Goal: Information Seeking & Learning: Compare options

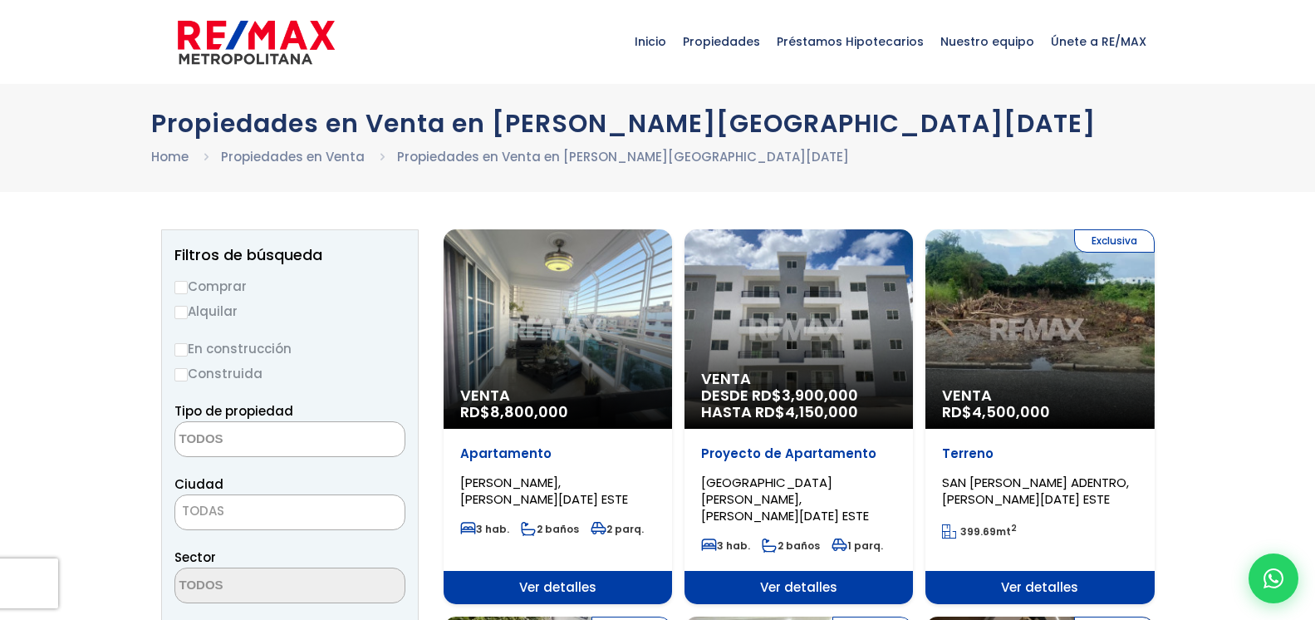
select select
click at [179, 289] on input "Comprar" at bounding box center [181, 287] width 13 height 13
radio input "true"
click at [287, 445] on textarea "Search" at bounding box center [255, 440] width 161 height 36
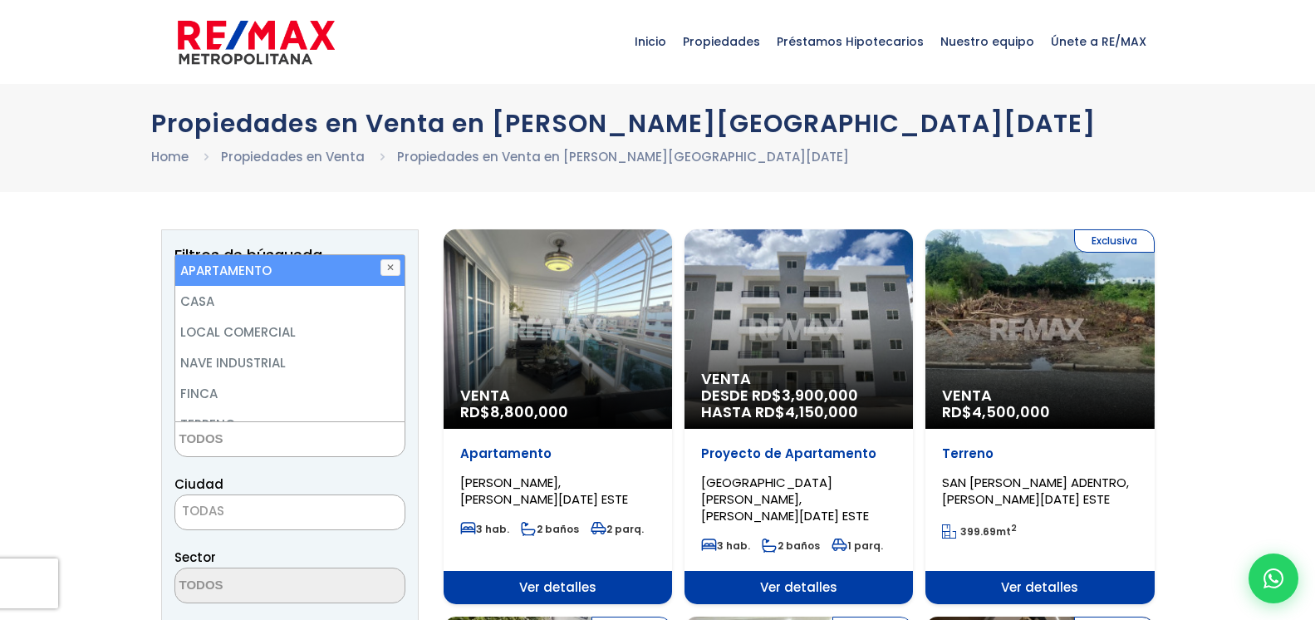
click at [295, 270] on li "APARTAMENTO" at bounding box center [289, 270] width 229 height 31
select select "apartment"
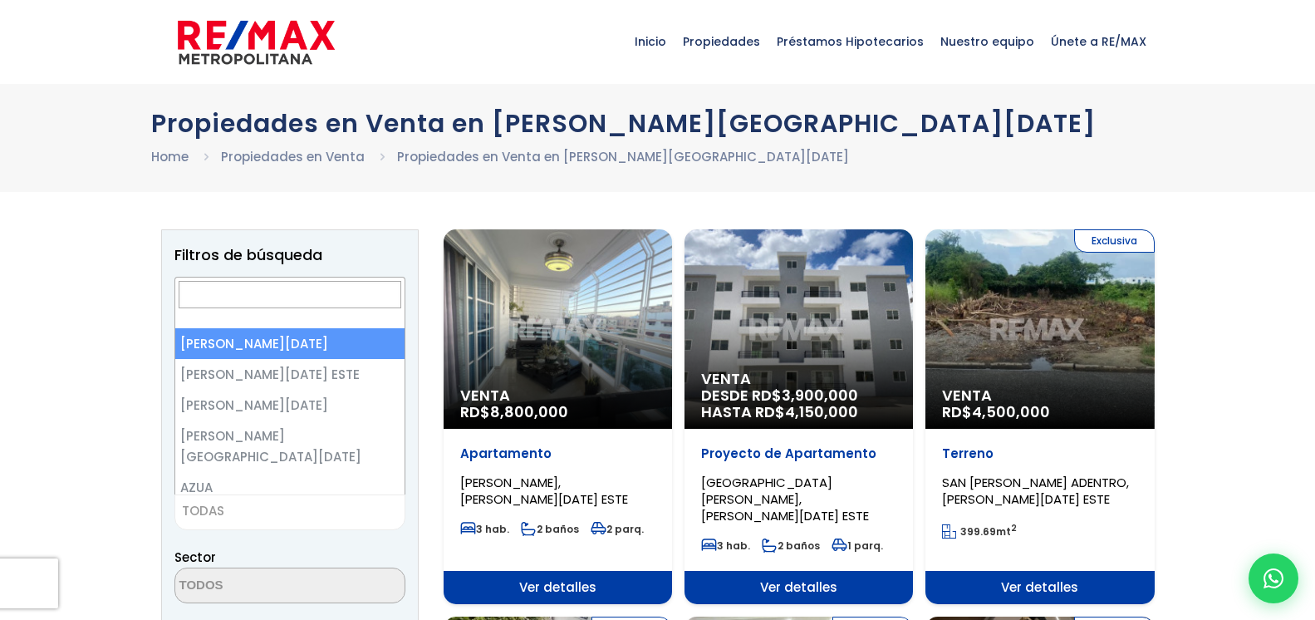
click at [293, 509] on span "TODAS" at bounding box center [289, 510] width 229 height 23
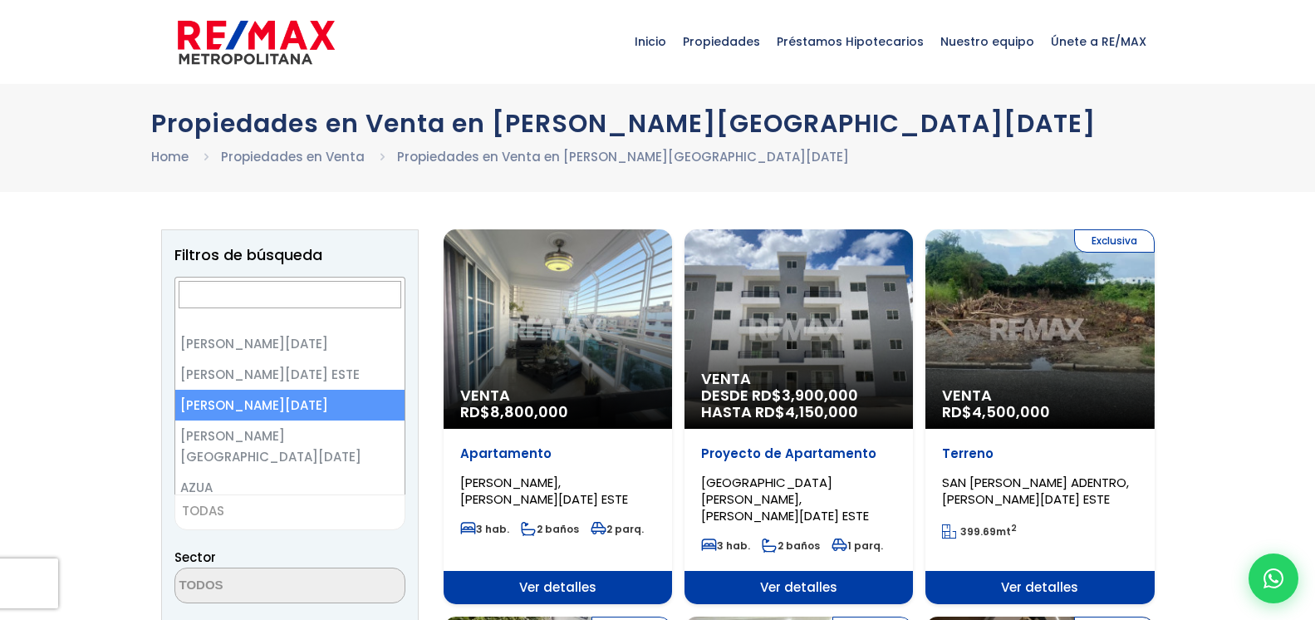
select select "149"
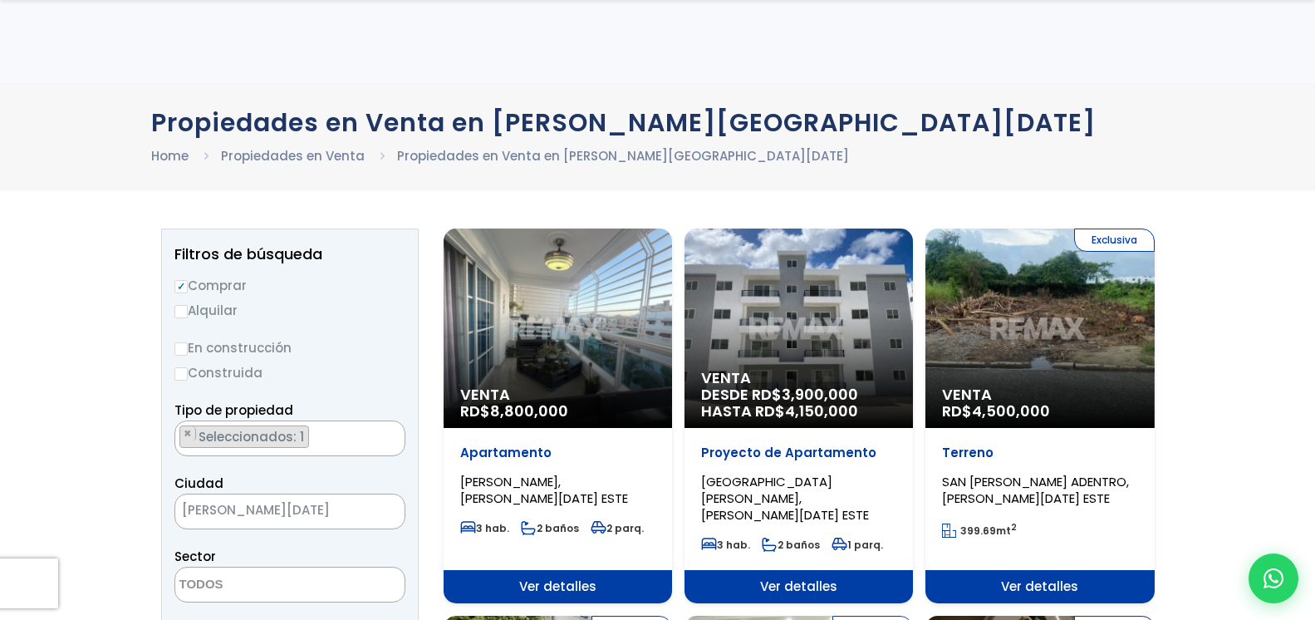
scroll to position [339, 0]
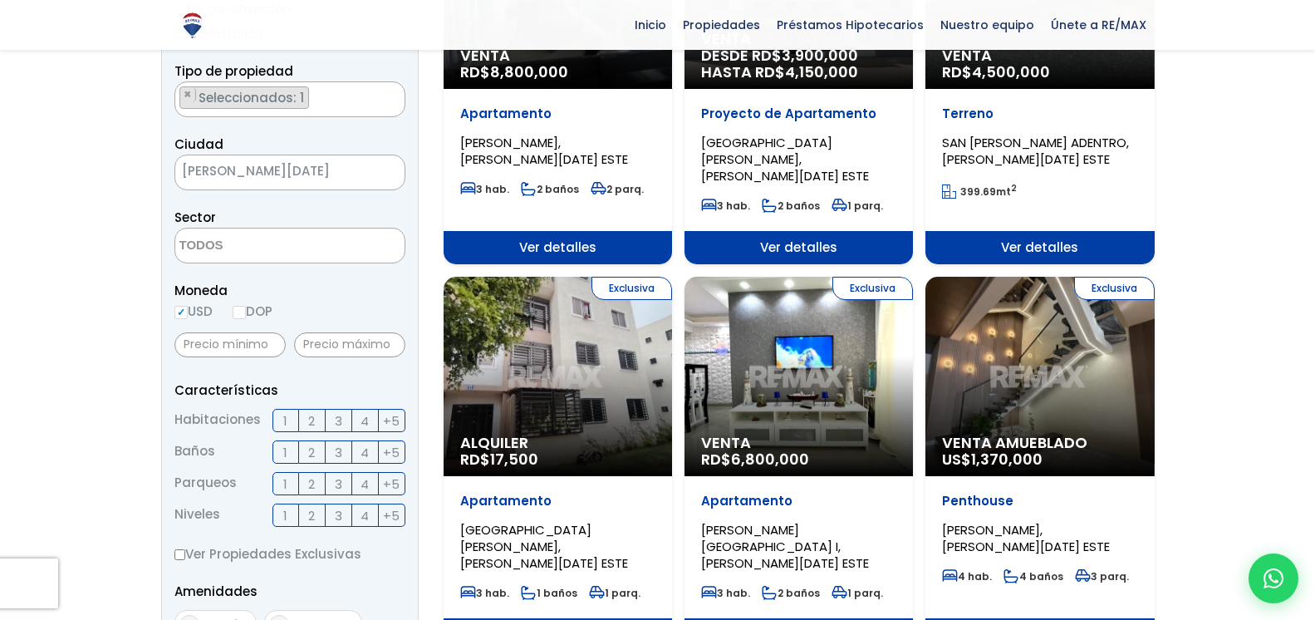
click at [245, 314] on input "DOP" at bounding box center [239, 312] width 13 height 13
radio input "true"
click at [329, 422] on label "3" at bounding box center [339, 420] width 27 height 23
click at [0, 0] on input "3" at bounding box center [0, 0] width 0 height 0
click at [315, 453] on span "2" at bounding box center [311, 452] width 7 height 21
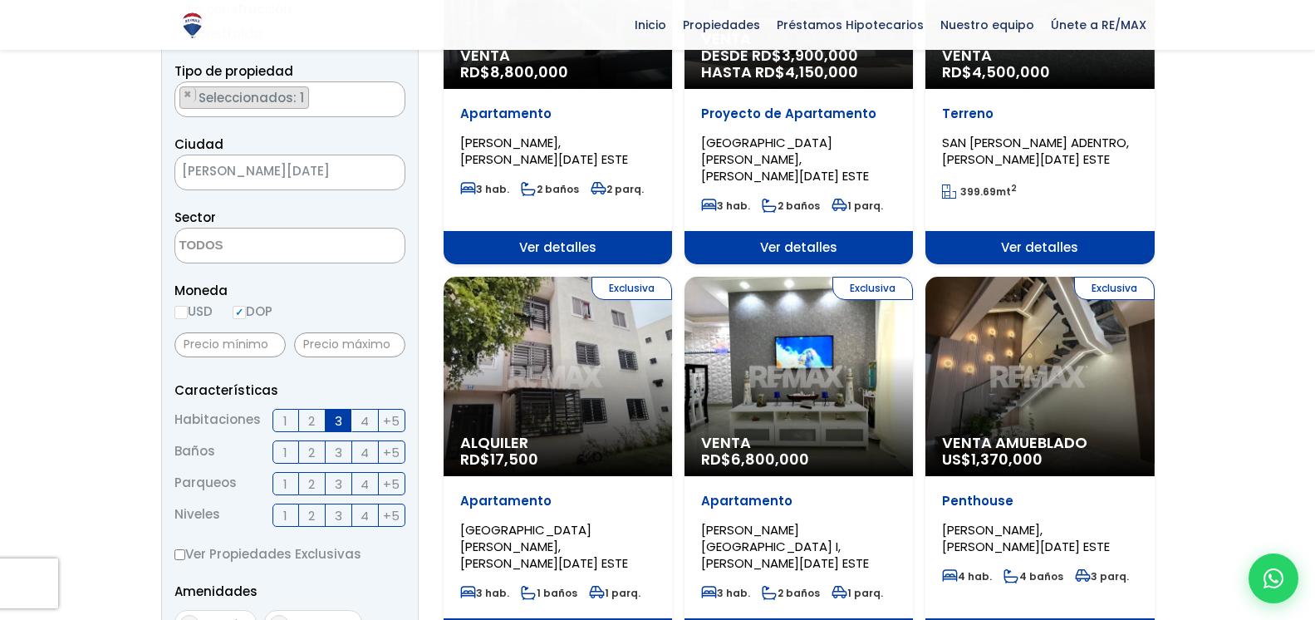
click at [0, 0] on input "2" at bounding box center [0, 0] width 0 height 0
click at [287, 484] on span "1" at bounding box center [285, 484] width 4 height 21
click at [0, 0] on input "1" at bounding box center [0, 0] width 0 height 0
click at [312, 484] on span "2" at bounding box center [311, 484] width 7 height 21
click at [0, 0] on input "2" at bounding box center [0, 0] width 0 height 0
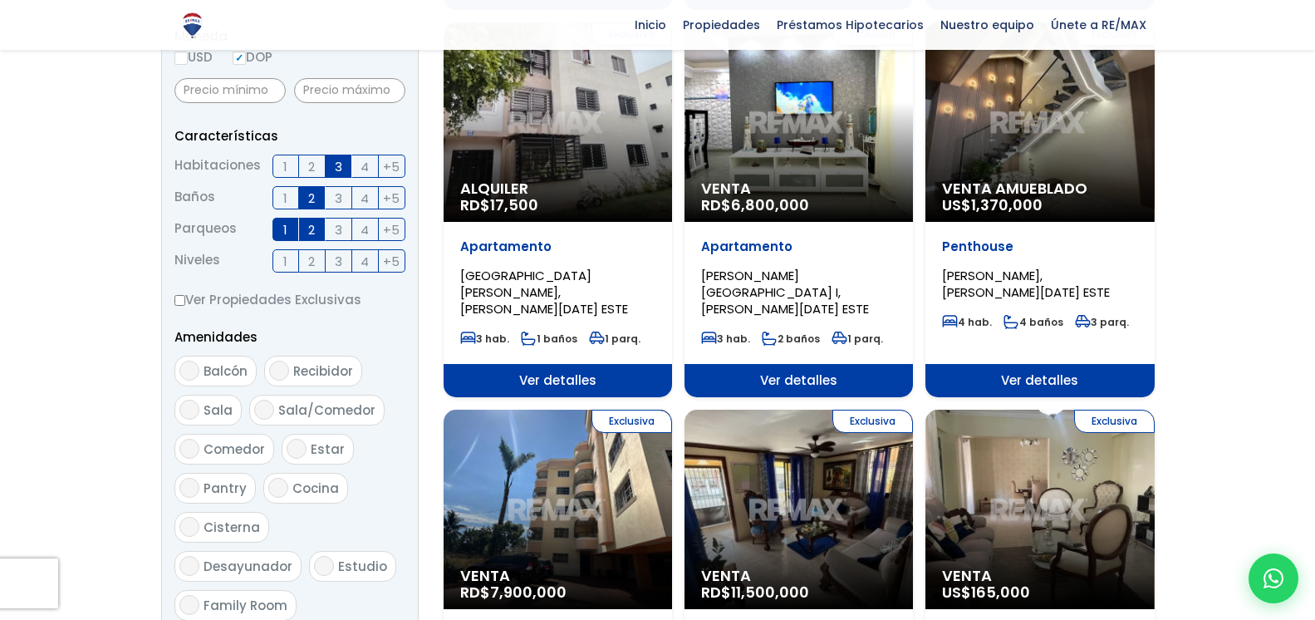
scroll to position [763, 0]
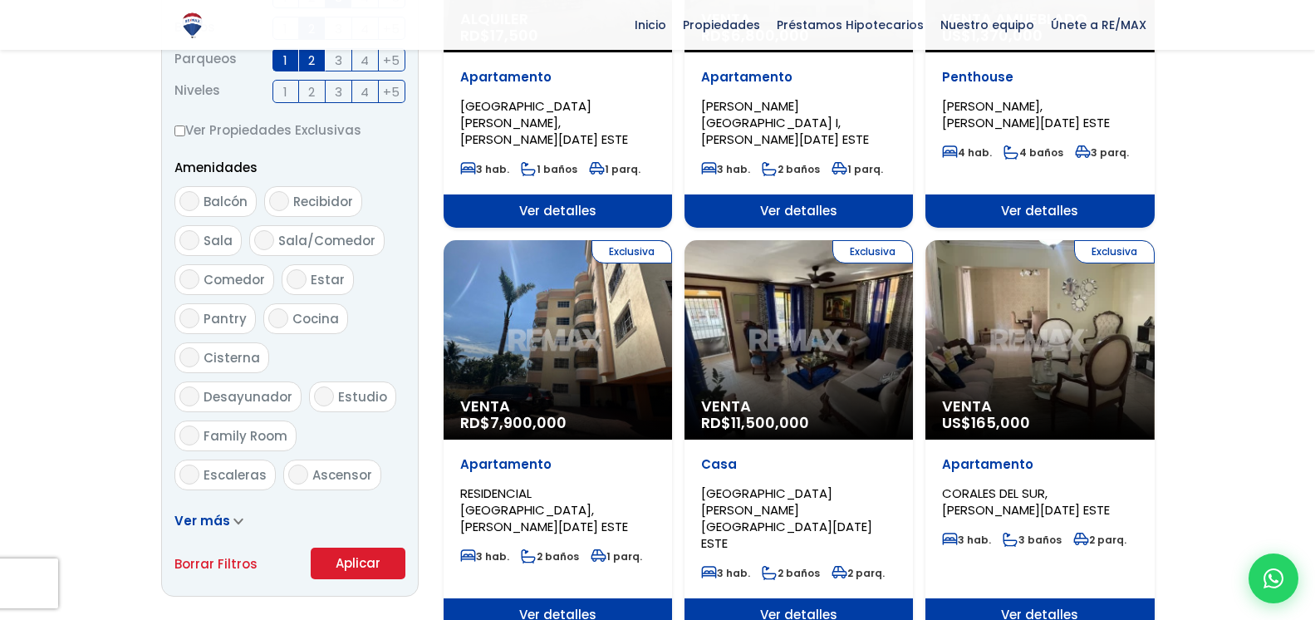
click at [366, 566] on button "Aplicar" at bounding box center [358, 564] width 95 height 32
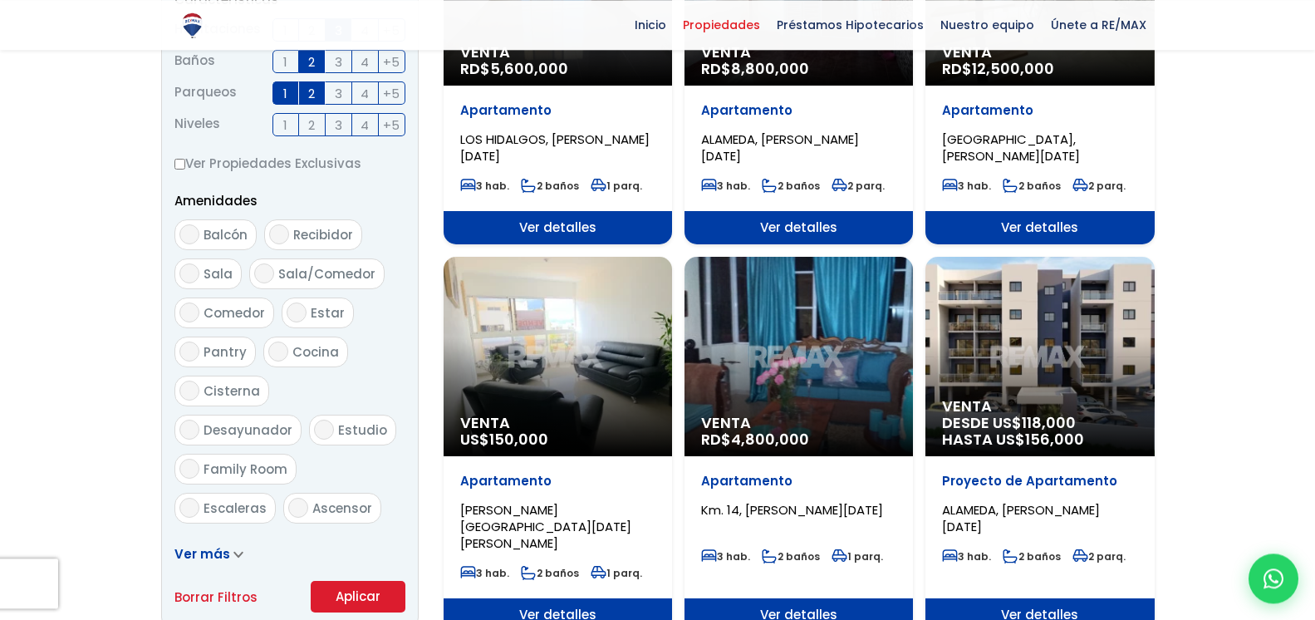
scroll to position [763, 0]
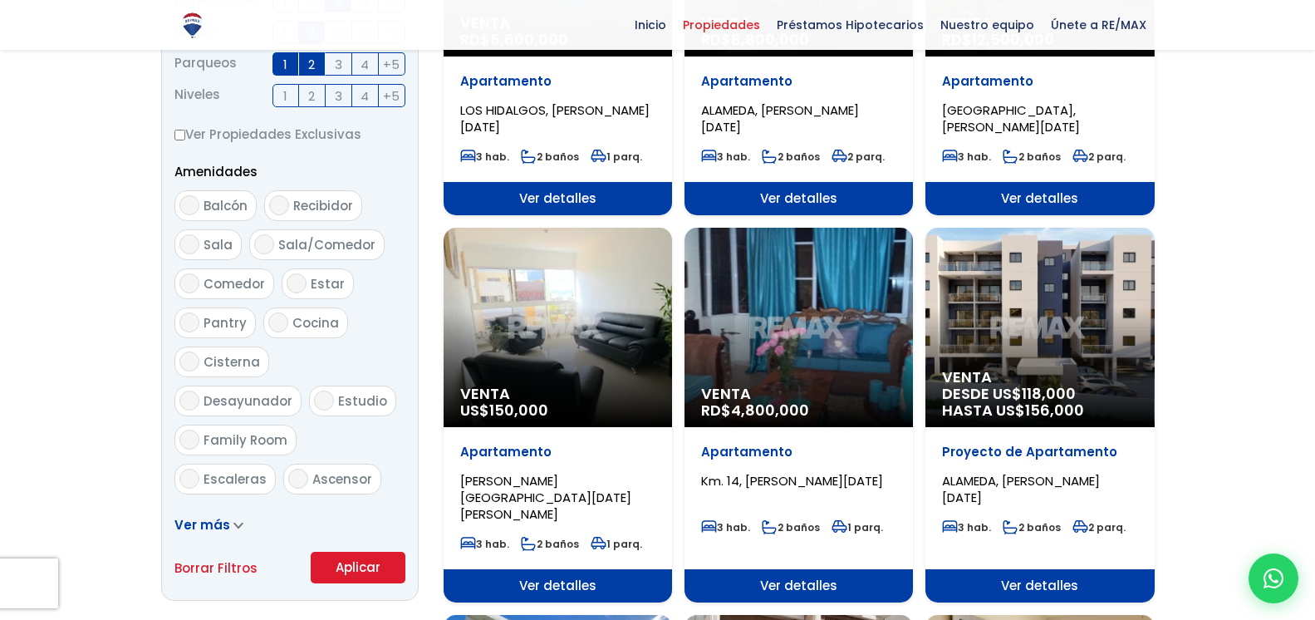
click at [804, 327] on div "Venta RD$ 4,800,000" at bounding box center [799, 327] width 229 height 199
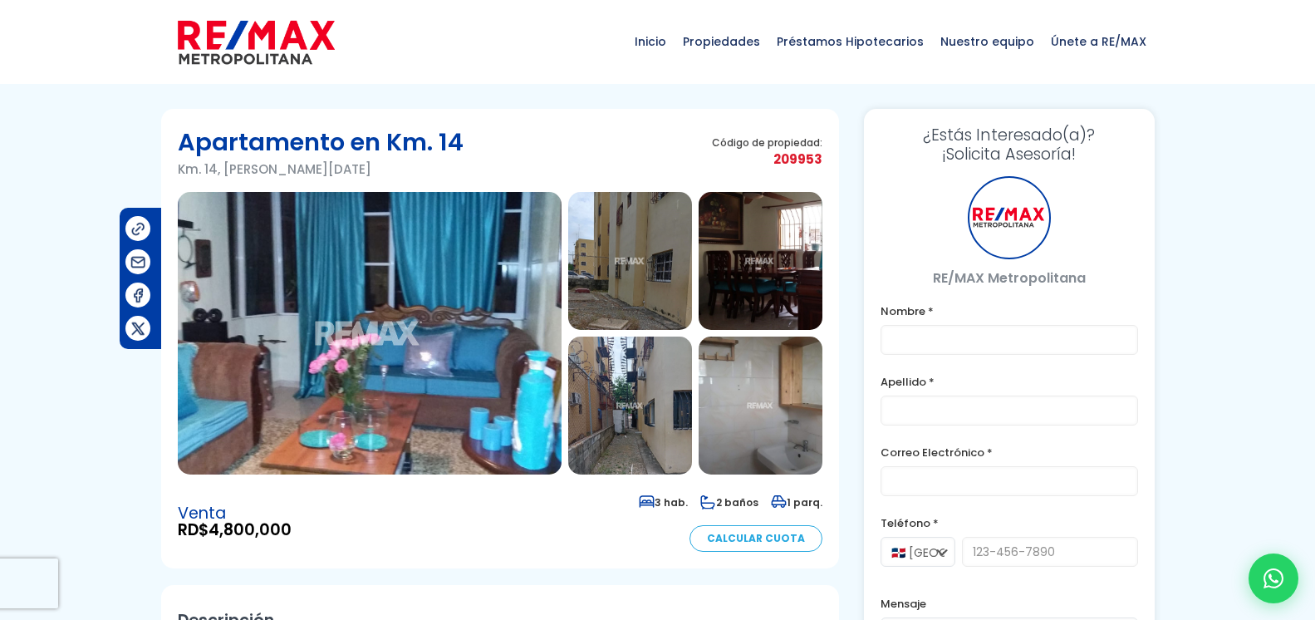
click at [496, 312] on img at bounding box center [370, 333] width 384 height 283
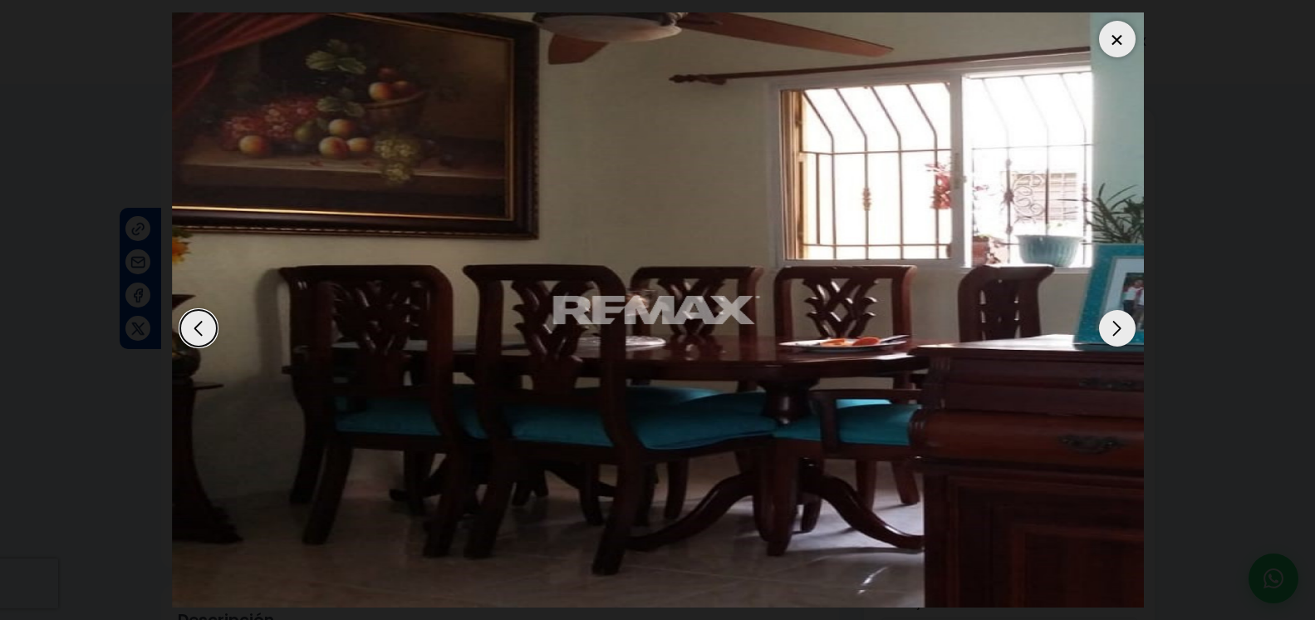
click at [1121, 21] on div at bounding box center [1117, 39] width 37 height 37
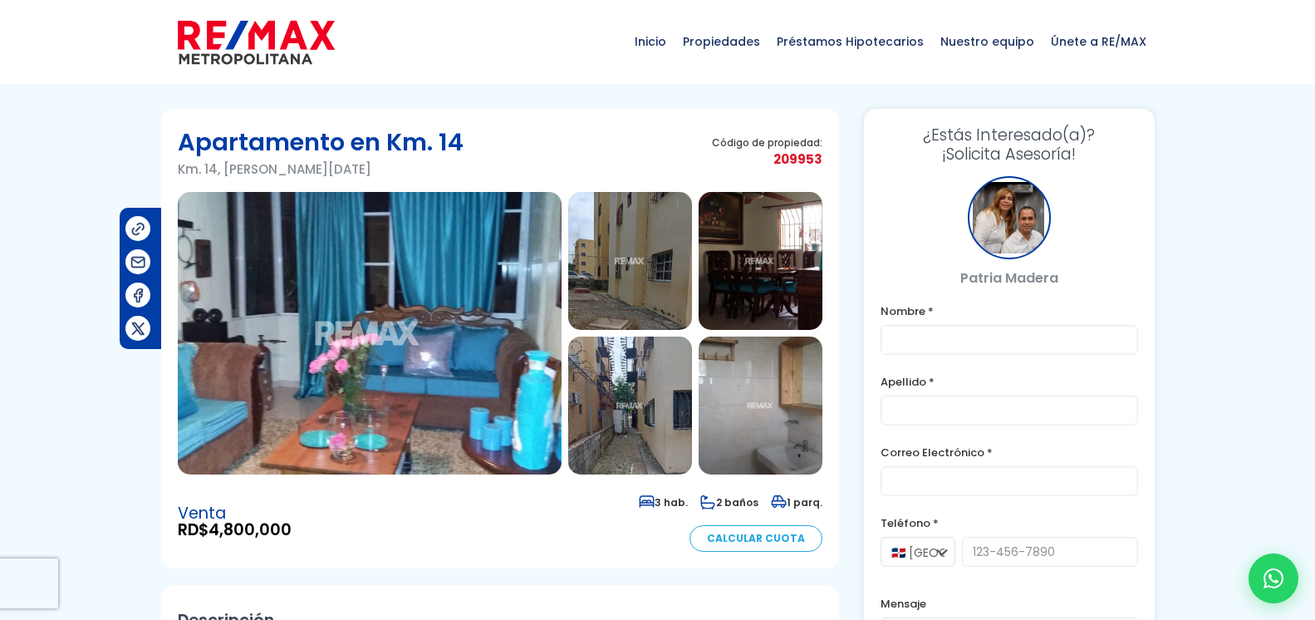
click at [346, 372] on img at bounding box center [370, 333] width 384 height 283
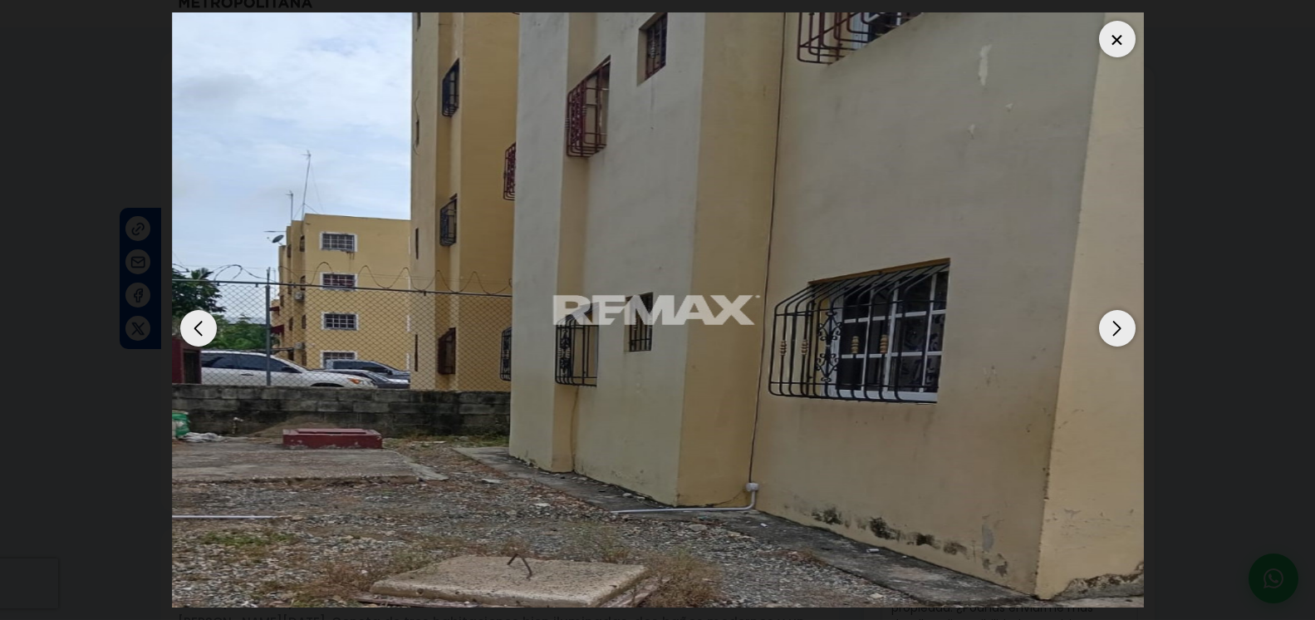
scroll to position [85, 0]
click at [1116, 32] on div at bounding box center [1117, 39] width 37 height 37
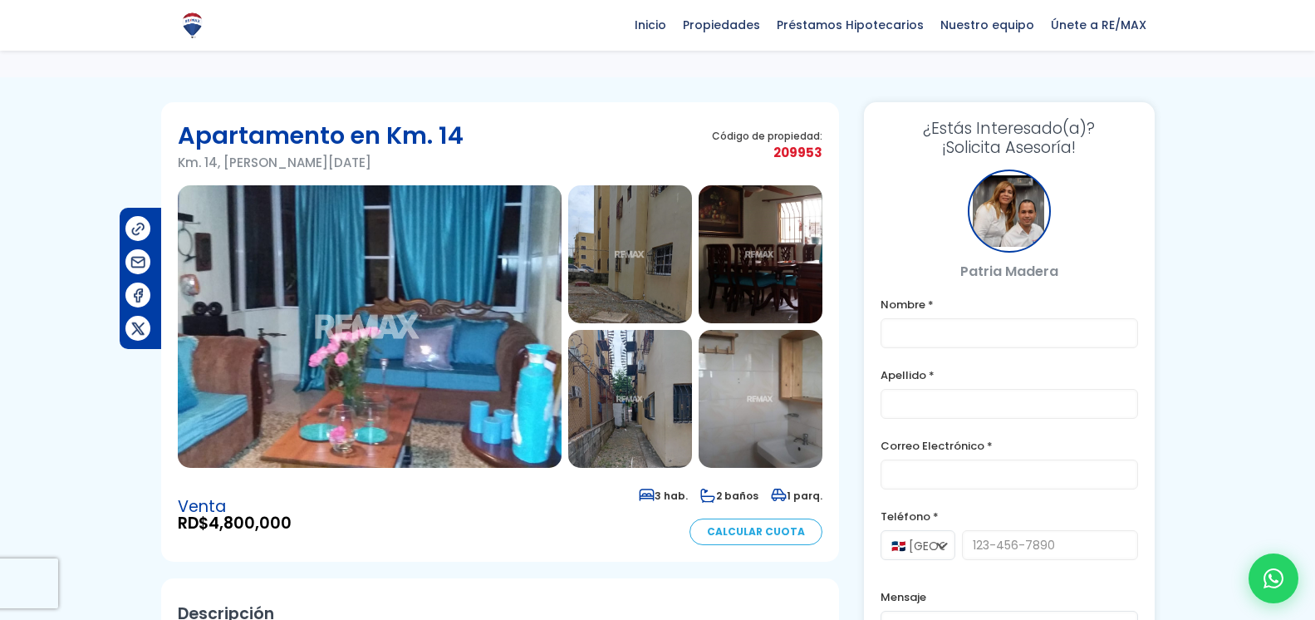
scroll to position [0, 0]
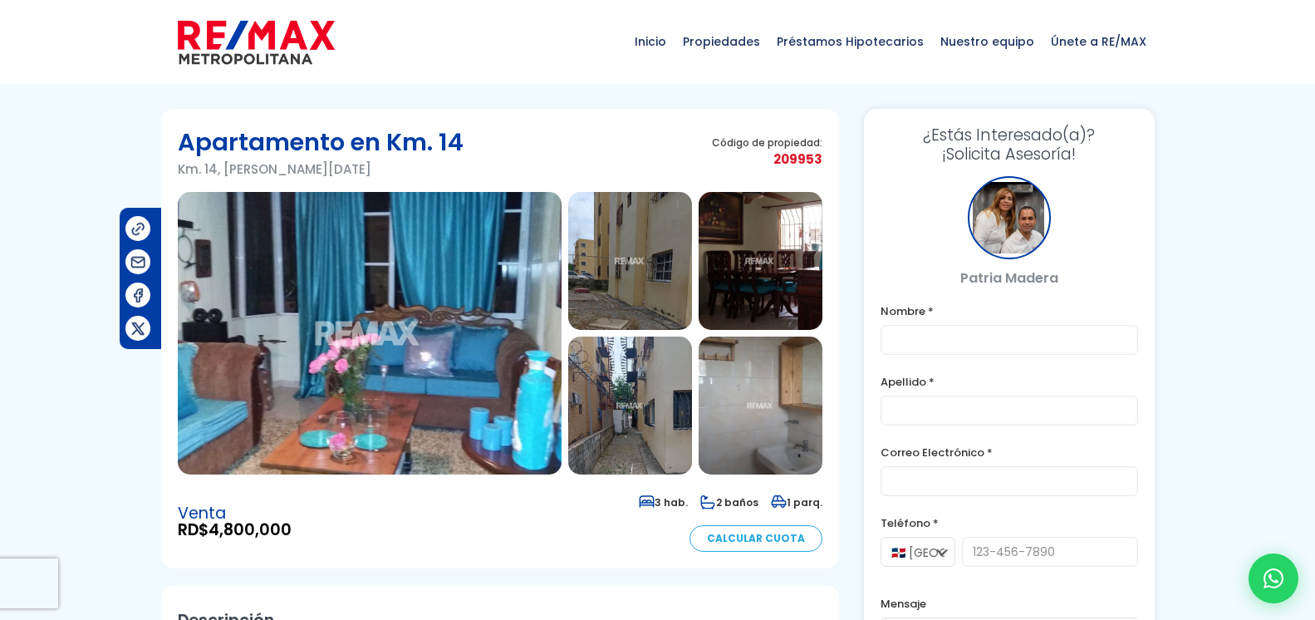
click at [386, 381] on img at bounding box center [370, 333] width 384 height 283
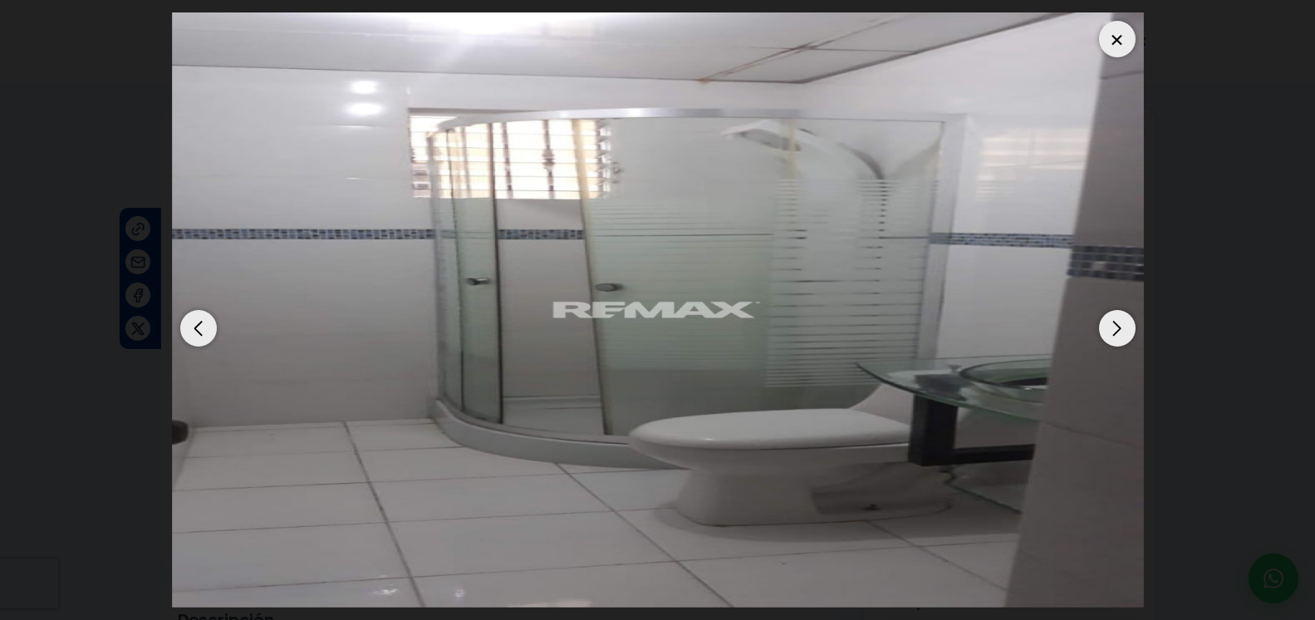
click at [1115, 26] on div at bounding box center [1117, 39] width 37 height 37
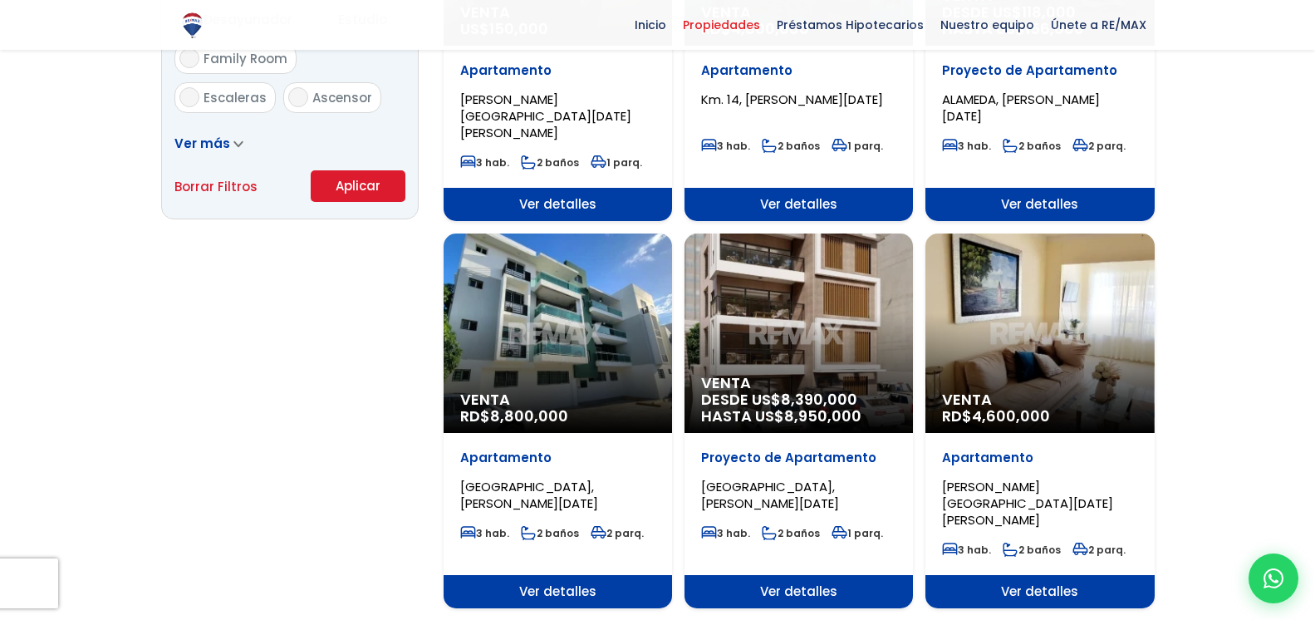
scroll to position [1187, 0]
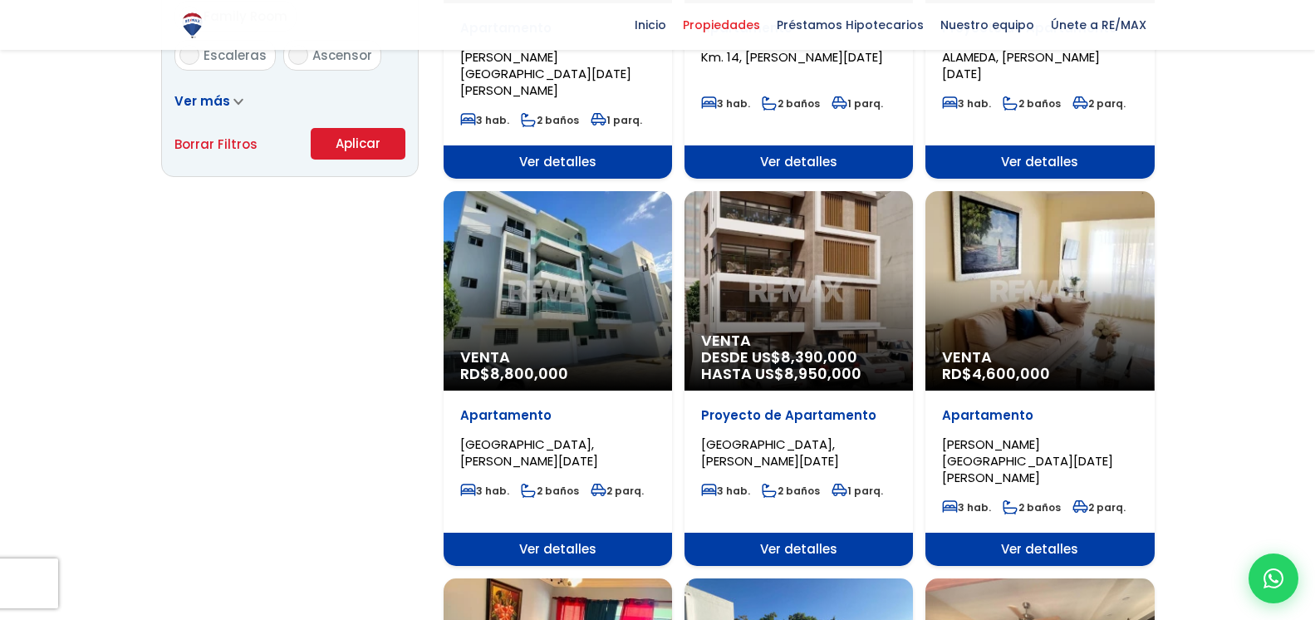
click at [1067, 273] on div "Venta RD$ 4,600,000" at bounding box center [1040, 290] width 229 height 199
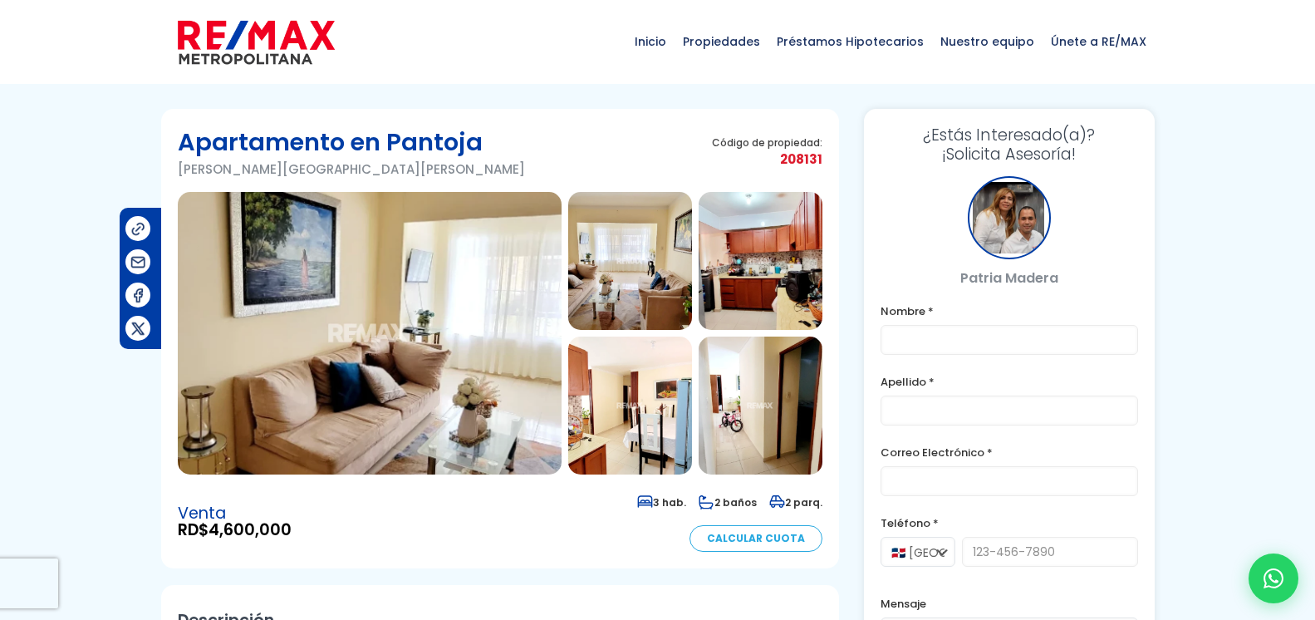
click at [476, 268] on img at bounding box center [370, 333] width 384 height 283
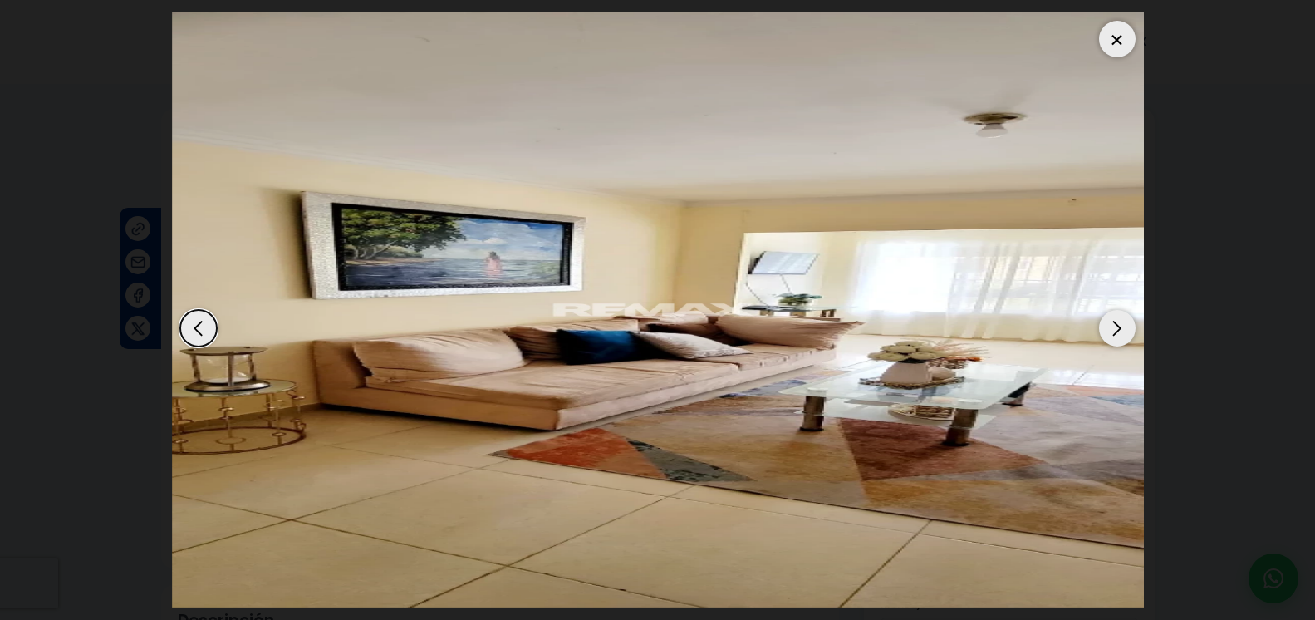
click at [1119, 314] on div "Next slide" at bounding box center [1117, 328] width 37 height 37
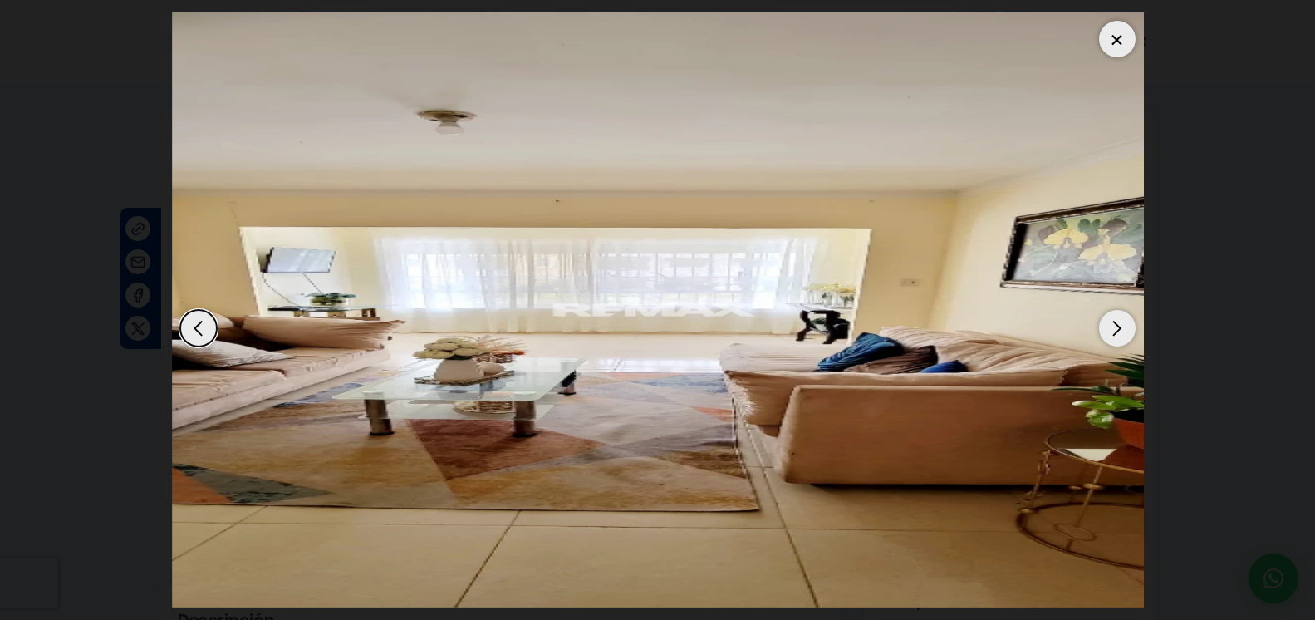
click at [1119, 314] on div "Next slide" at bounding box center [1117, 328] width 37 height 37
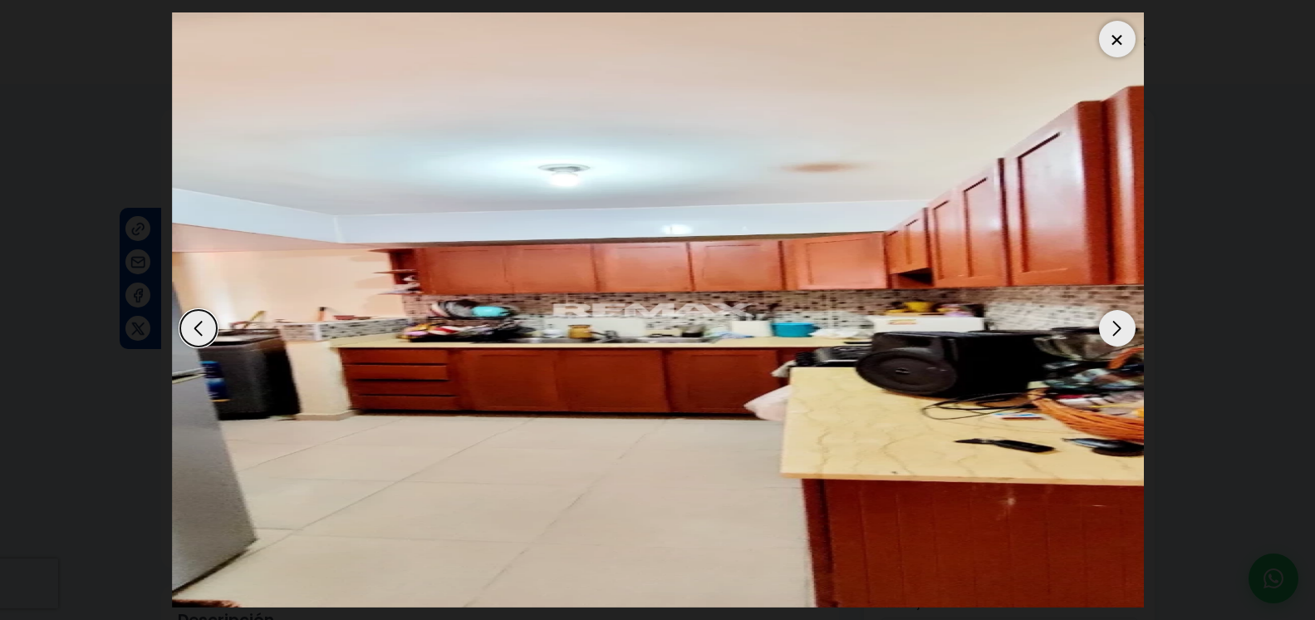
click at [1119, 314] on div "Next slide" at bounding box center [1117, 328] width 37 height 37
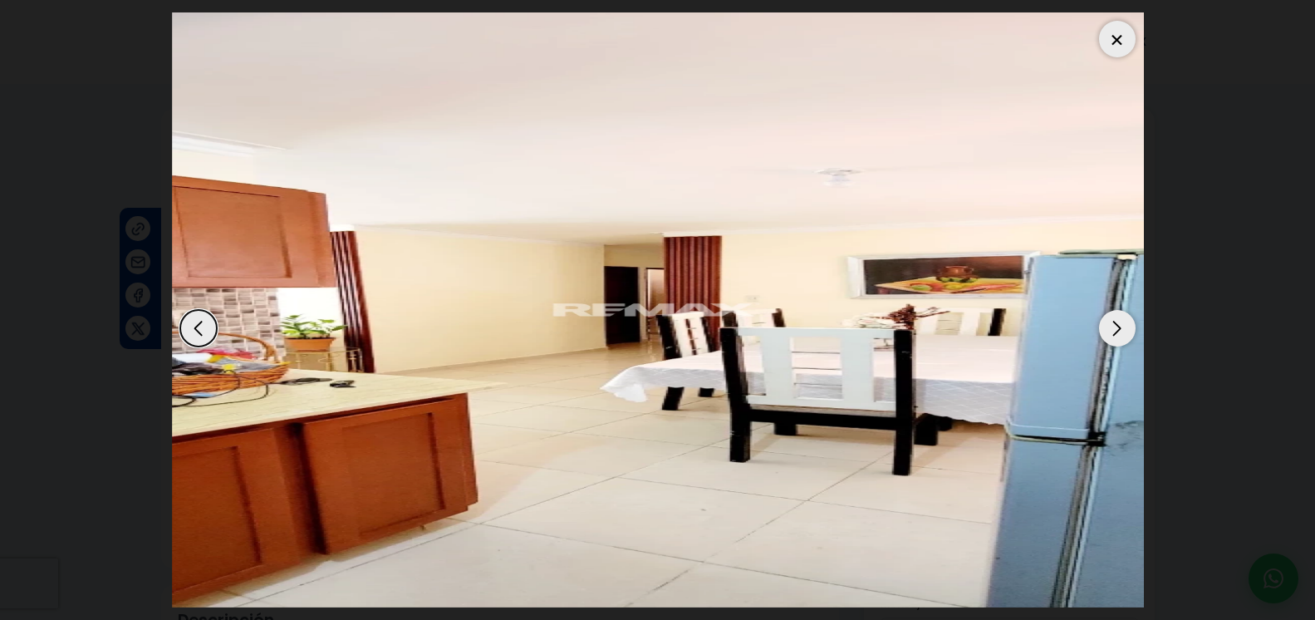
click at [1119, 314] on div "Next slide" at bounding box center [1117, 328] width 37 height 37
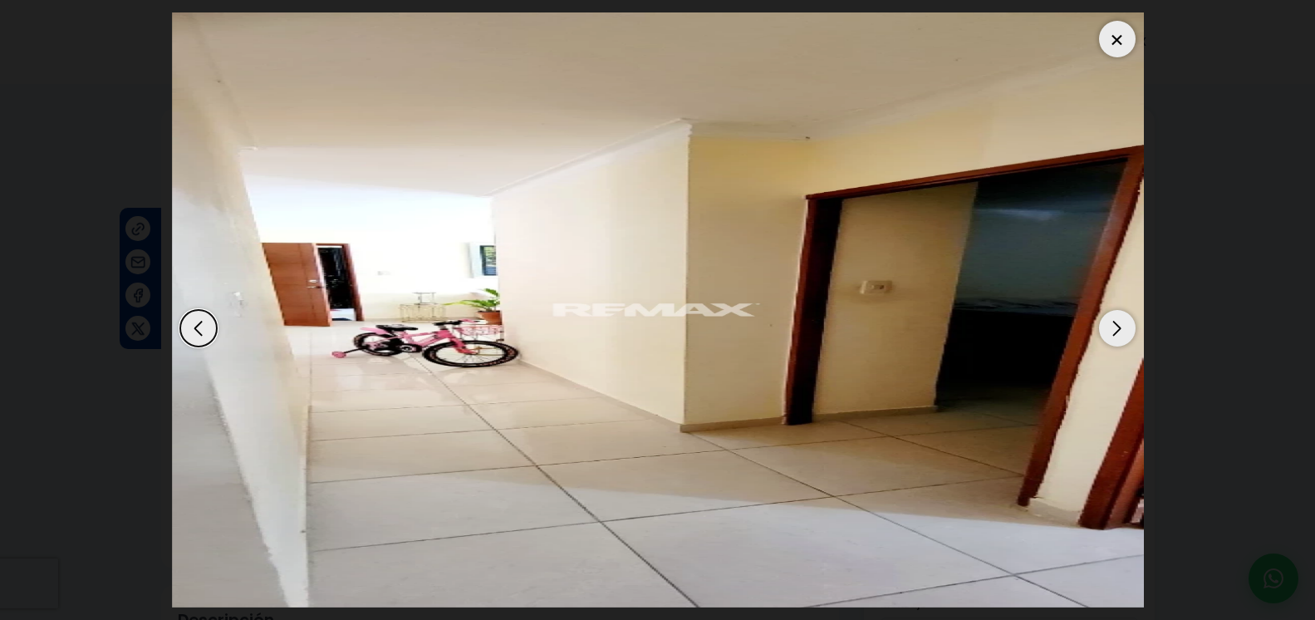
click at [1119, 314] on div "Next slide" at bounding box center [1117, 328] width 37 height 37
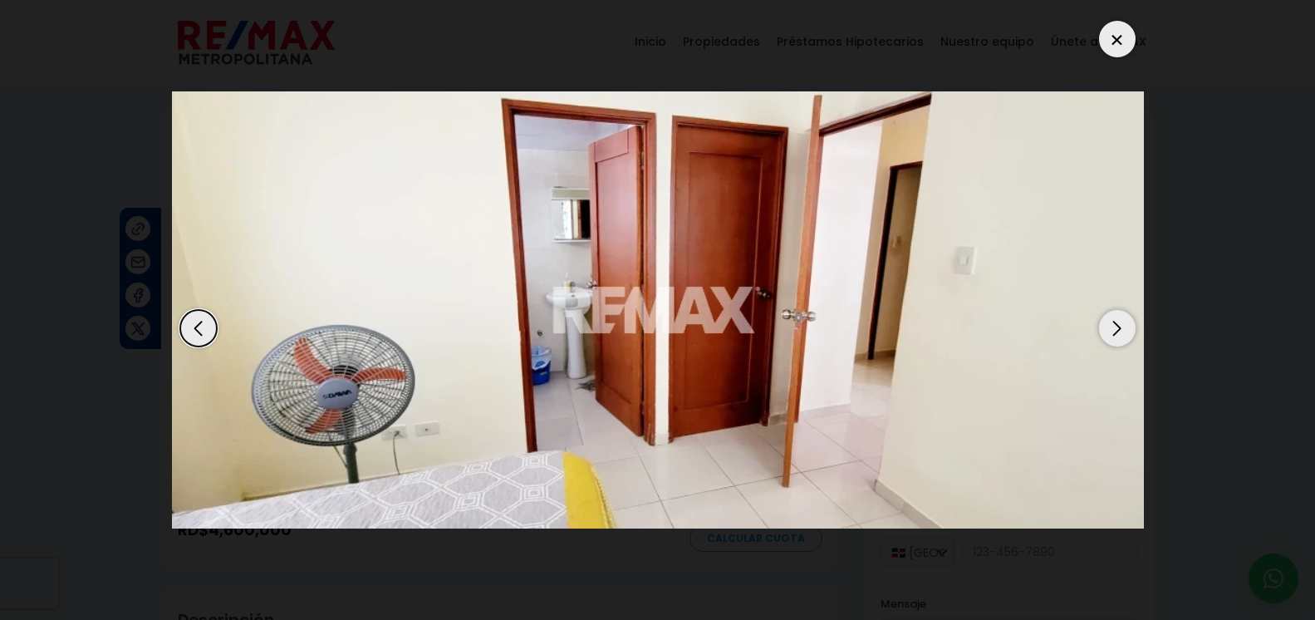
click at [1119, 314] on div "Next slide" at bounding box center [1117, 328] width 37 height 37
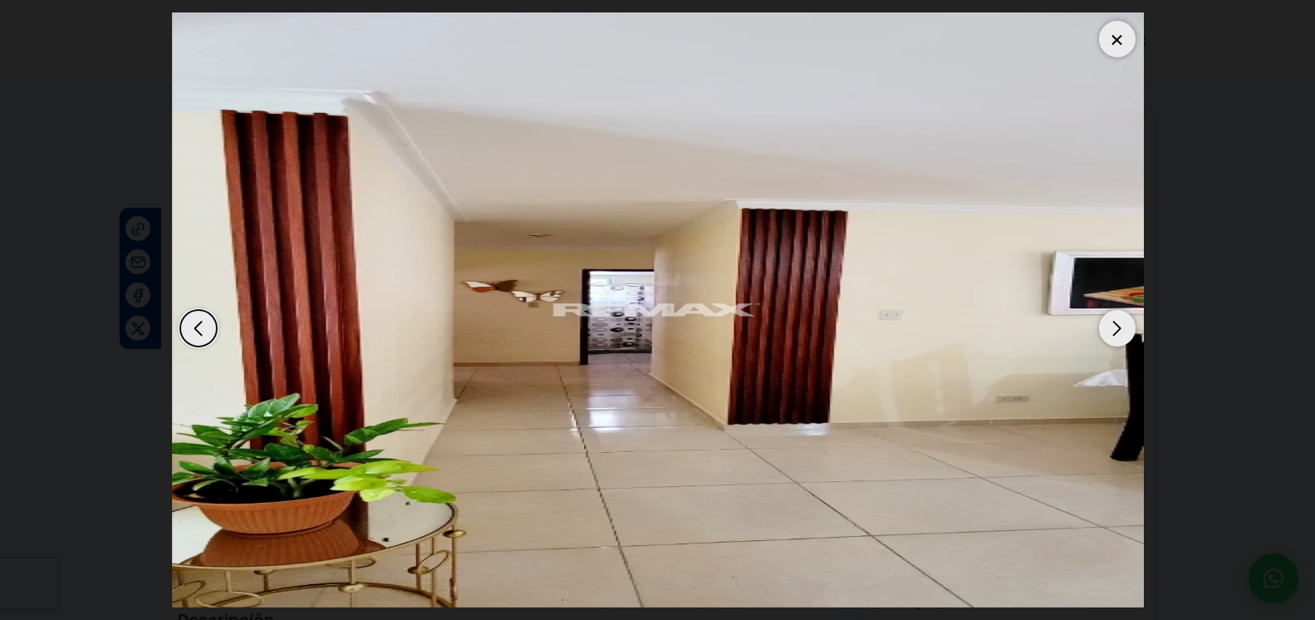
click at [1119, 314] on div "Next slide" at bounding box center [1117, 328] width 37 height 37
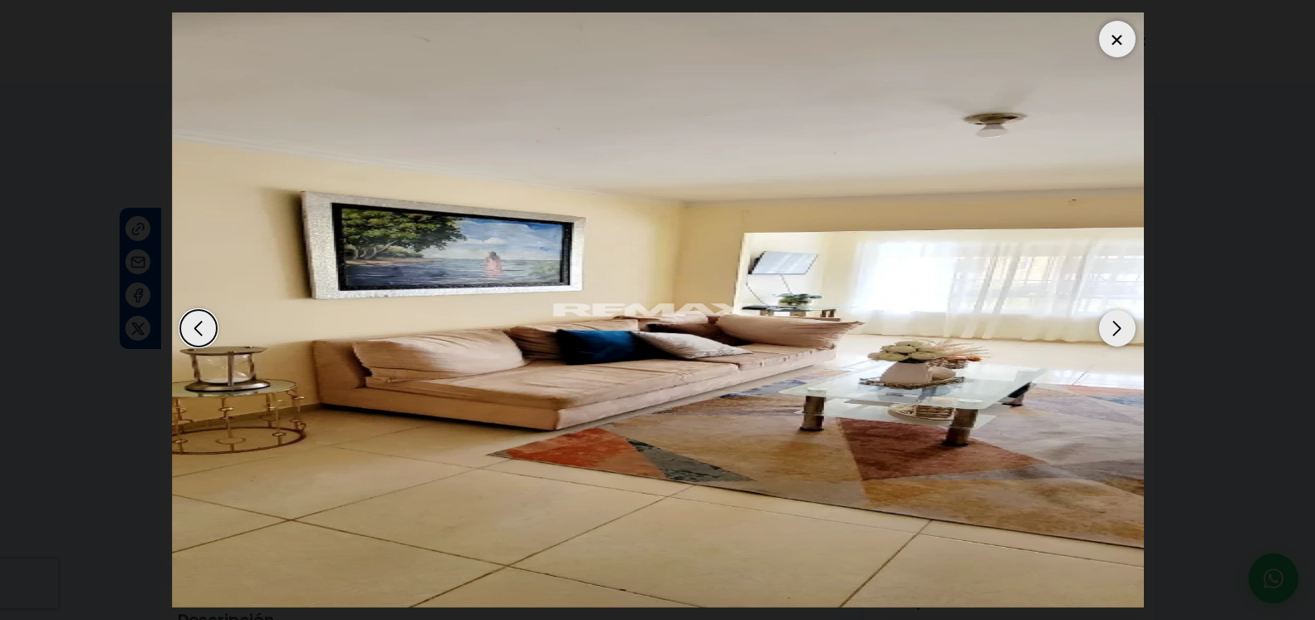
click at [1114, 27] on div at bounding box center [1117, 39] width 37 height 37
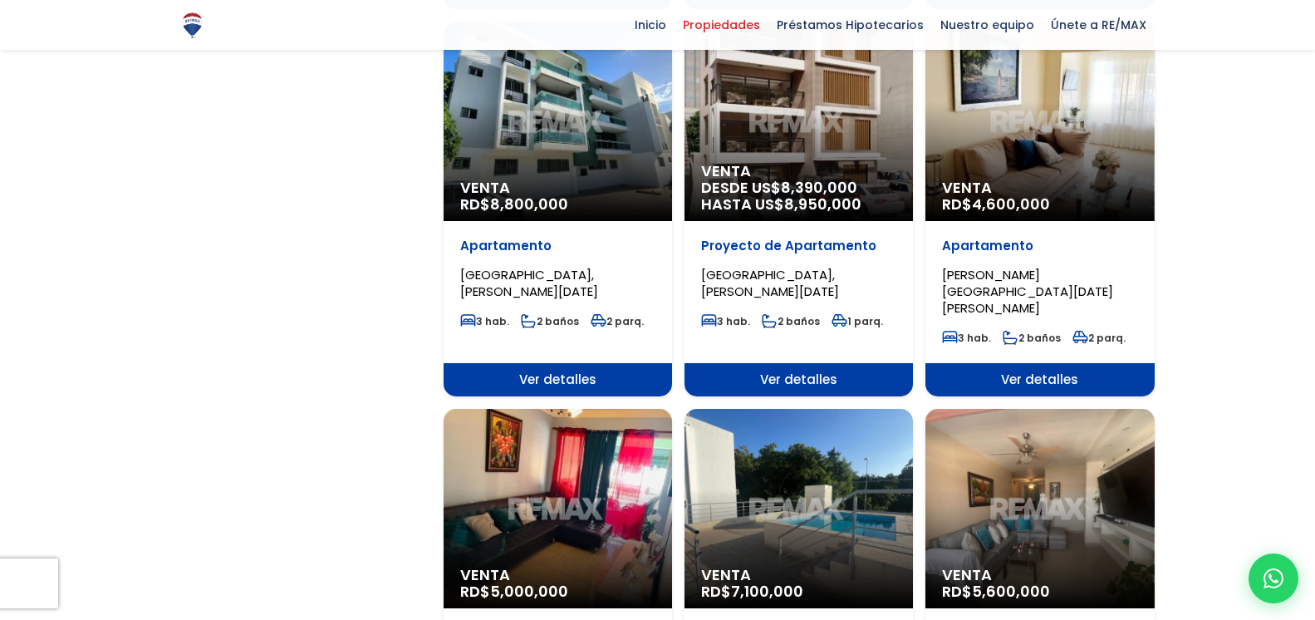
scroll to position [1441, 0]
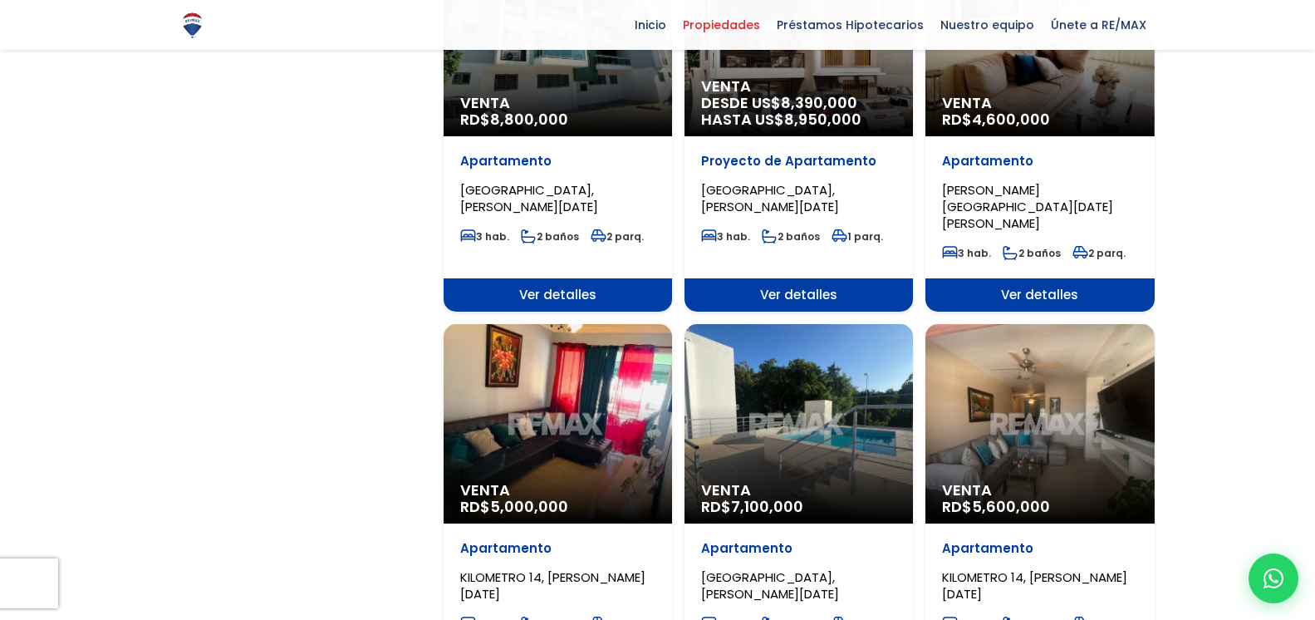
click at [654, 381] on div "Venta RD$ 5,000,000" at bounding box center [558, 423] width 229 height 199
click at [599, 363] on div "Venta RD$ 5,000,000" at bounding box center [558, 423] width 229 height 199
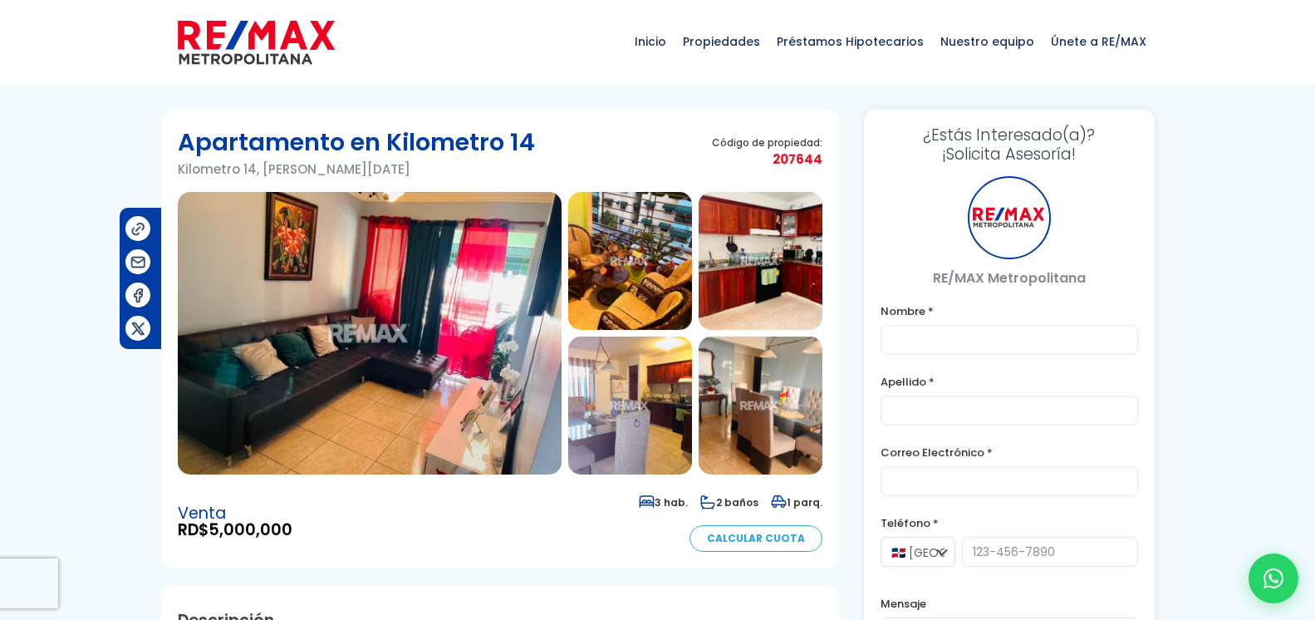
click at [440, 321] on img at bounding box center [370, 333] width 384 height 283
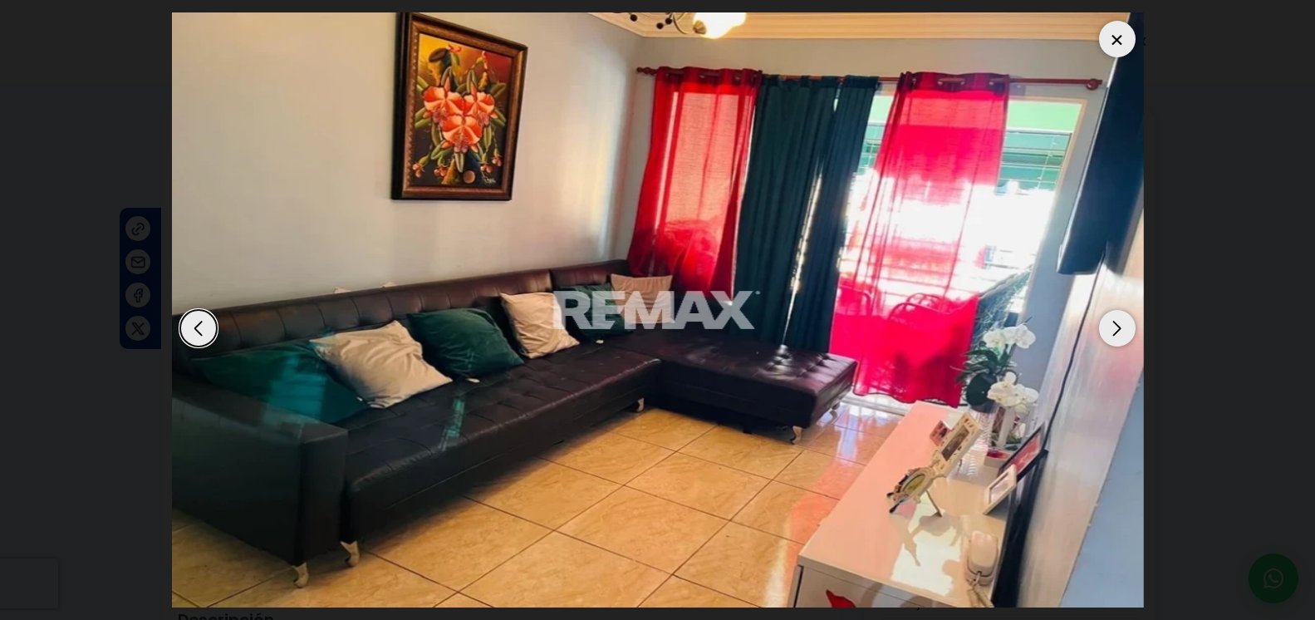
click at [1124, 310] on div "Next slide" at bounding box center [1117, 328] width 37 height 37
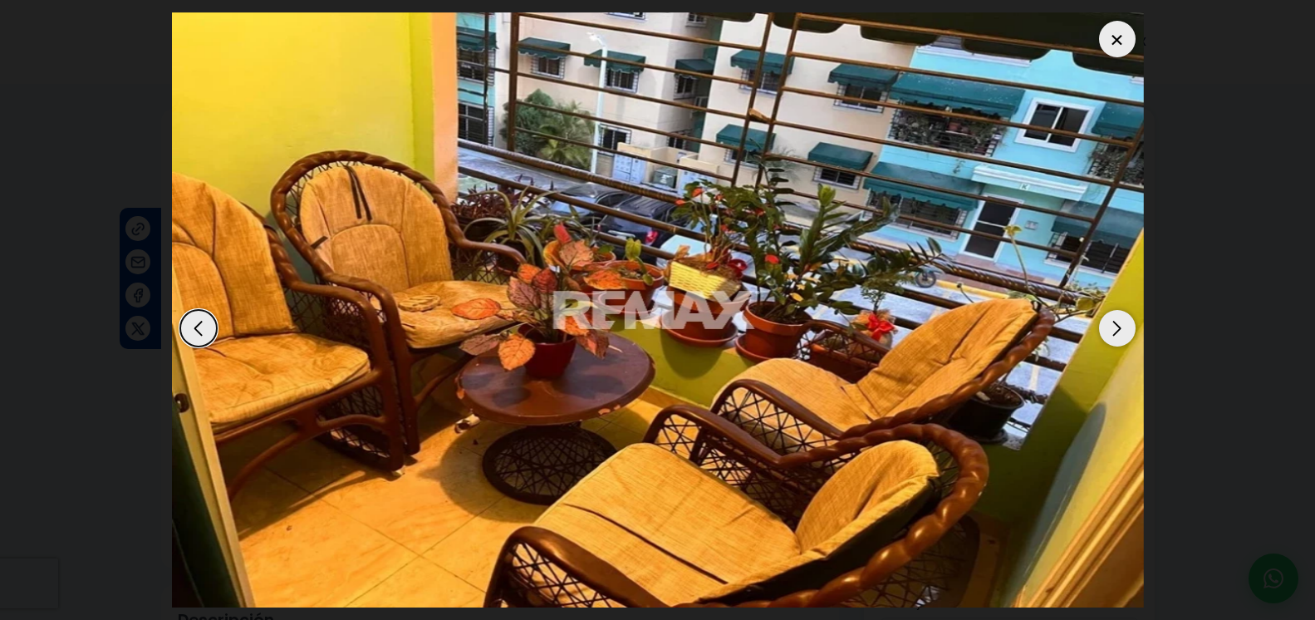
click at [1124, 310] on div "Next slide" at bounding box center [1117, 328] width 37 height 37
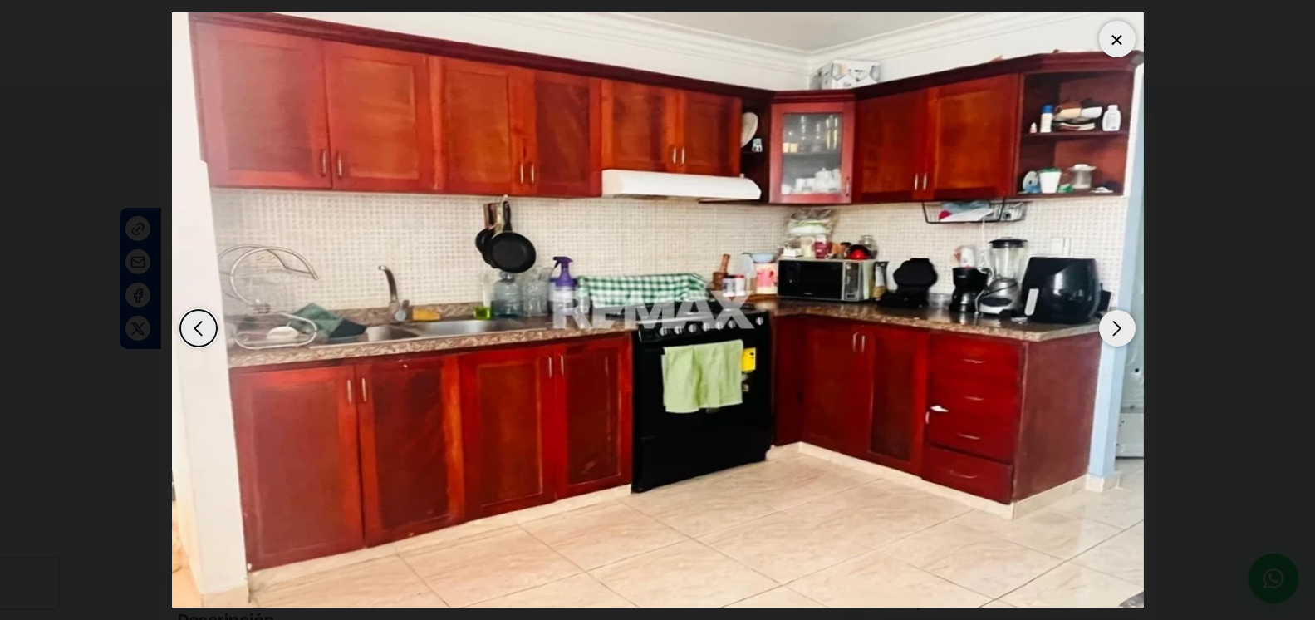
click at [1124, 310] on div "Next slide" at bounding box center [1117, 328] width 37 height 37
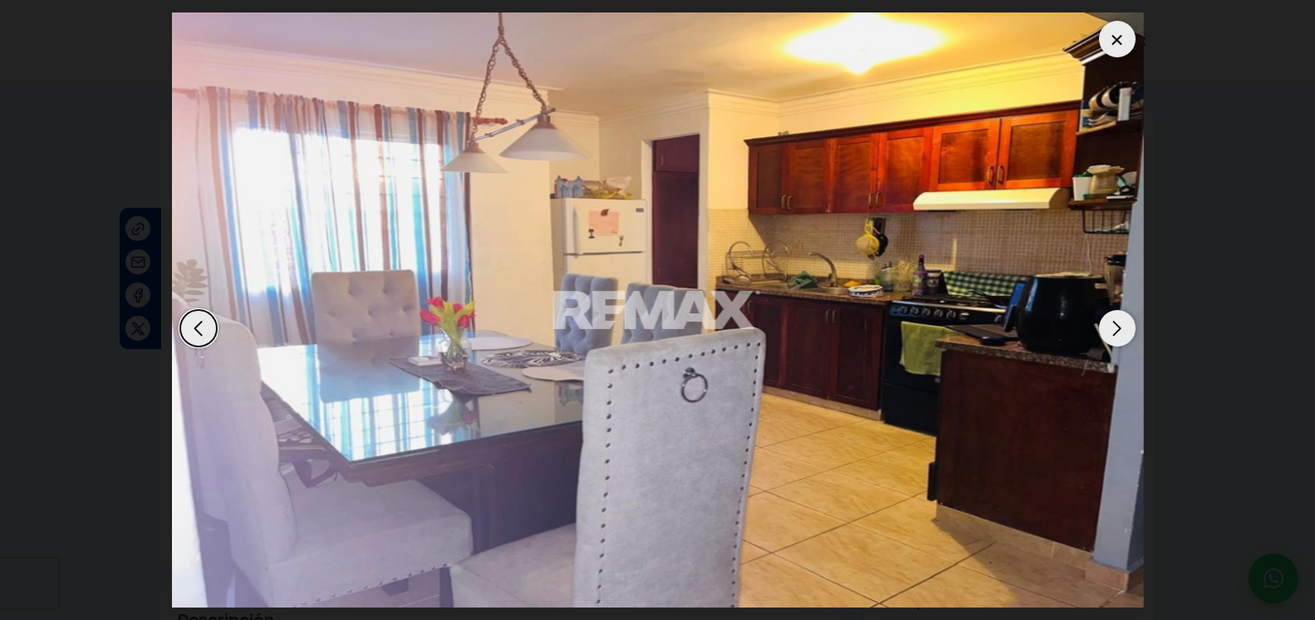
click at [1124, 310] on div "Next slide" at bounding box center [1117, 328] width 37 height 37
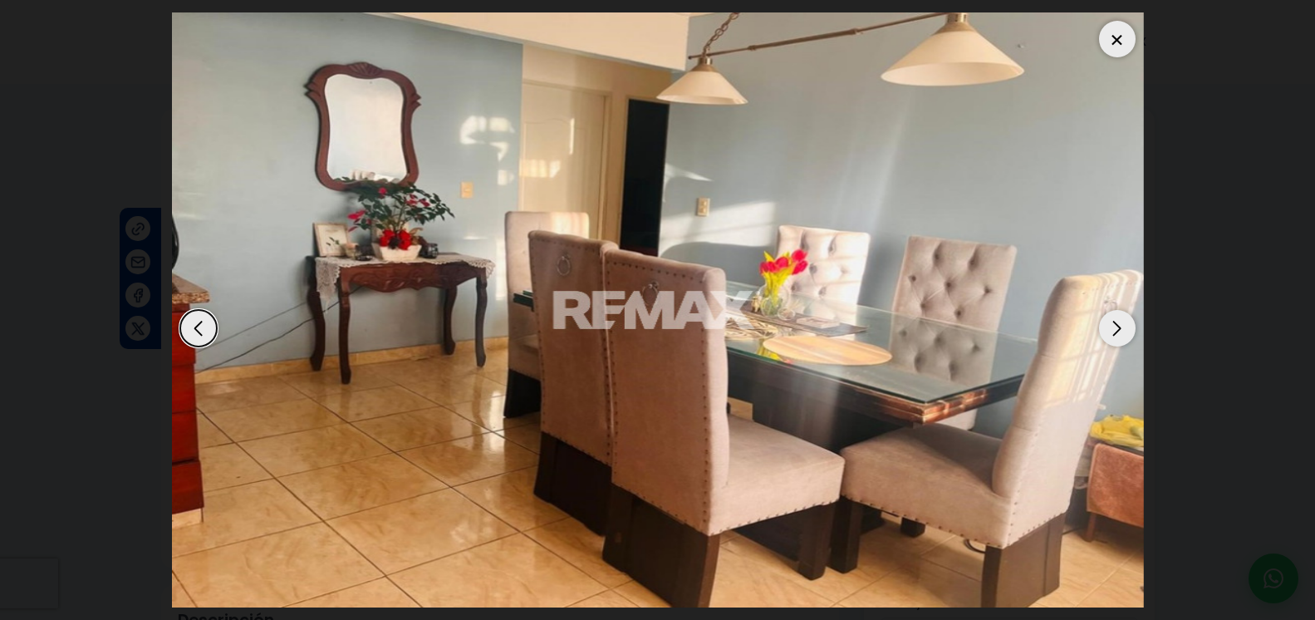
click at [204, 312] on div "Previous slide" at bounding box center [198, 328] width 37 height 37
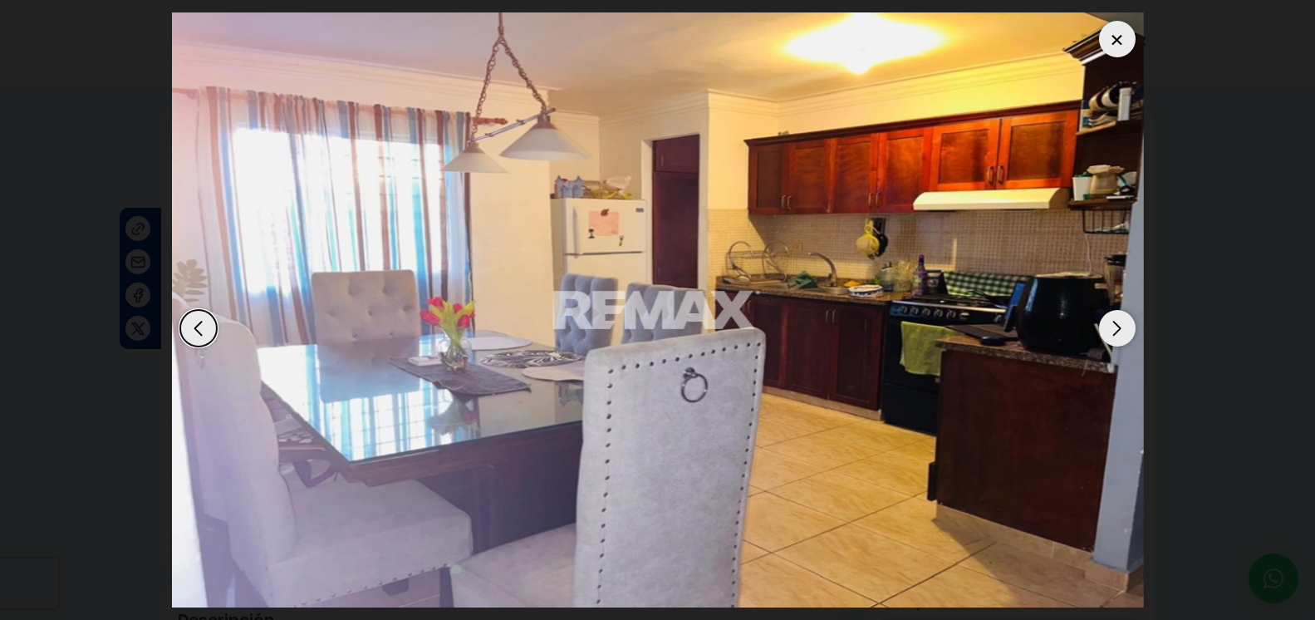
click at [1124, 22] on div at bounding box center [1117, 39] width 37 height 37
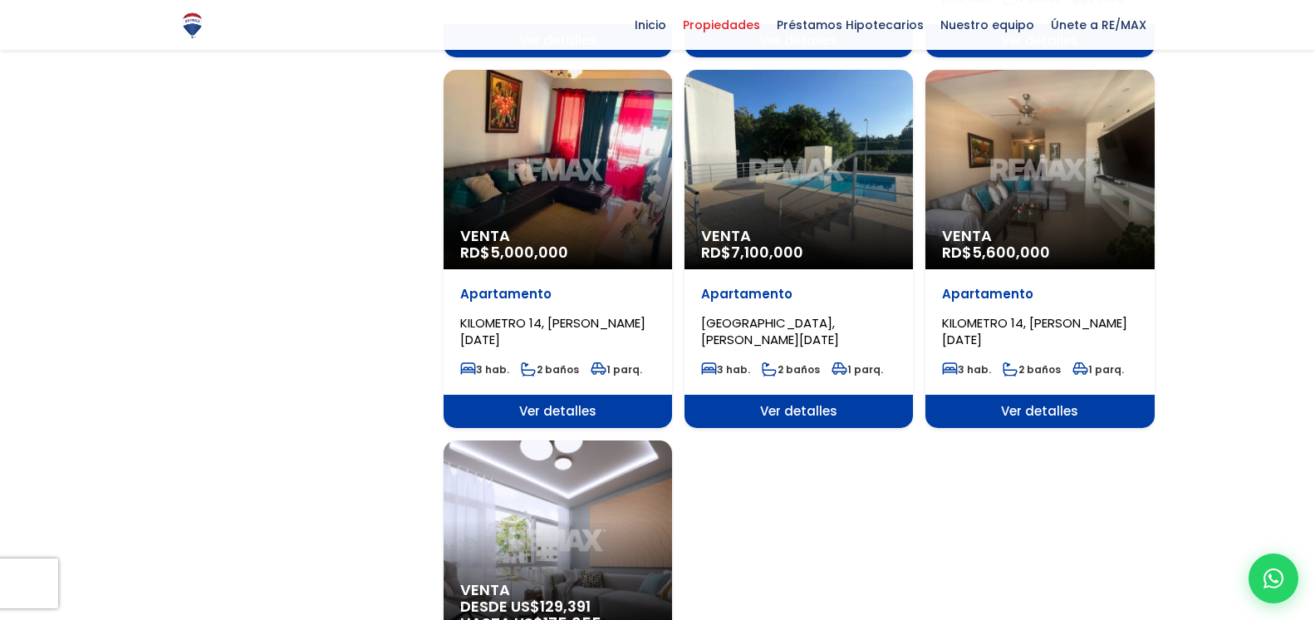
scroll to position [2119, 0]
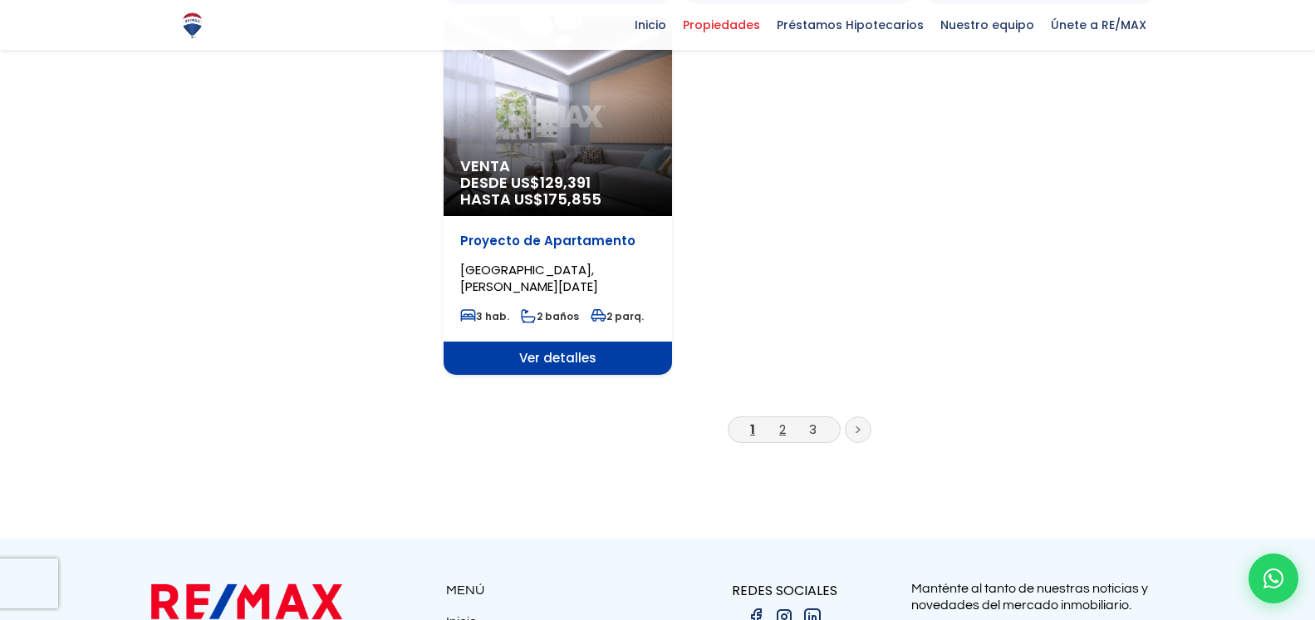
click at [780, 420] on link "2" at bounding box center [782, 428] width 7 height 17
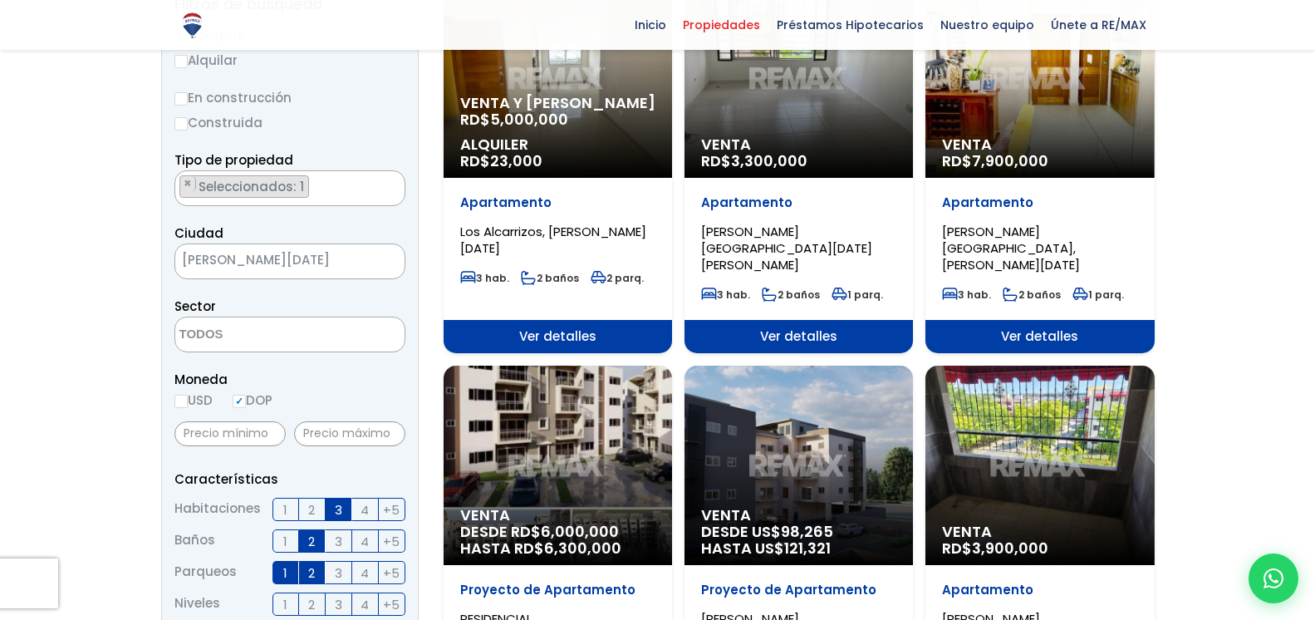
scroll to position [339, 0]
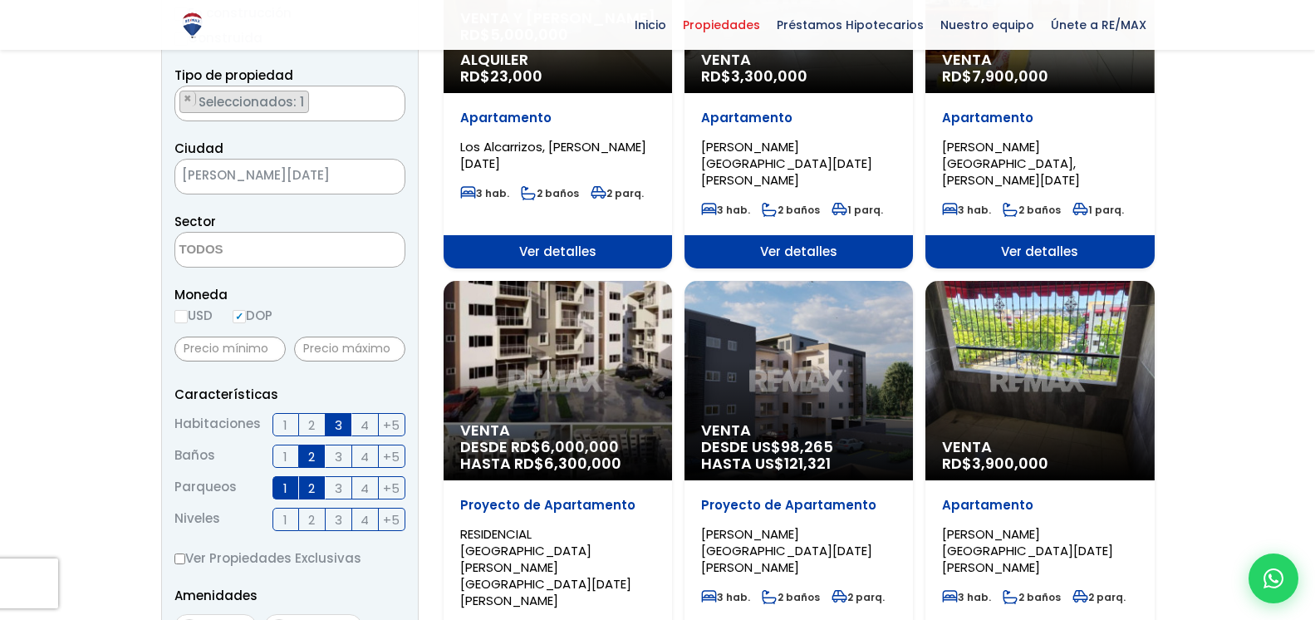
click at [998, 439] on span "Venta" at bounding box center [1039, 447] width 195 height 17
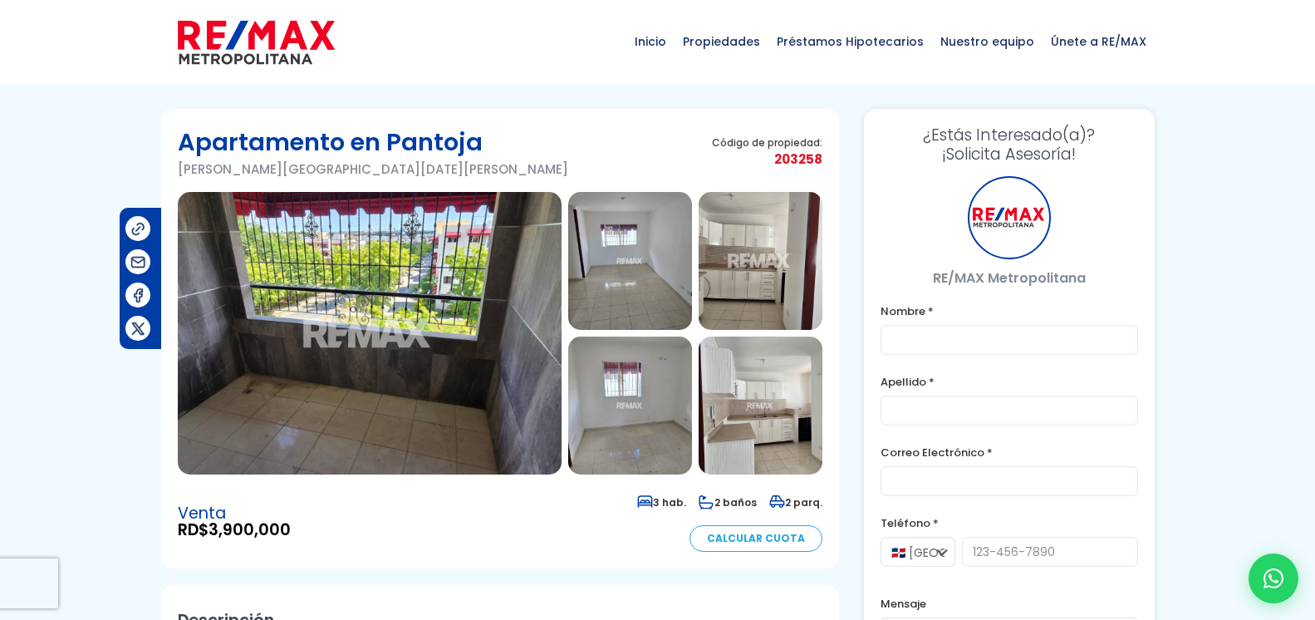
click at [396, 359] on img at bounding box center [370, 333] width 384 height 283
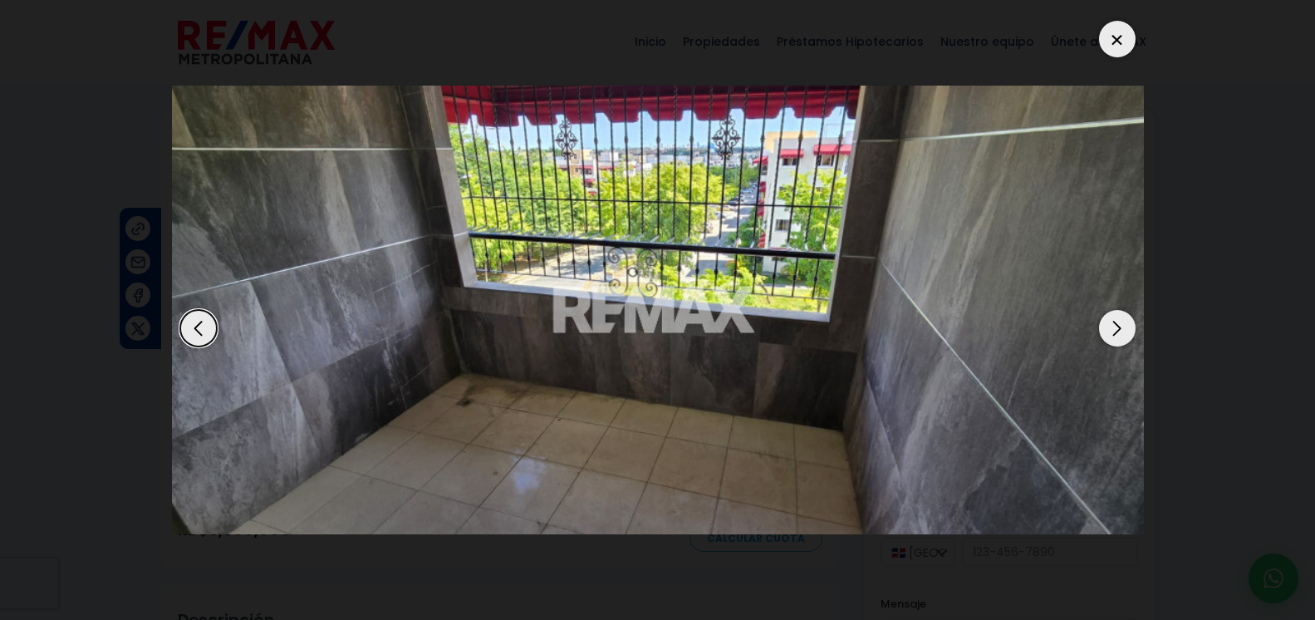
click at [1114, 312] on div "Next slide" at bounding box center [1117, 328] width 37 height 37
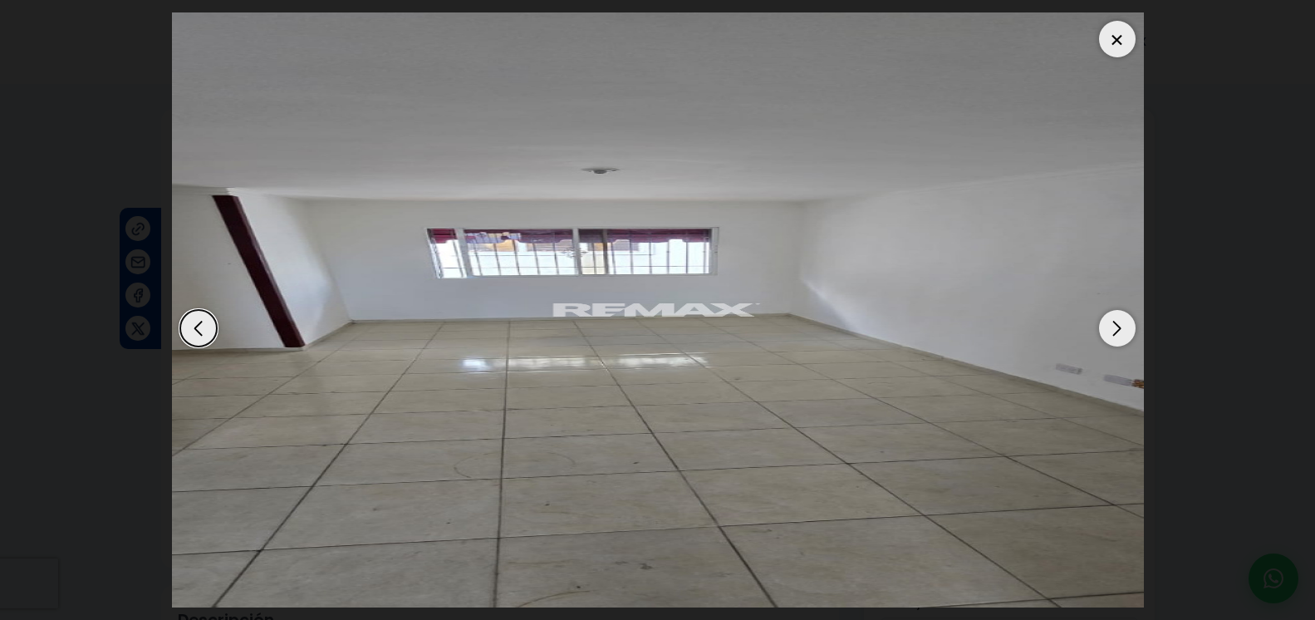
click at [1113, 313] on div "Next slide" at bounding box center [1117, 328] width 37 height 37
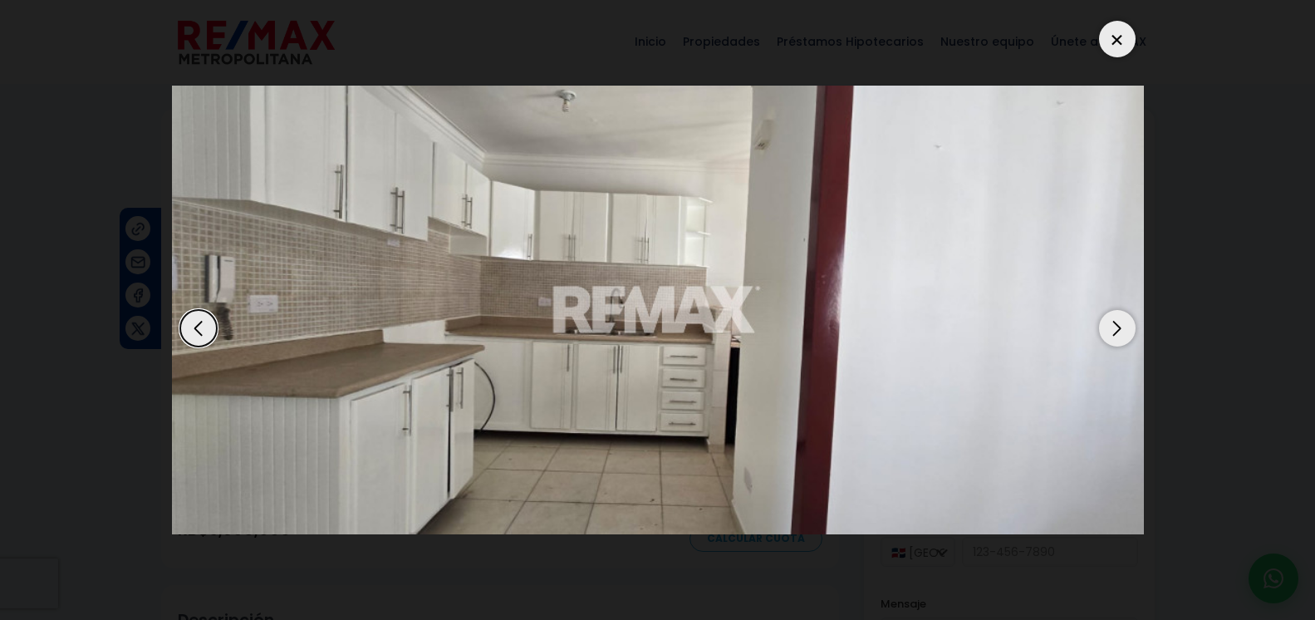
click at [1111, 313] on div "Next slide" at bounding box center [1117, 328] width 37 height 37
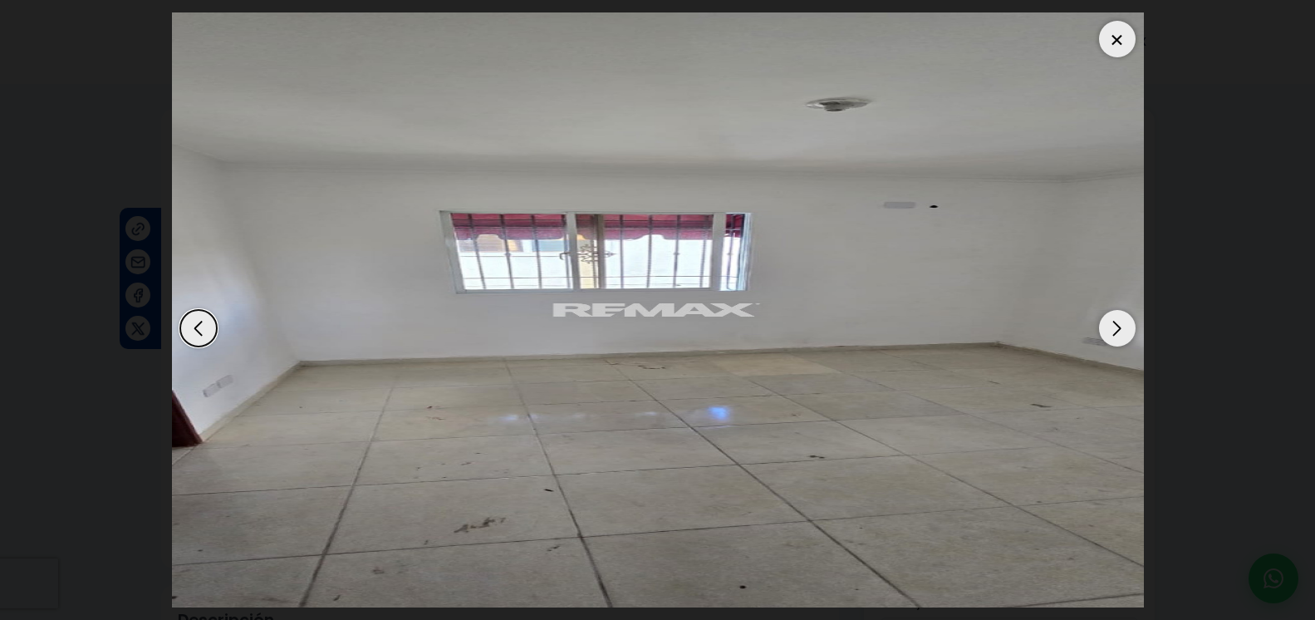
click at [1111, 313] on div "Next slide" at bounding box center [1117, 328] width 37 height 37
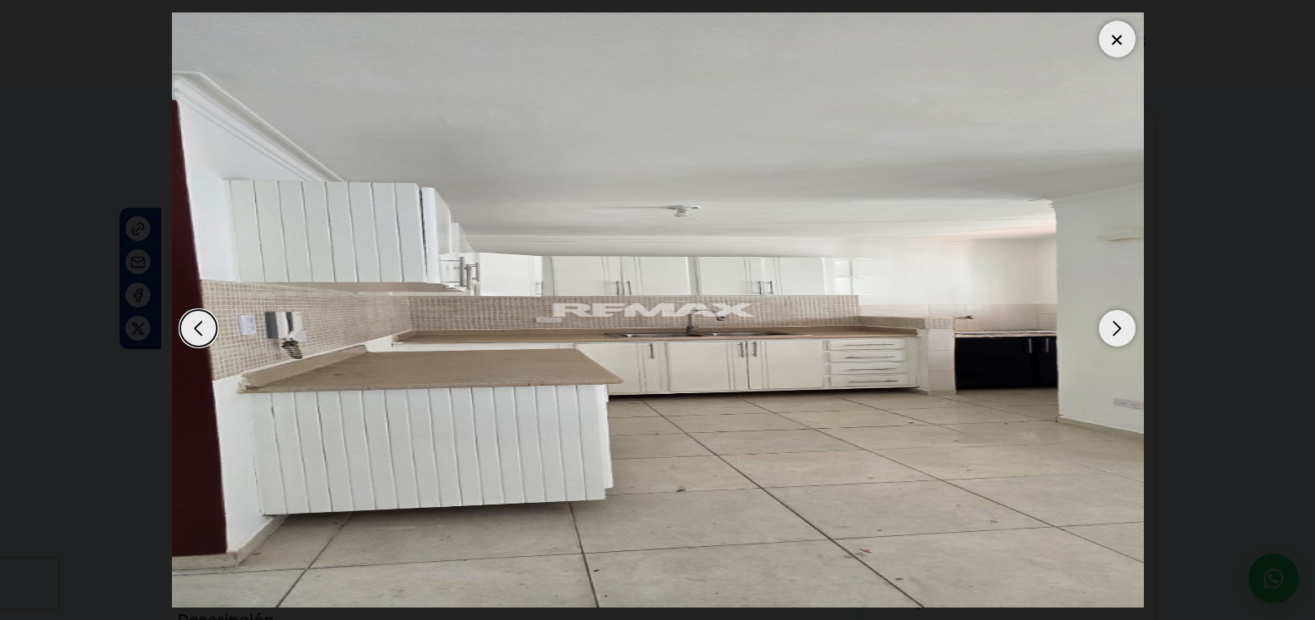
click at [1111, 313] on div "Next slide" at bounding box center [1117, 328] width 37 height 37
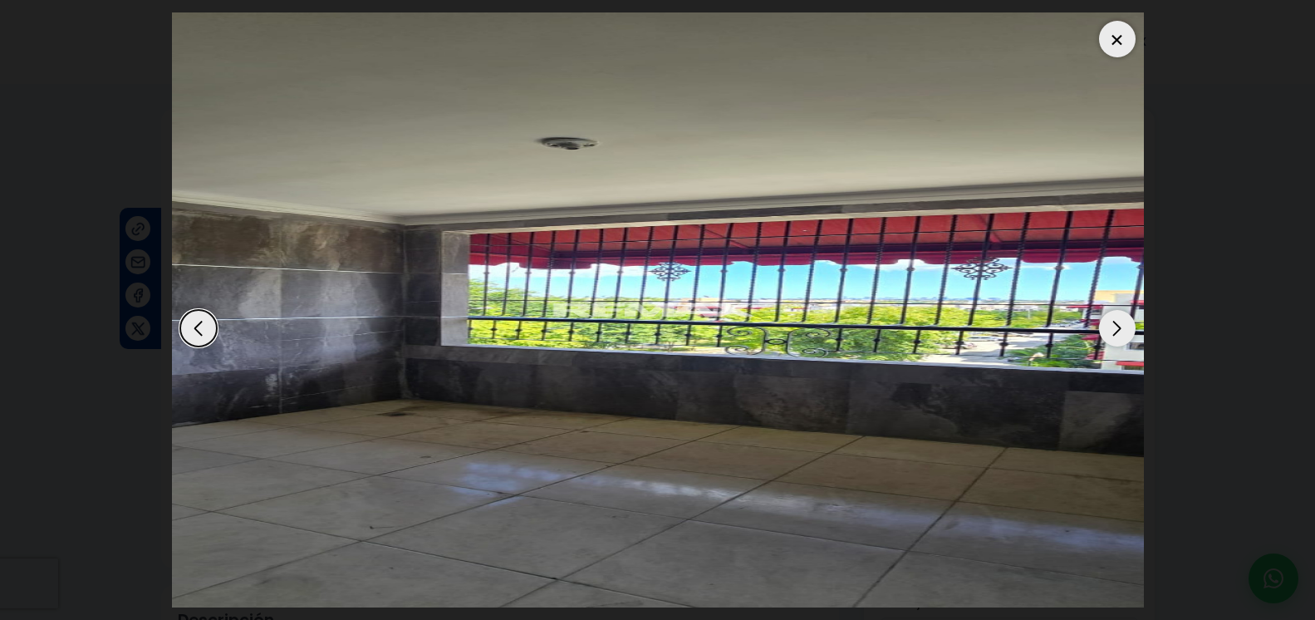
click at [1111, 313] on div "Next slide" at bounding box center [1117, 328] width 37 height 37
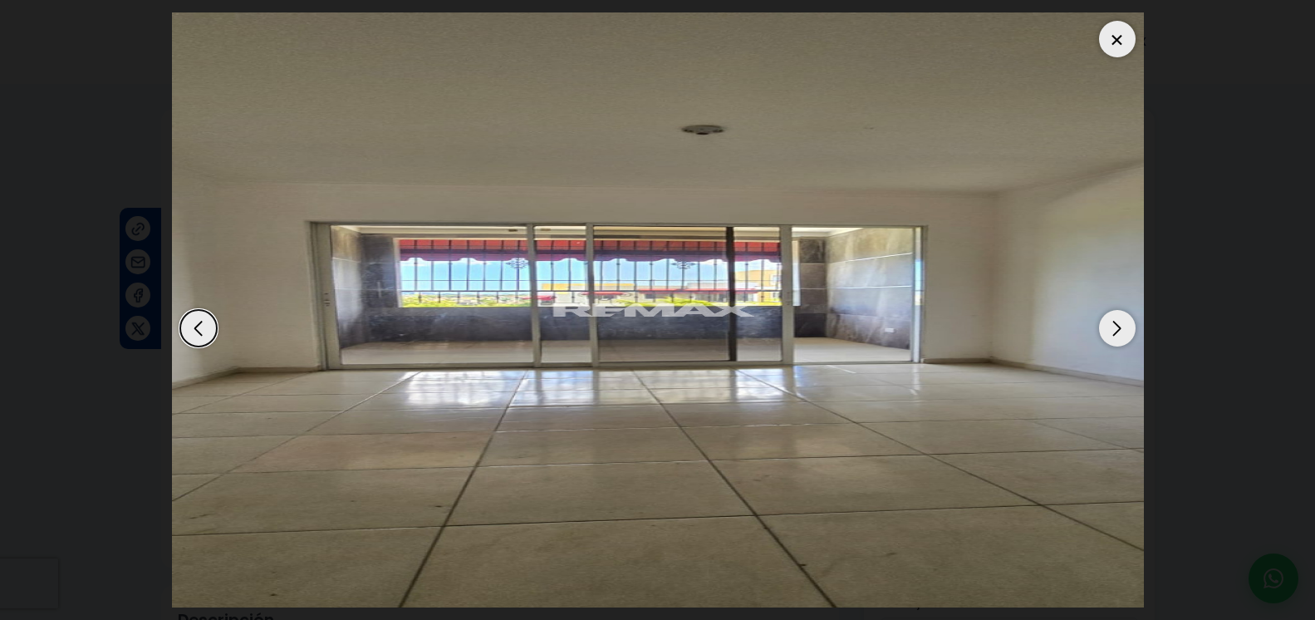
click at [1111, 313] on div "Next slide" at bounding box center [1117, 328] width 37 height 37
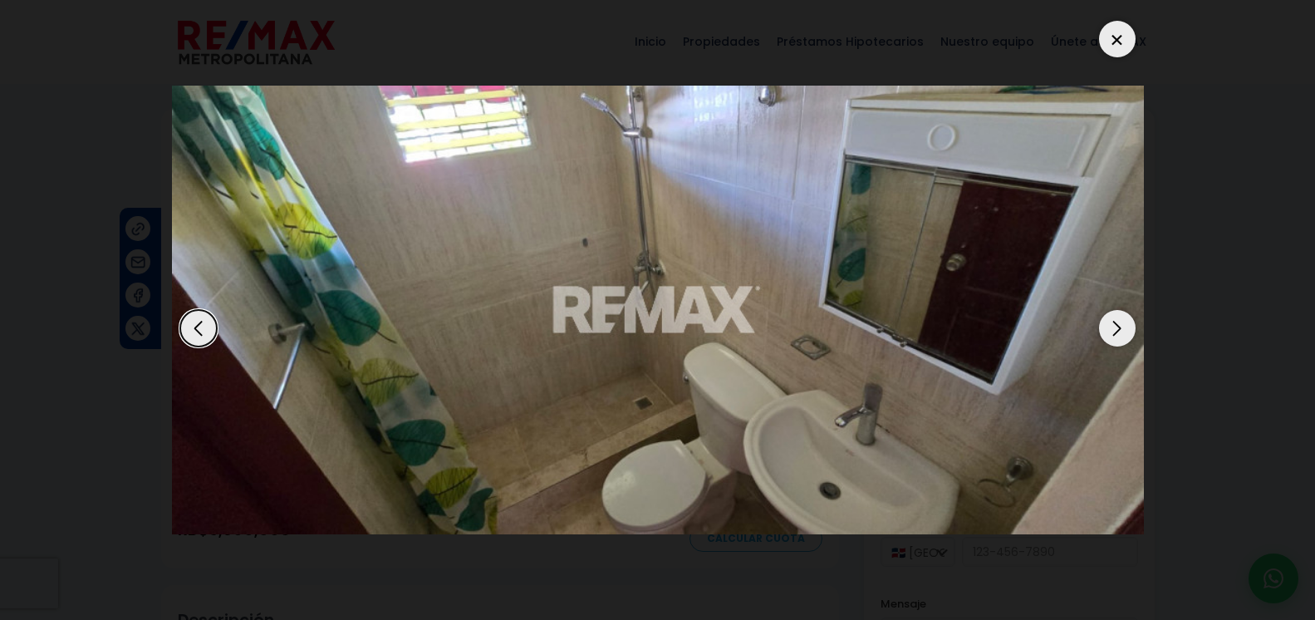
click at [1112, 21] on div at bounding box center [1117, 39] width 37 height 37
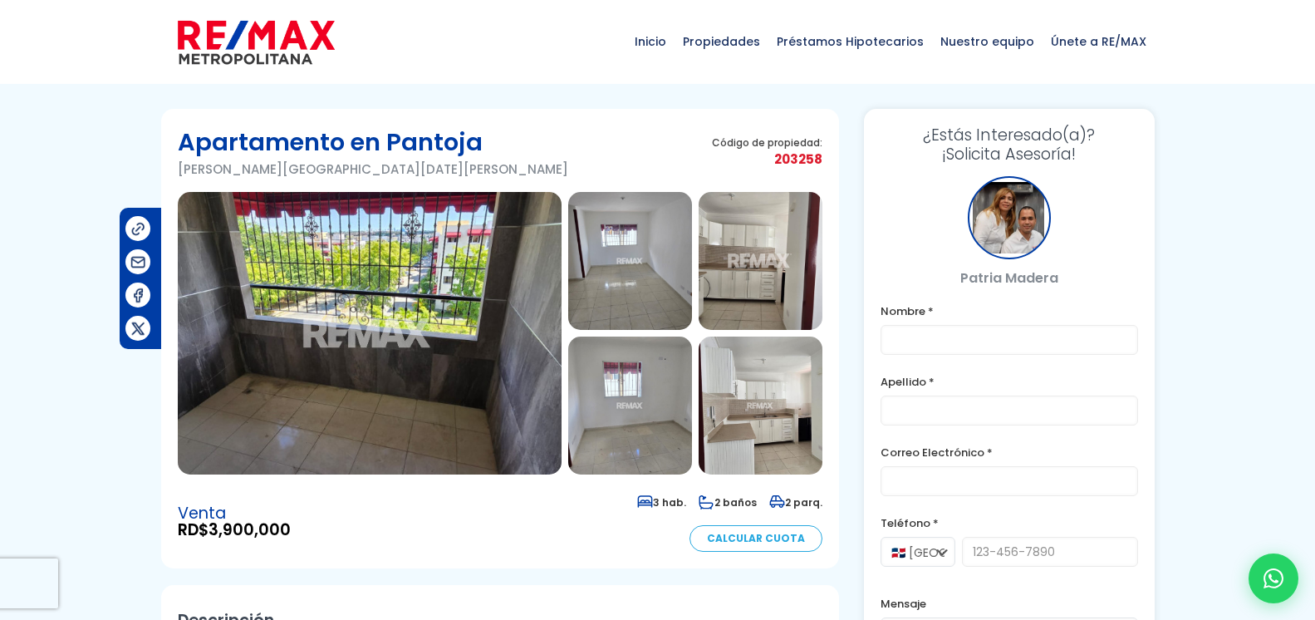
click at [463, 390] on img at bounding box center [370, 333] width 384 height 283
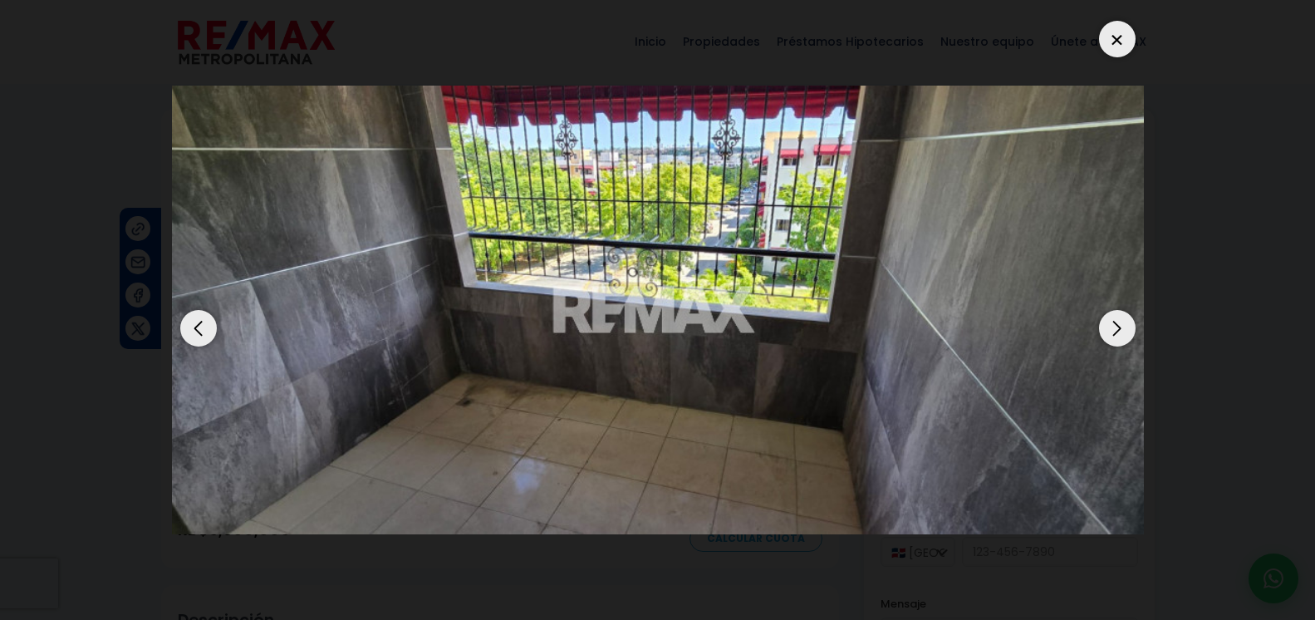
click at [1129, 311] on div "Next slide" at bounding box center [1117, 328] width 37 height 37
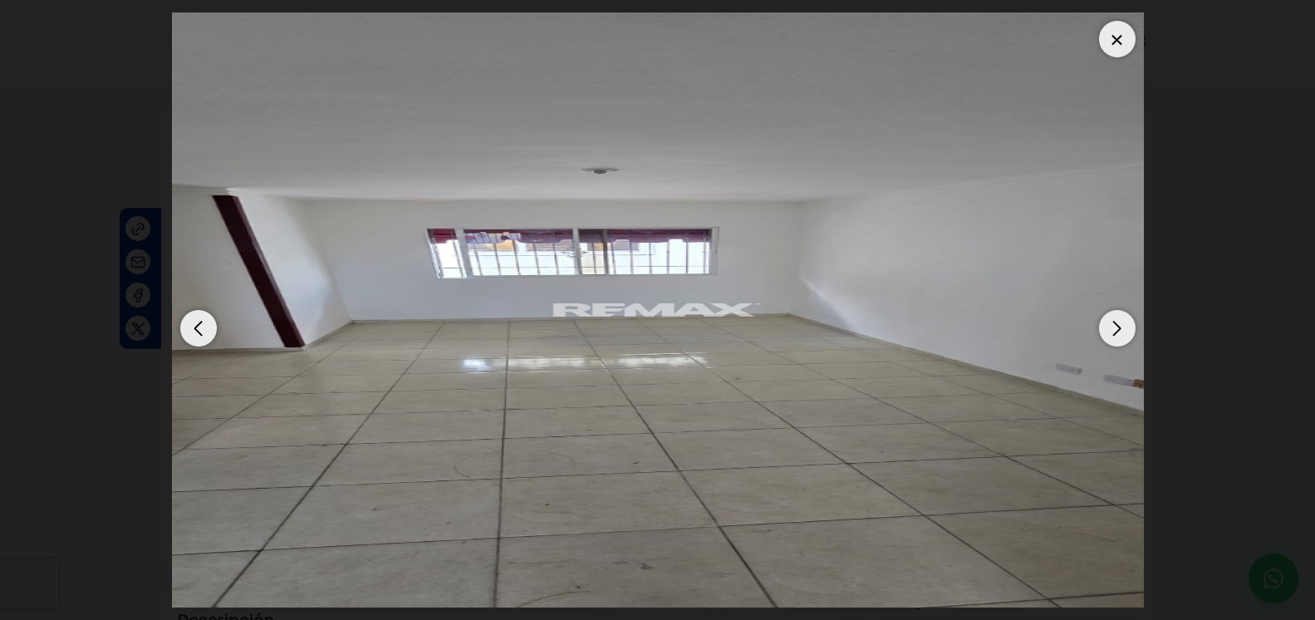
click at [1129, 311] on div "Next slide" at bounding box center [1117, 328] width 37 height 37
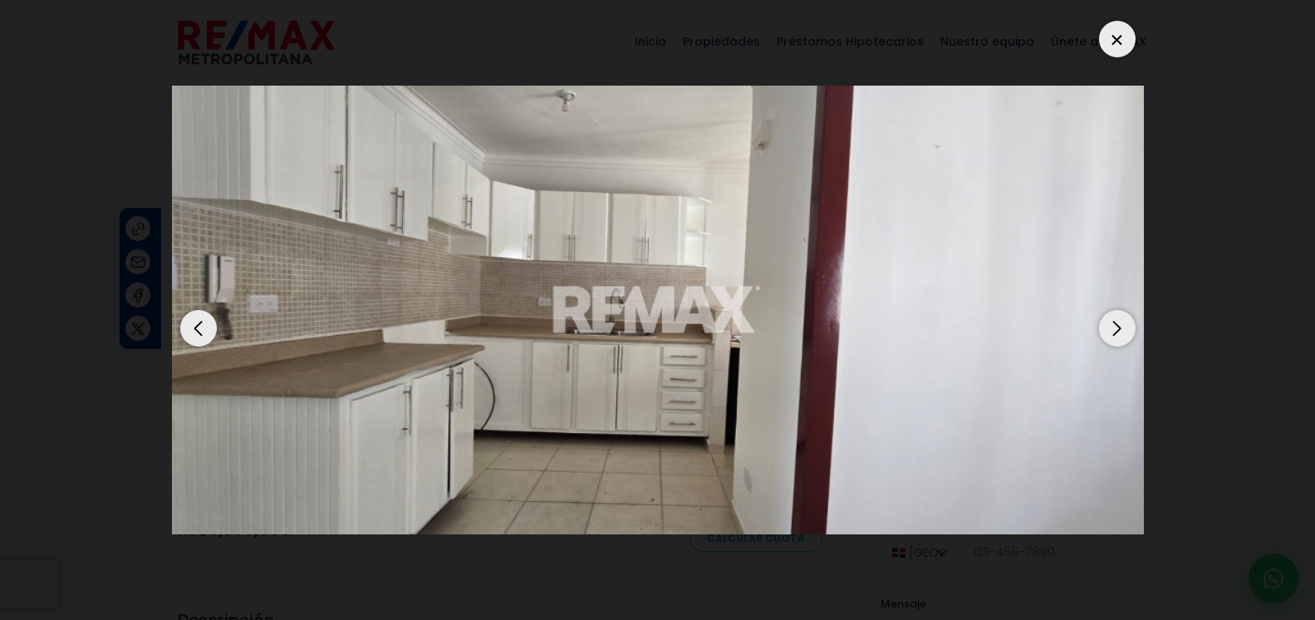
click at [1116, 310] on div "Next slide" at bounding box center [1117, 328] width 37 height 37
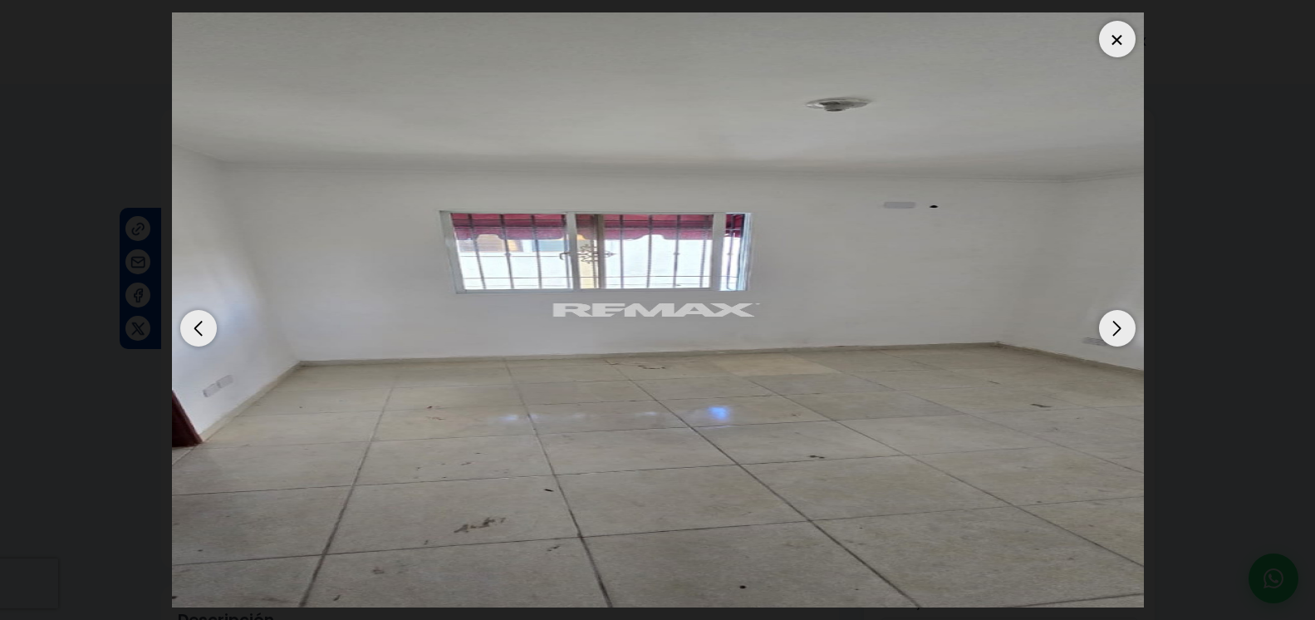
click at [1116, 310] on div "Next slide" at bounding box center [1117, 328] width 37 height 37
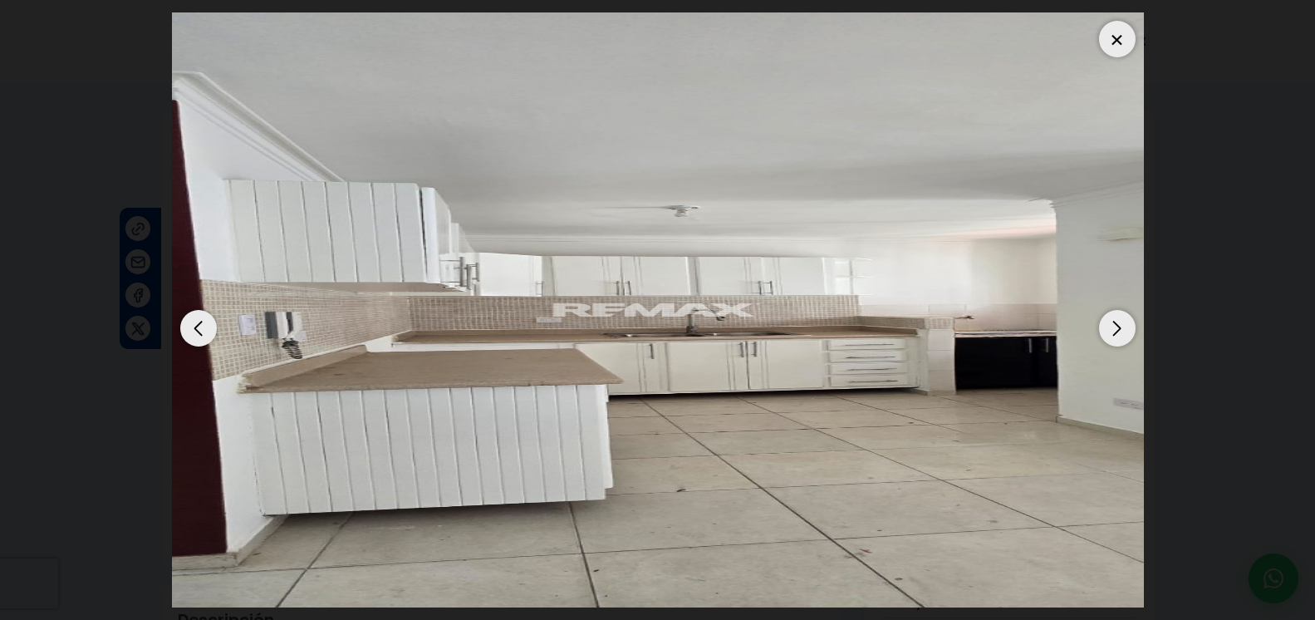
click at [1116, 310] on div "Next slide" at bounding box center [1117, 328] width 37 height 37
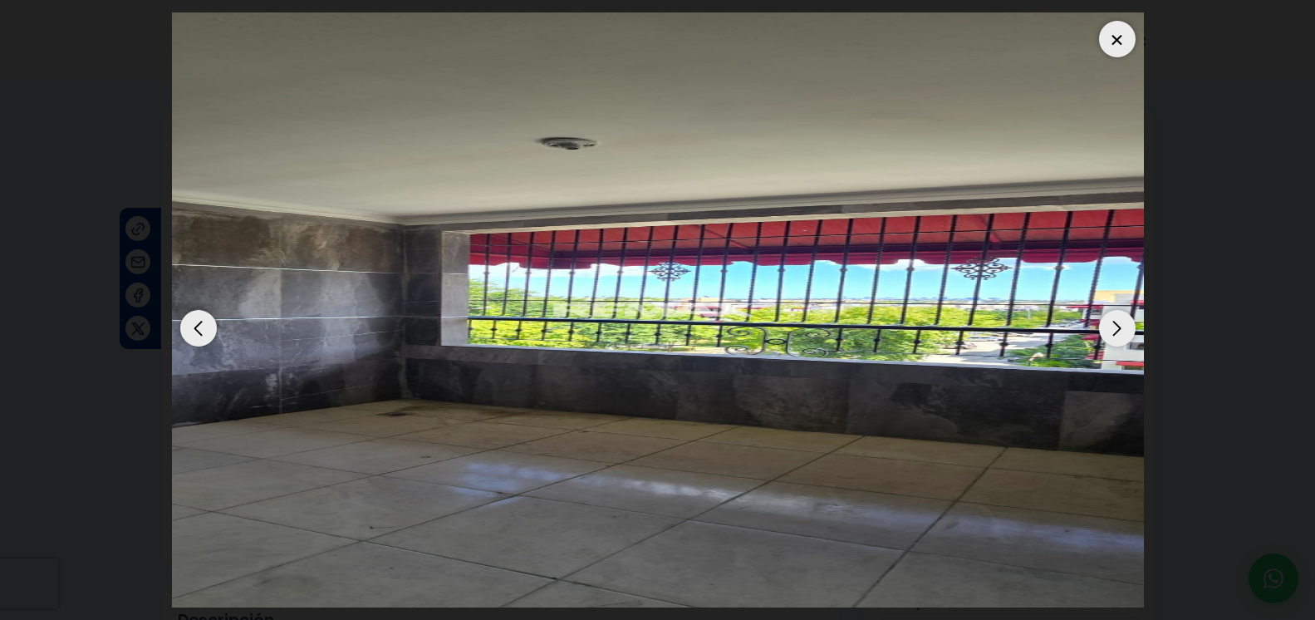
click at [1112, 24] on div at bounding box center [1117, 39] width 37 height 37
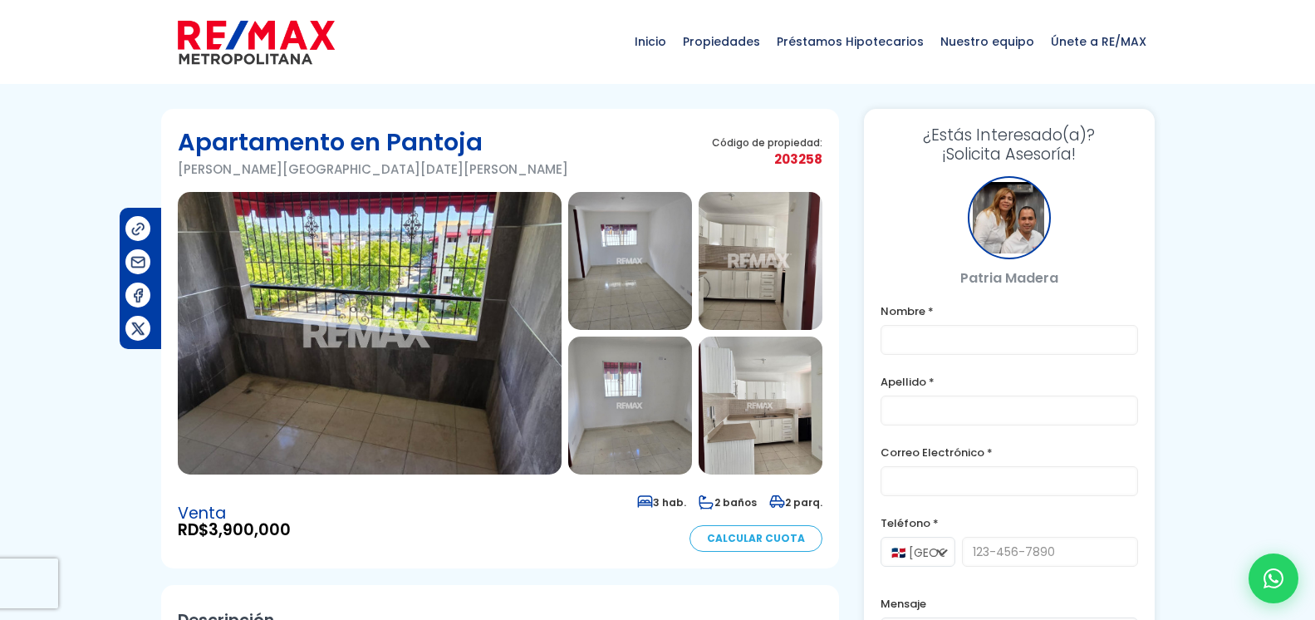
click at [467, 288] on img at bounding box center [370, 333] width 384 height 283
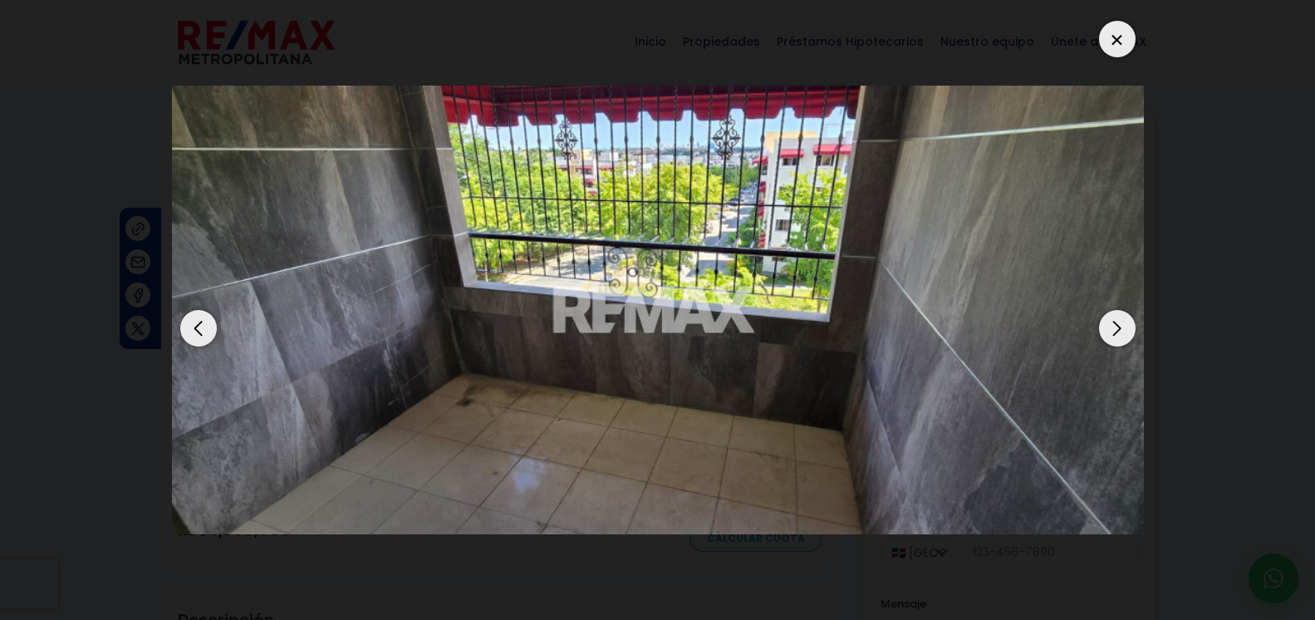
click at [753, 279] on img "1 / 10" at bounding box center [658, 310] width 972 height 449
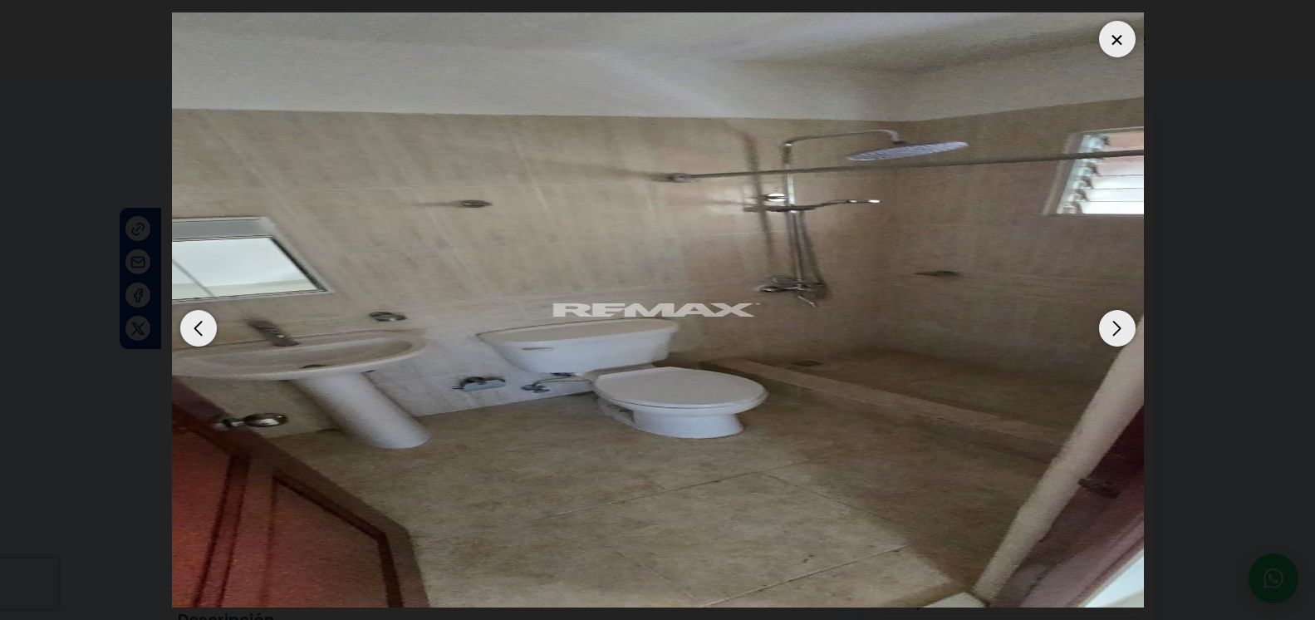
click at [1118, 310] on div "Next slide" at bounding box center [1117, 328] width 37 height 37
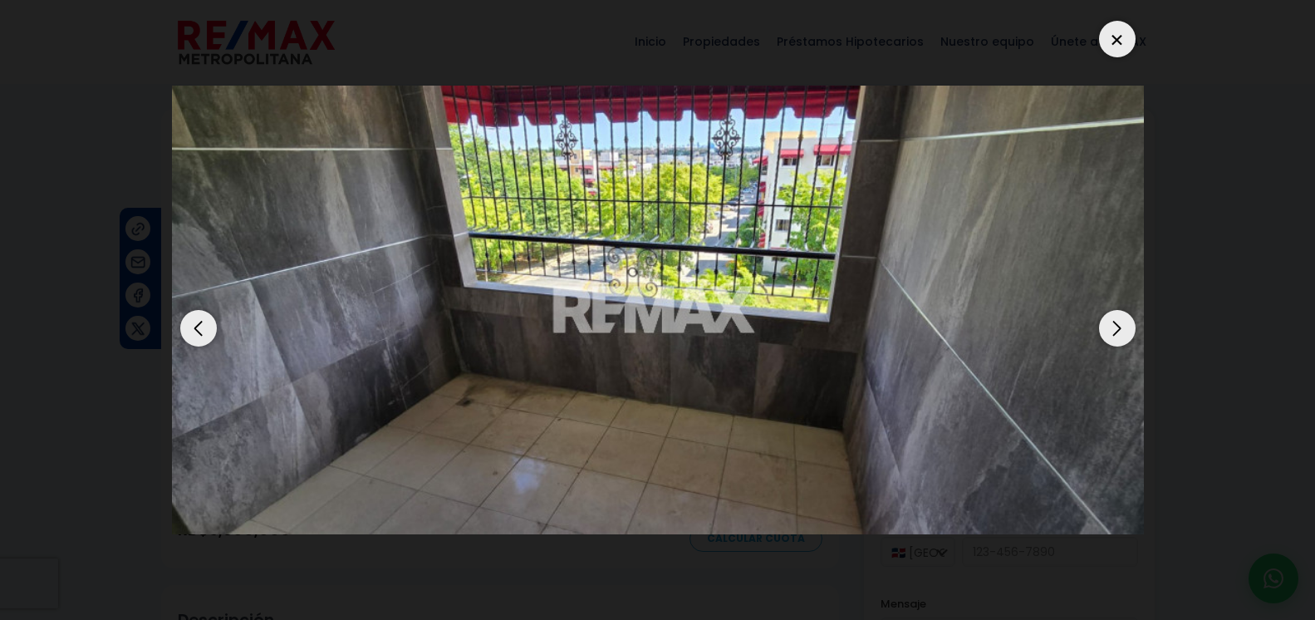
click at [201, 310] on div "Previous slide" at bounding box center [198, 328] width 37 height 37
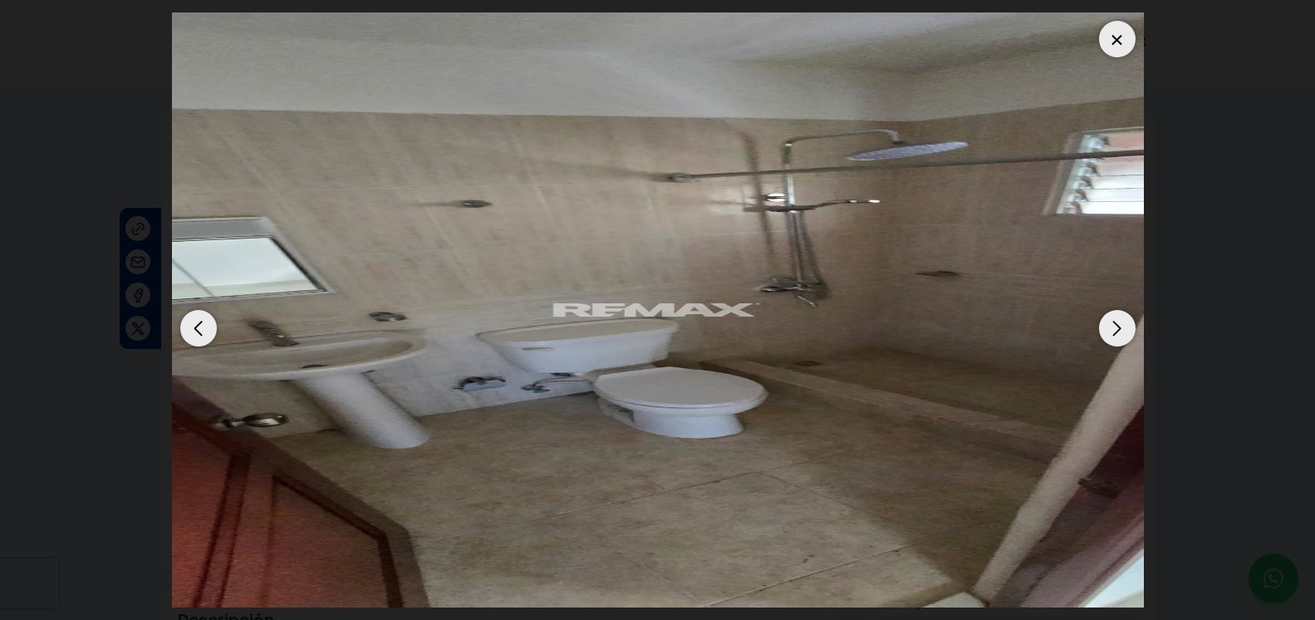
click at [1119, 310] on div "Next slide" at bounding box center [1117, 328] width 37 height 37
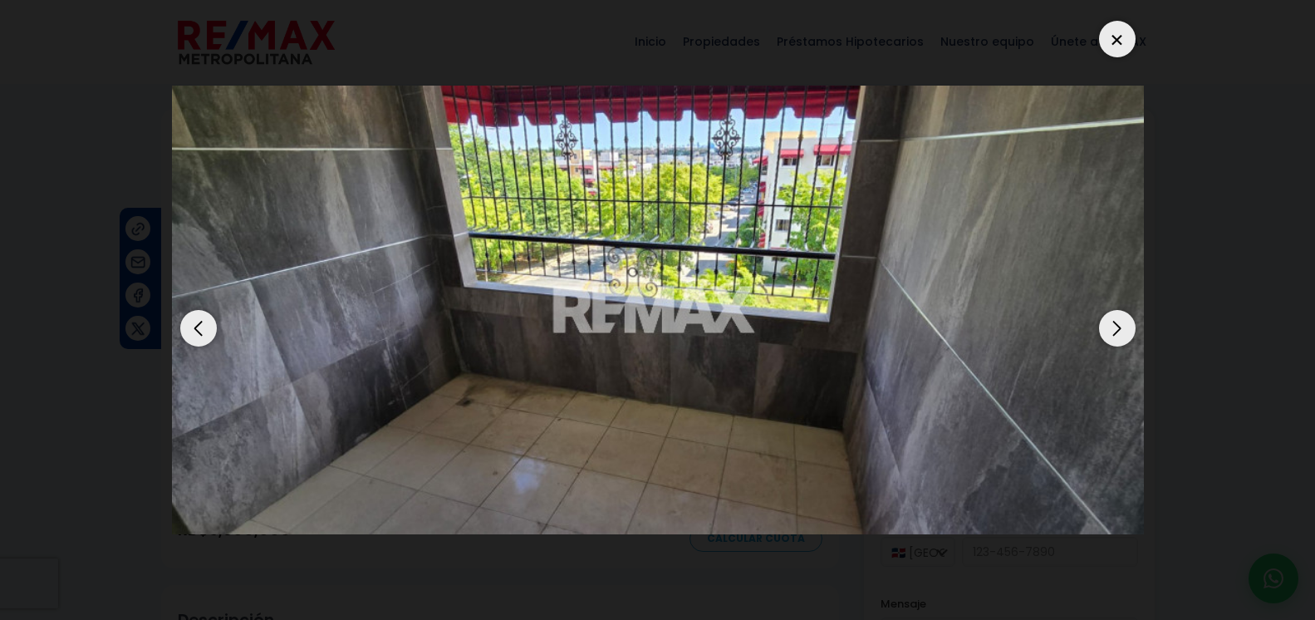
click at [1119, 310] on div "Next slide" at bounding box center [1117, 328] width 37 height 37
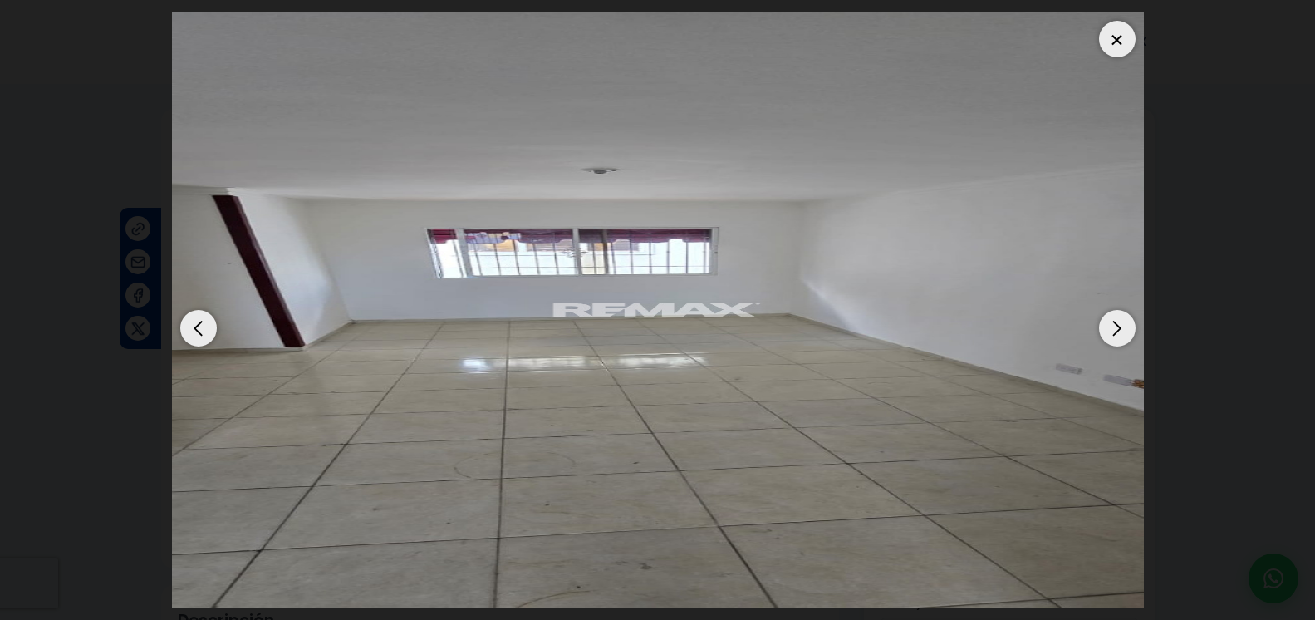
click at [1119, 310] on div "Next slide" at bounding box center [1117, 328] width 37 height 37
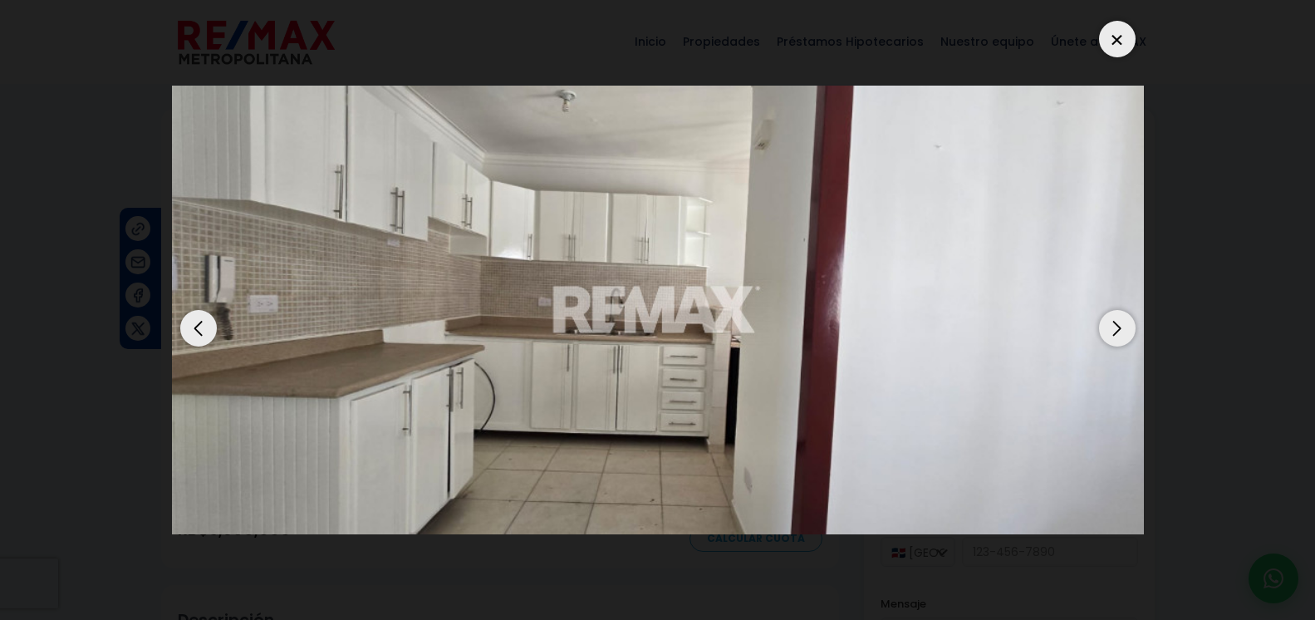
click at [1119, 310] on div "Next slide" at bounding box center [1117, 328] width 37 height 37
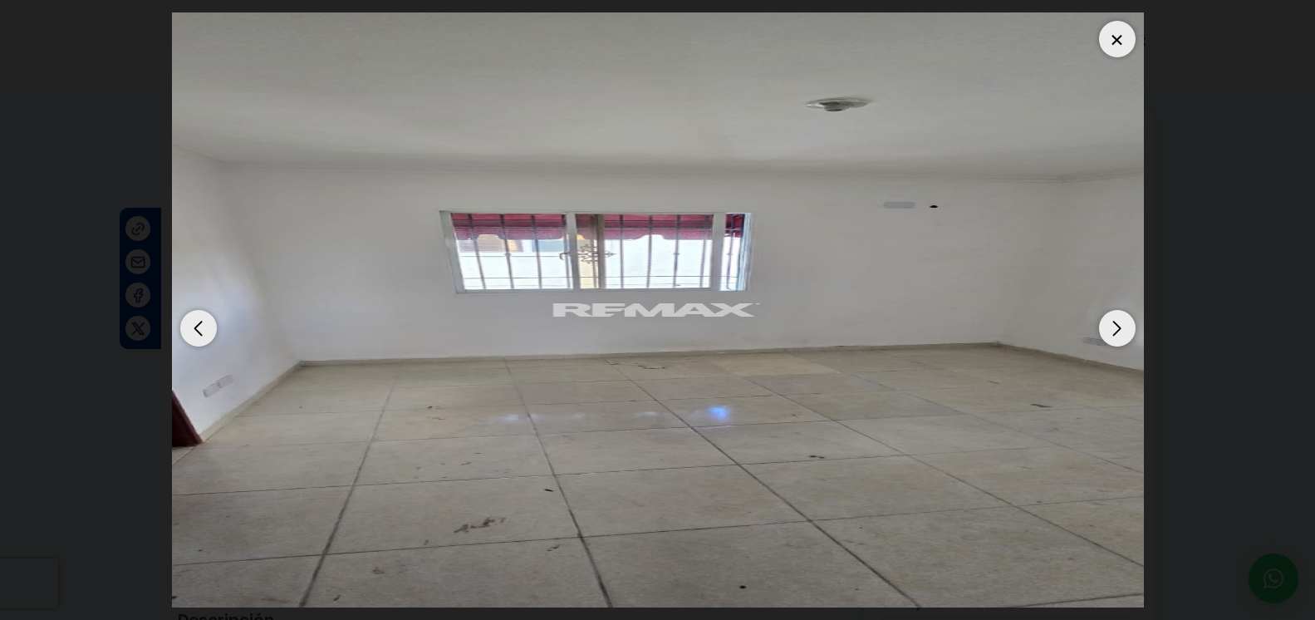
click at [1118, 310] on div "Next slide" at bounding box center [1117, 328] width 37 height 37
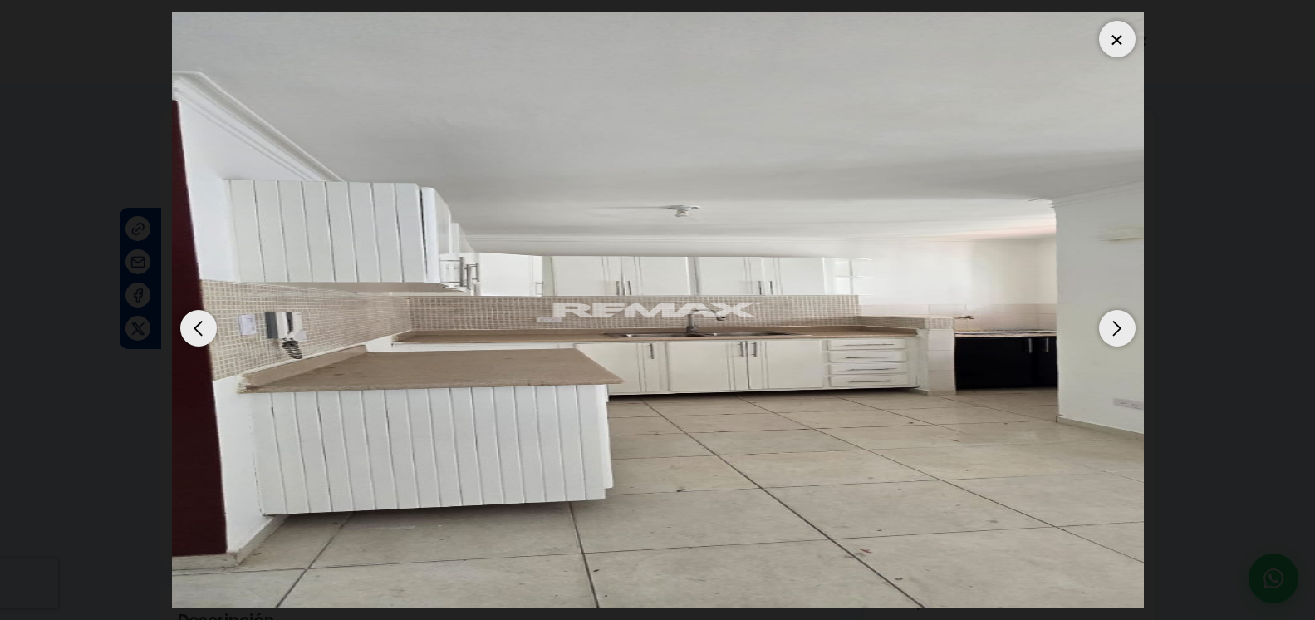
click at [1118, 310] on div "Next slide" at bounding box center [1117, 328] width 37 height 37
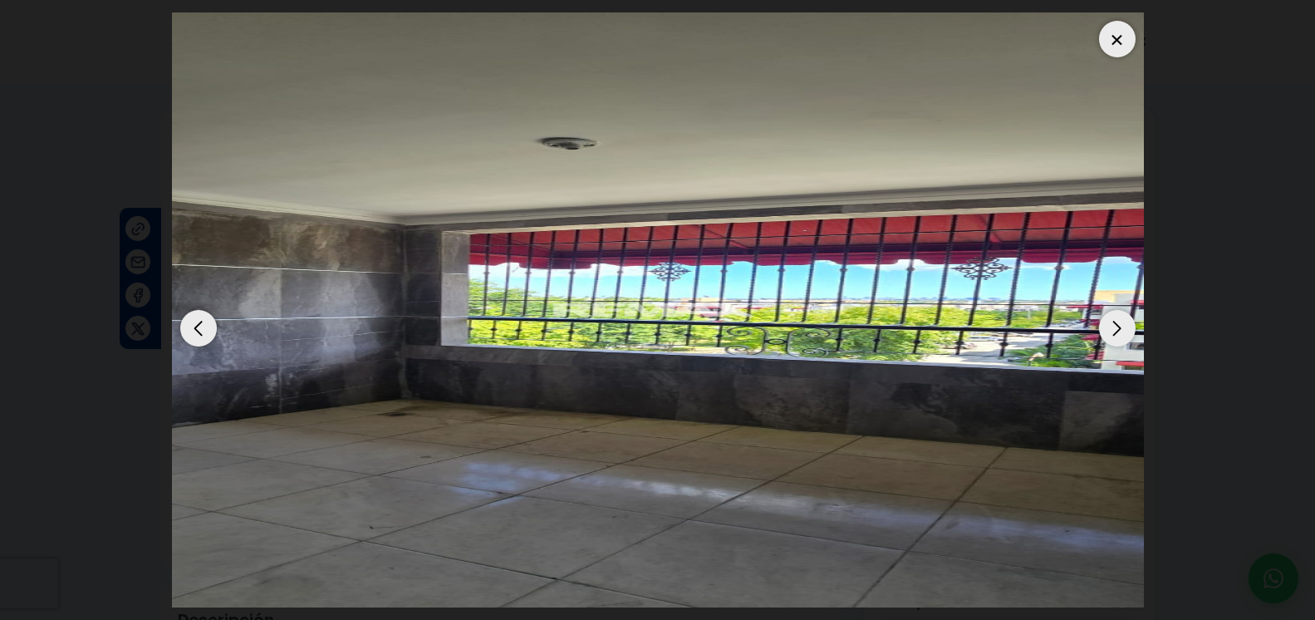
click at [1121, 26] on div at bounding box center [1117, 39] width 37 height 37
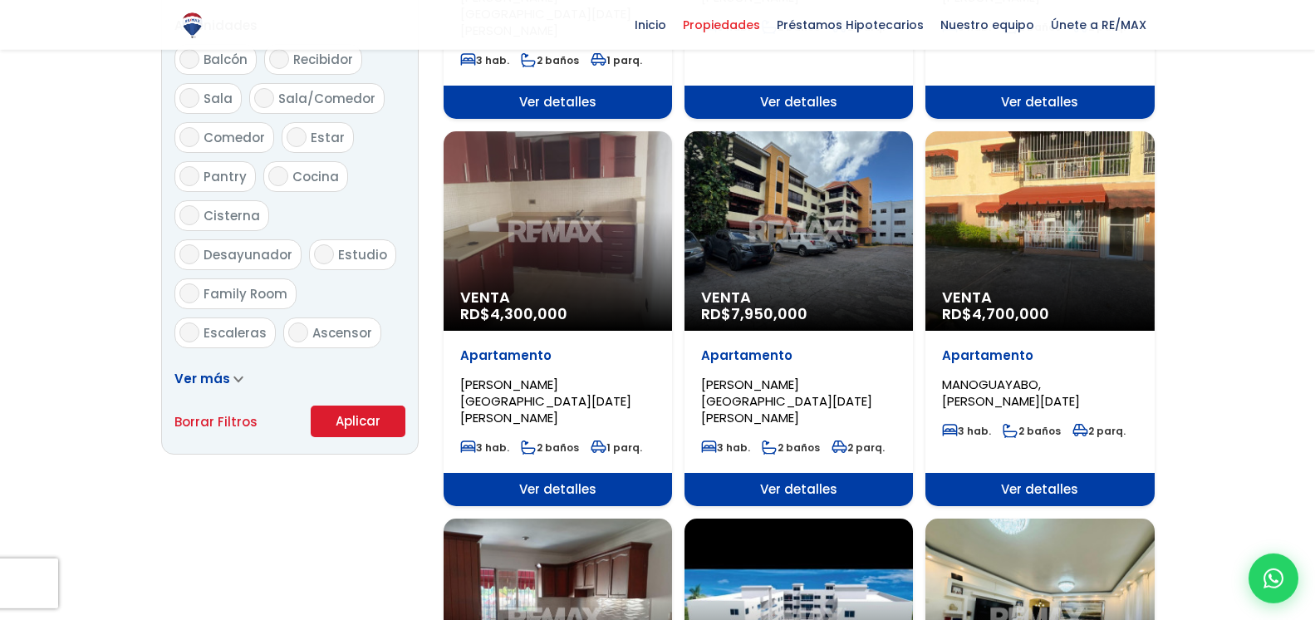
scroll to position [932, 0]
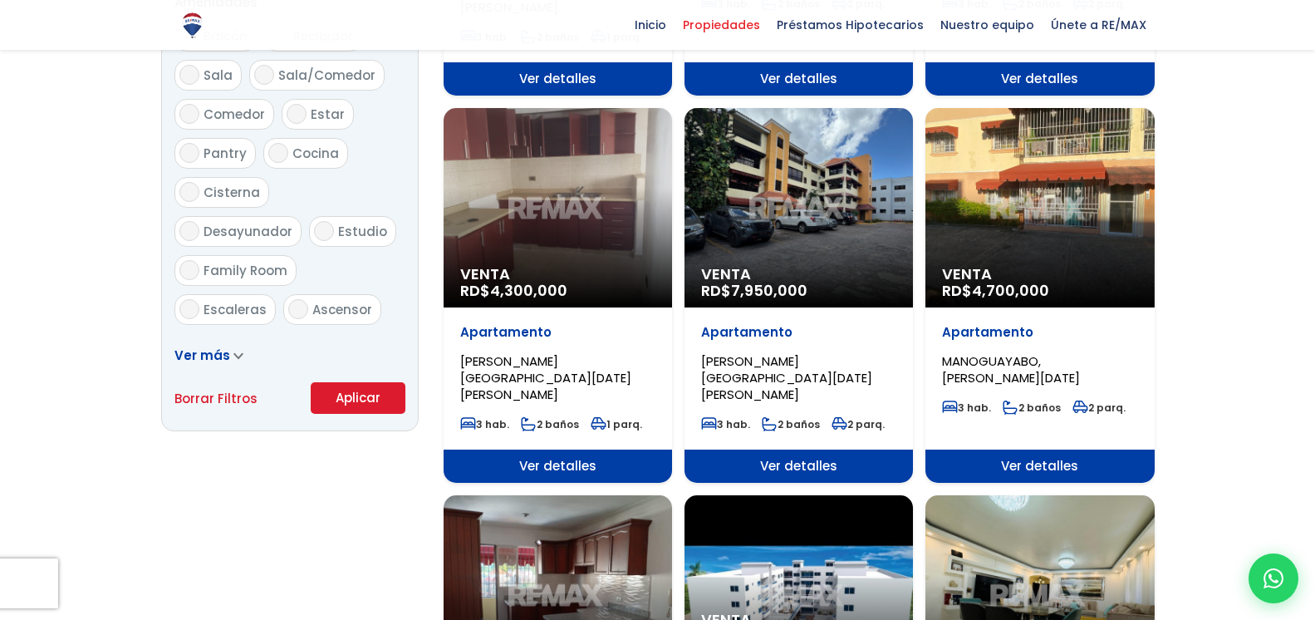
click at [549, 167] on div "Venta RD$ 4,300,000" at bounding box center [558, 207] width 229 height 199
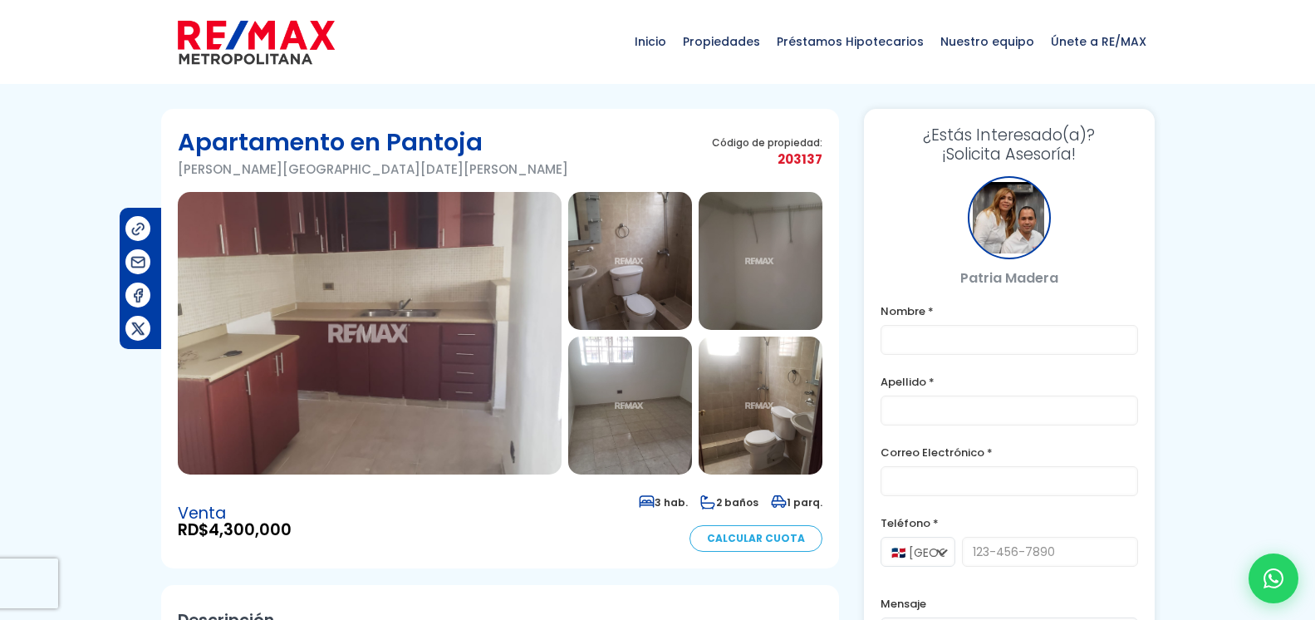
click at [401, 320] on img at bounding box center [370, 333] width 384 height 283
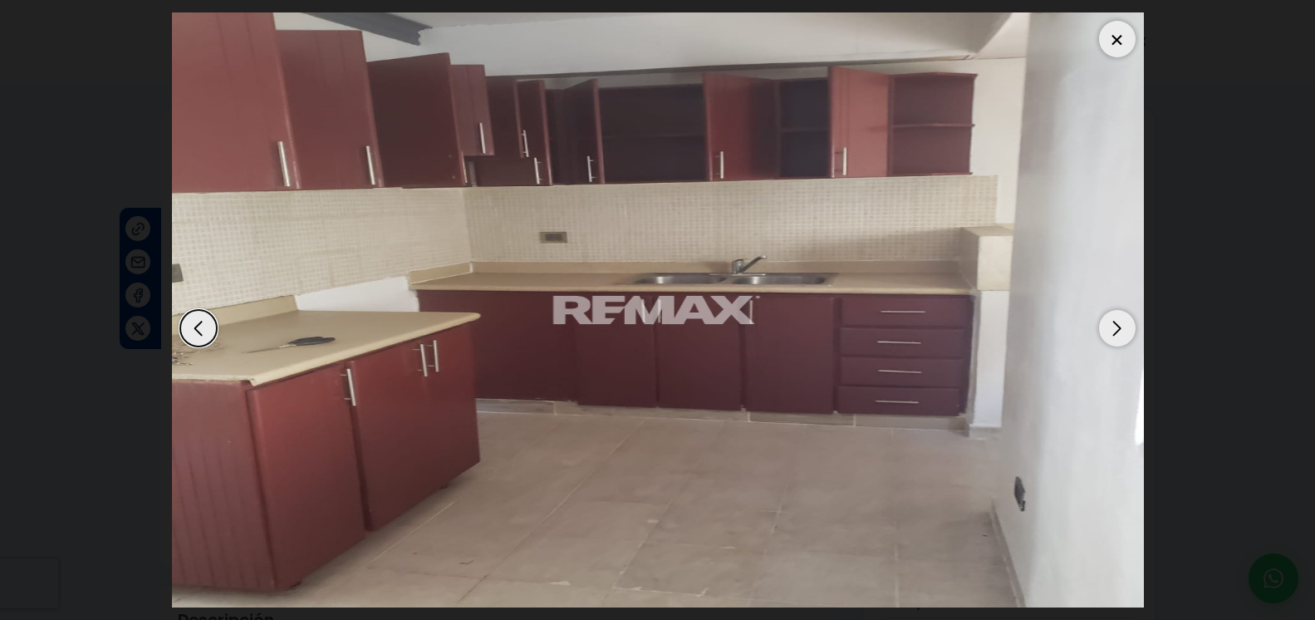
click at [1120, 312] on div "Next slide" at bounding box center [1117, 328] width 37 height 37
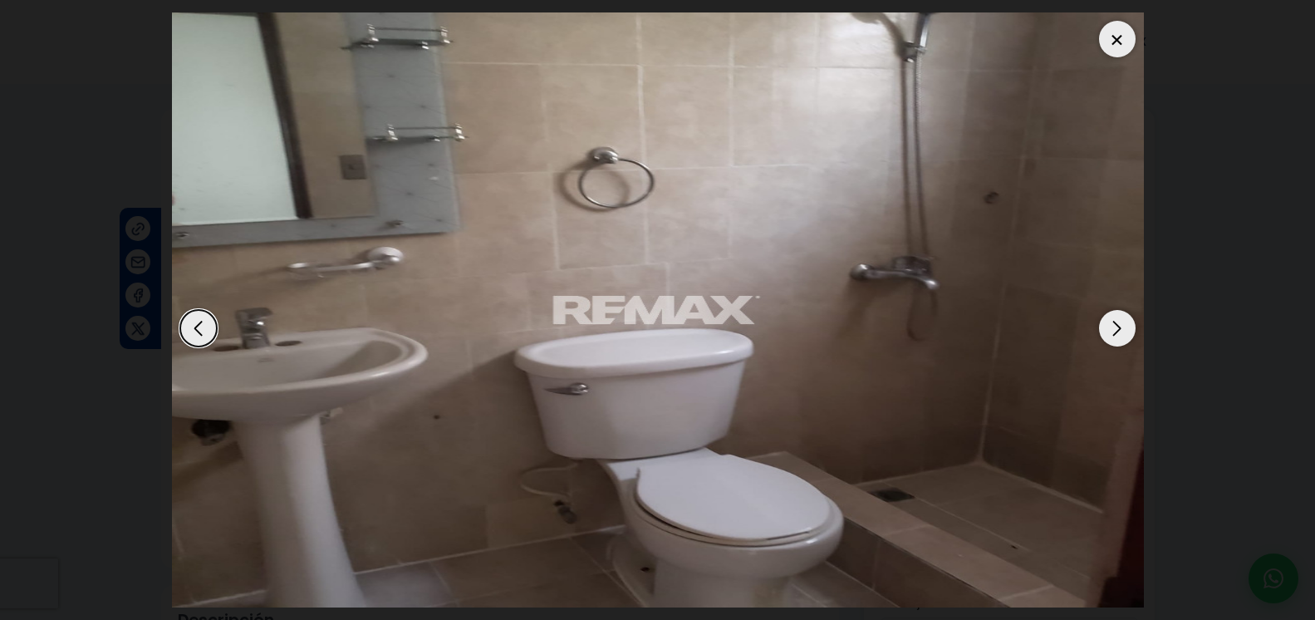
click at [194, 312] on div "Previous slide" at bounding box center [198, 328] width 37 height 37
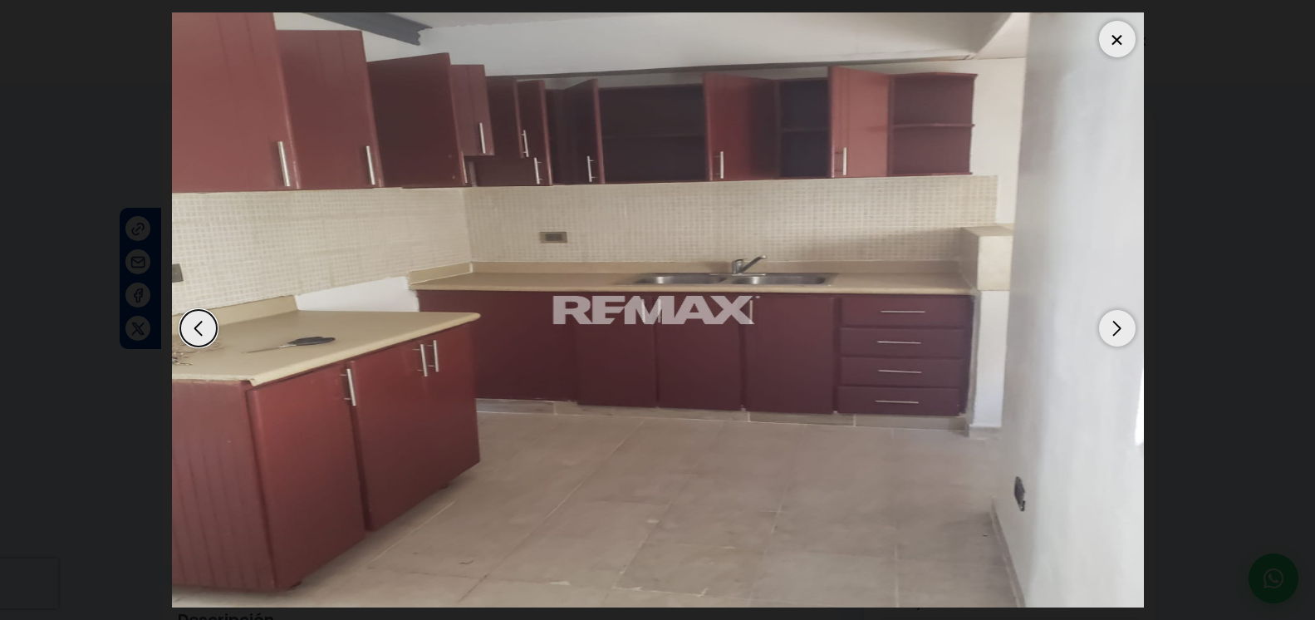
click at [1116, 317] on div "Next slide" at bounding box center [1117, 328] width 37 height 37
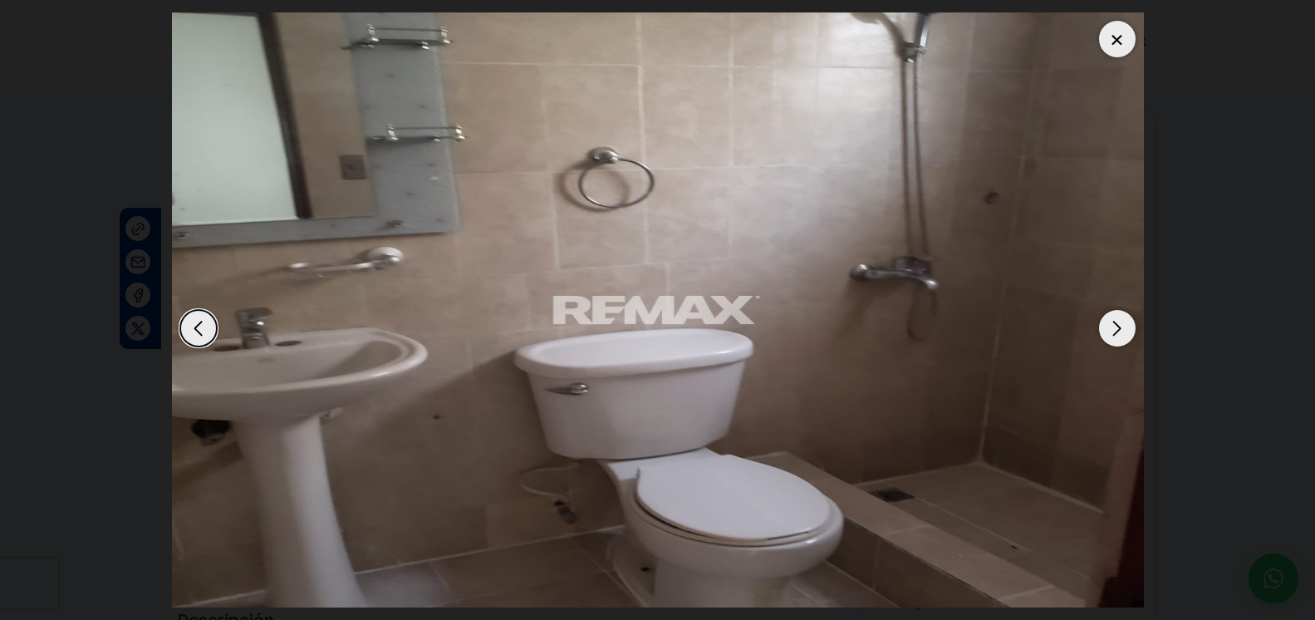
click at [1116, 317] on div "Next slide" at bounding box center [1117, 328] width 37 height 37
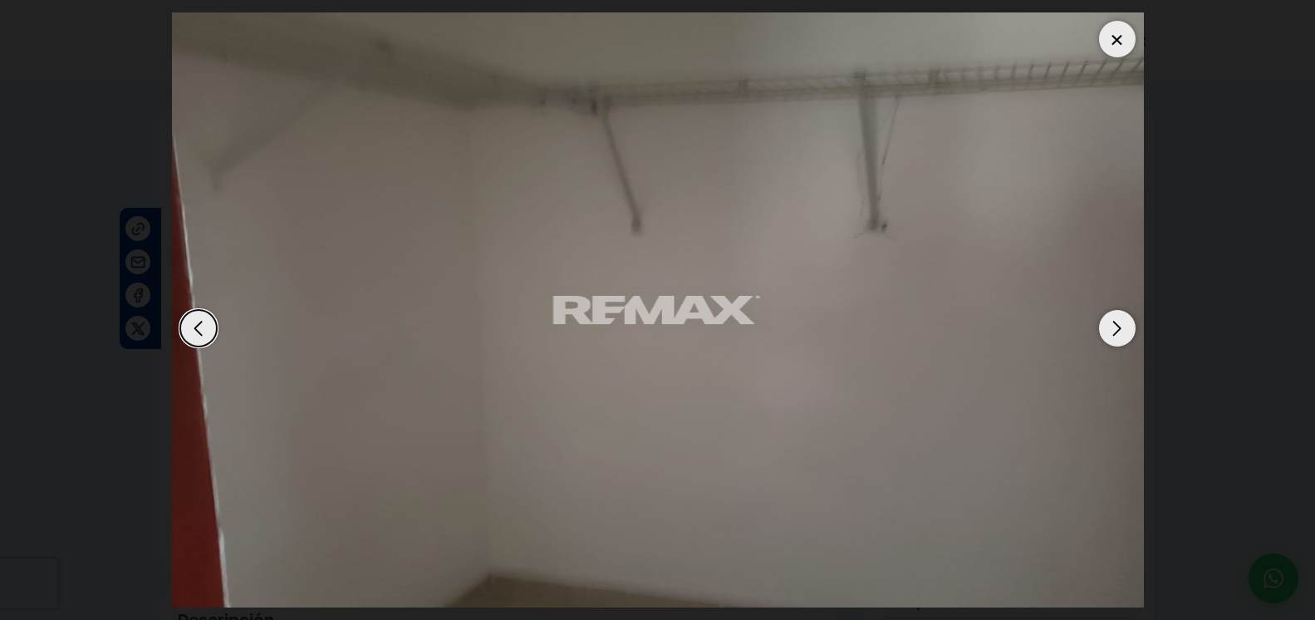
click at [1116, 317] on div "Next slide" at bounding box center [1117, 328] width 37 height 37
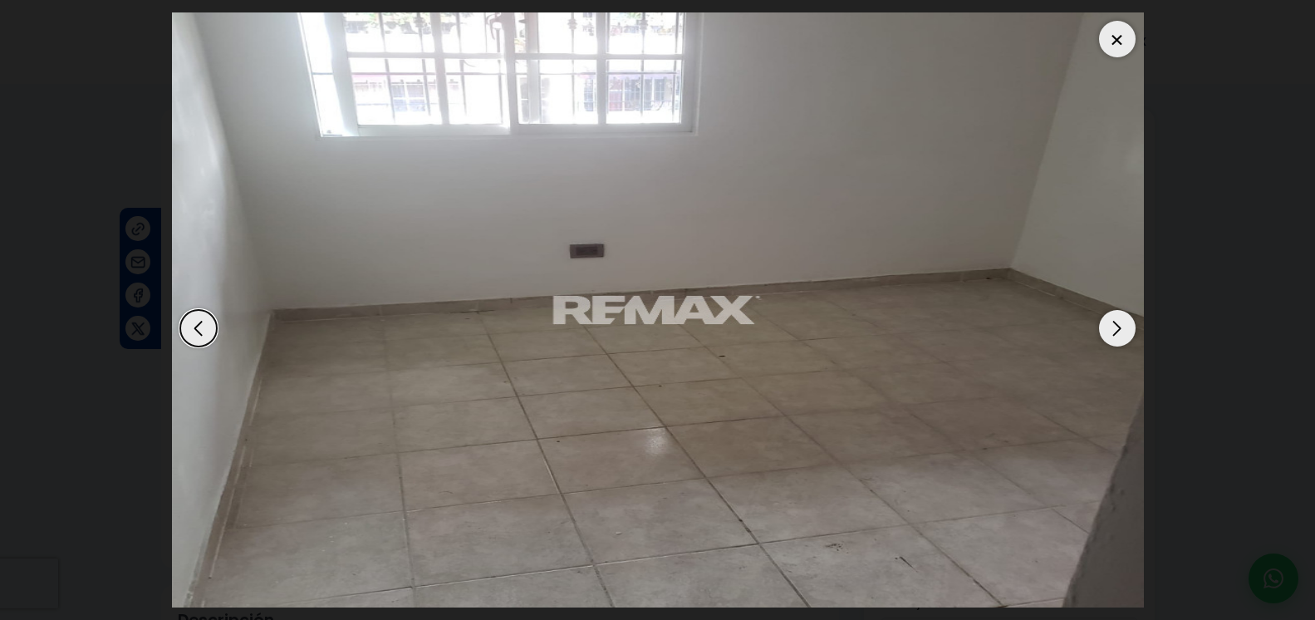
click at [1116, 317] on div "Next slide" at bounding box center [1117, 328] width 37 height 37
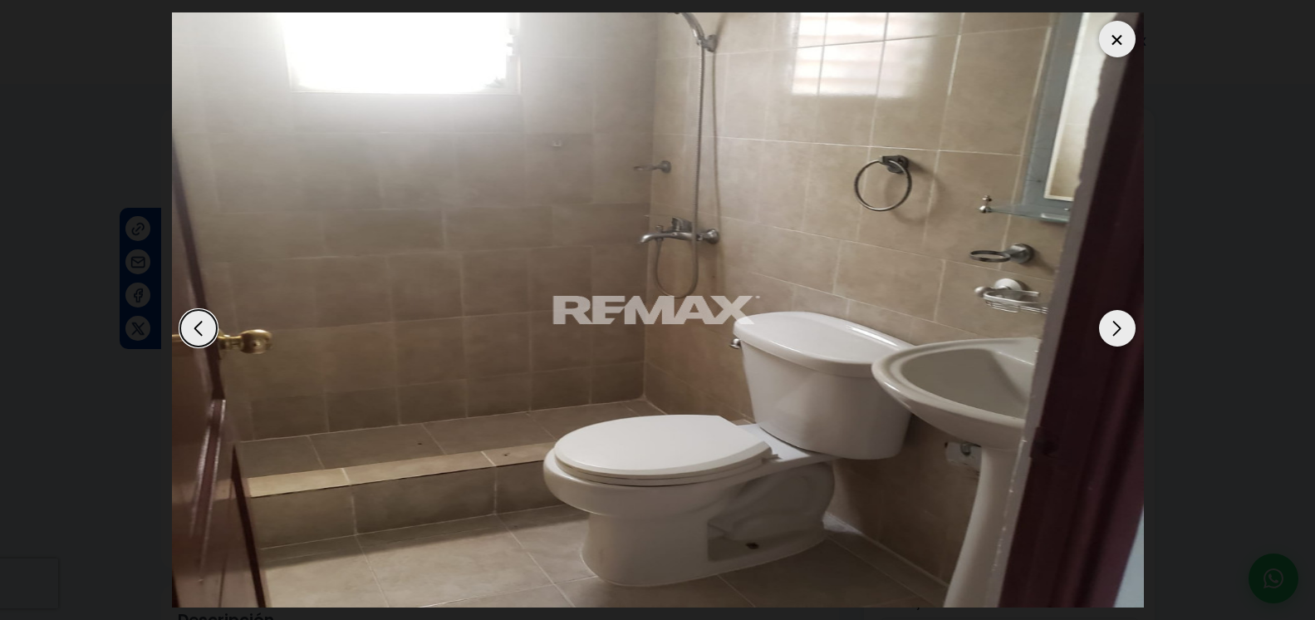
click at [1116, 317] on div "Next slide" at bounding box center [1117, 328] width 37 height 37
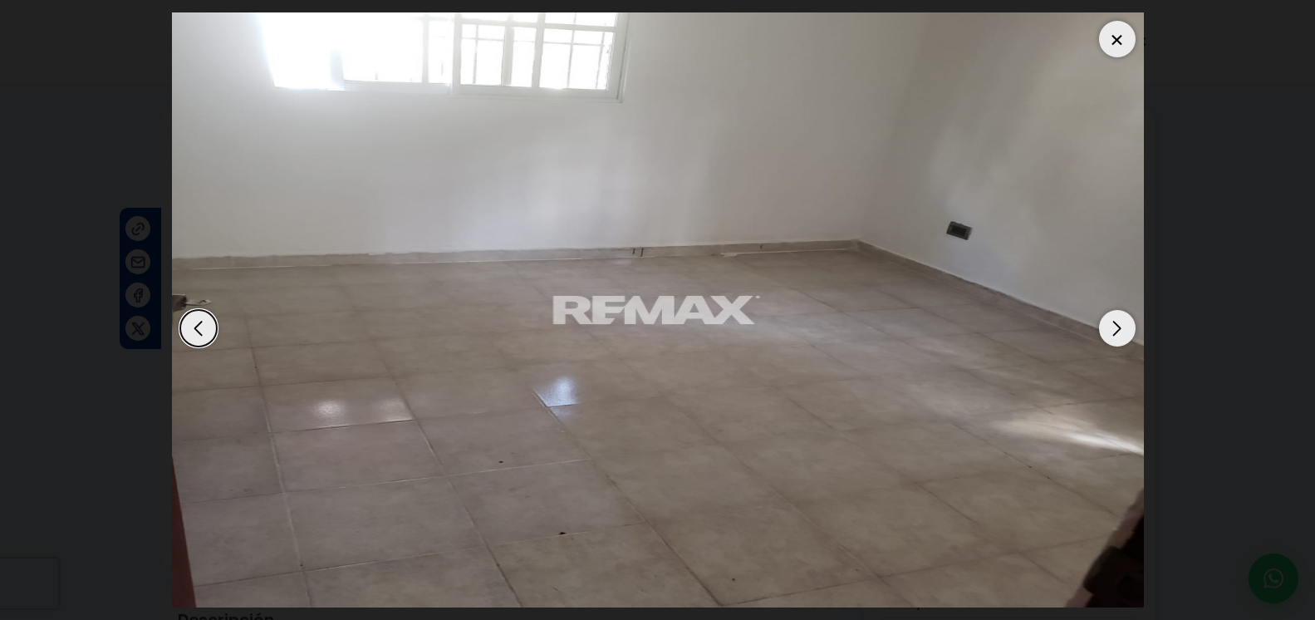
click at [1116, 317] on div "Next slide" at bounding box center [1117, 328] width 37 height 37
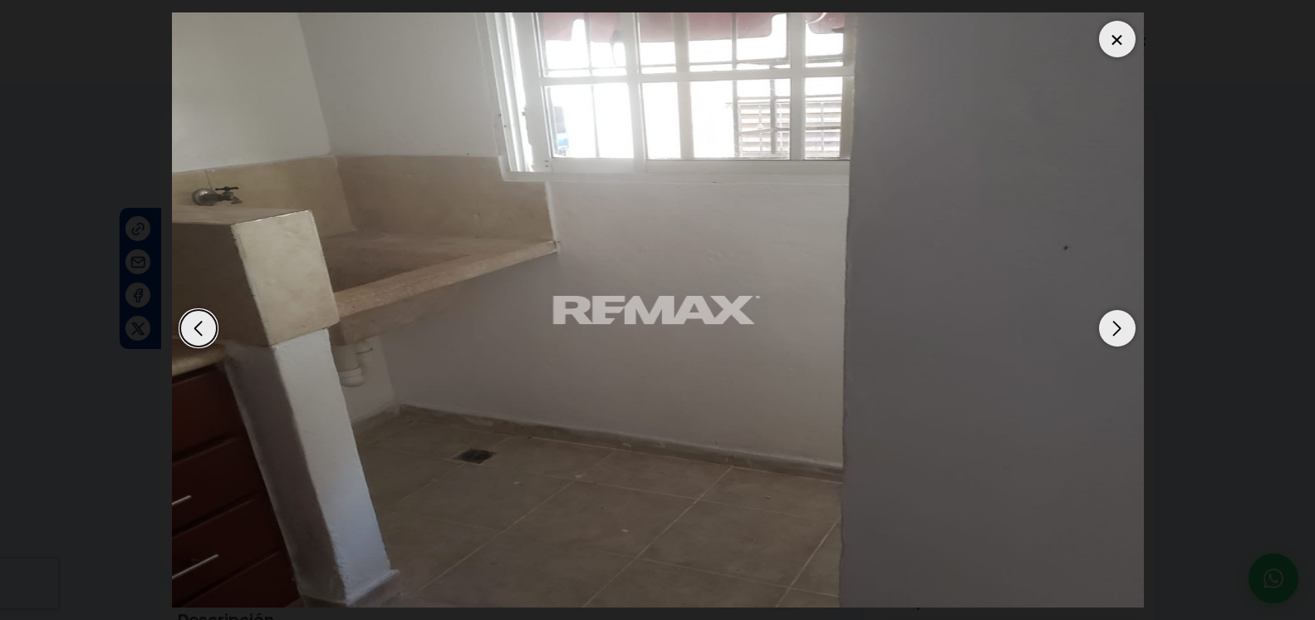
click at [1116, 317] on div "Next slide" at bounding box center [1117, 328] width 37 height 37
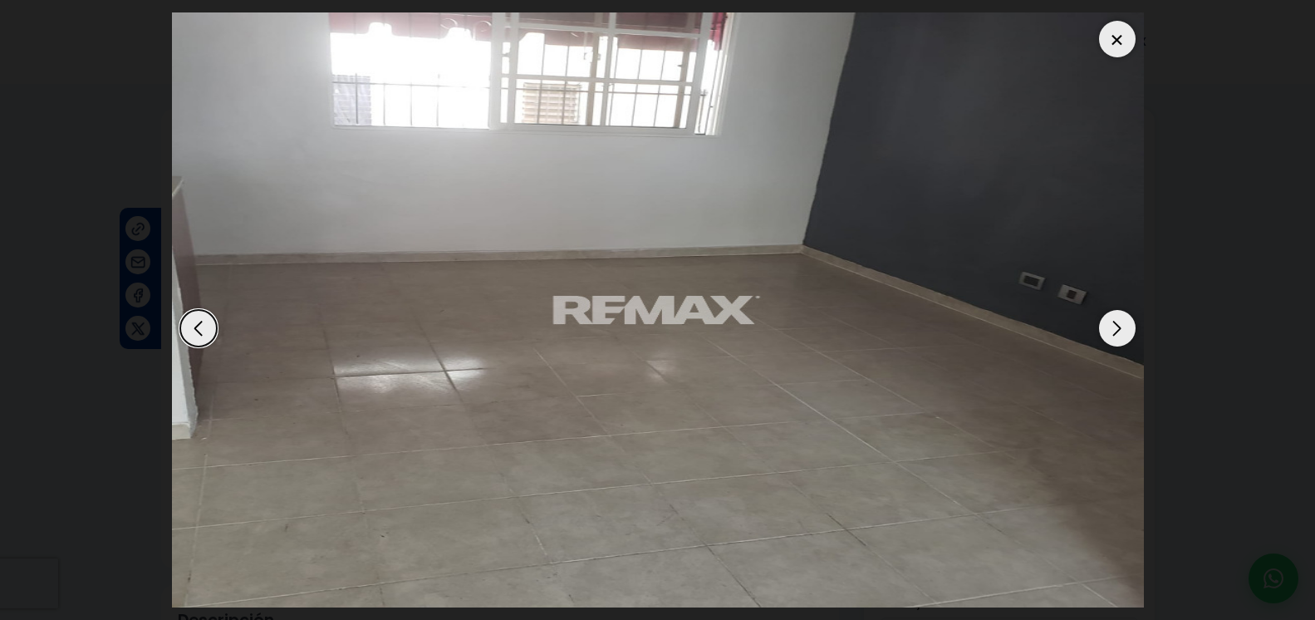
click at [1116, 317] on div "Next slide" at bounding box center [1117, 328] width 37 height 37
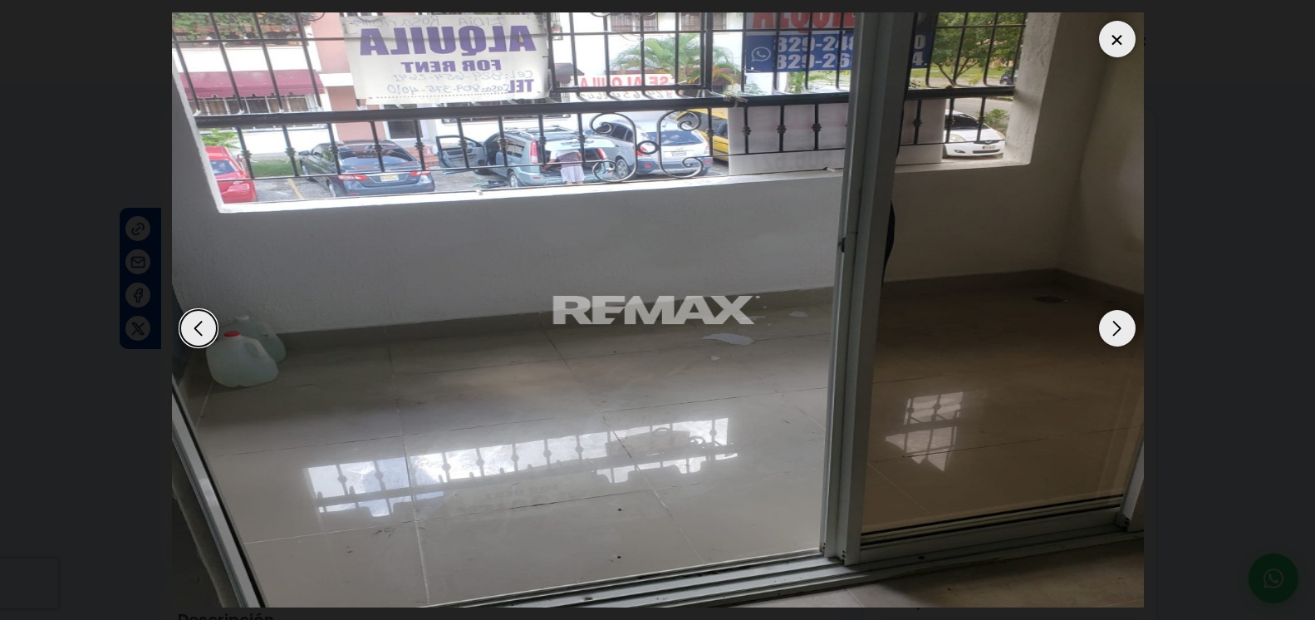
click at [1116, 317] on div "Next slide" at bounding box center [1117, 328] width 37 height 37
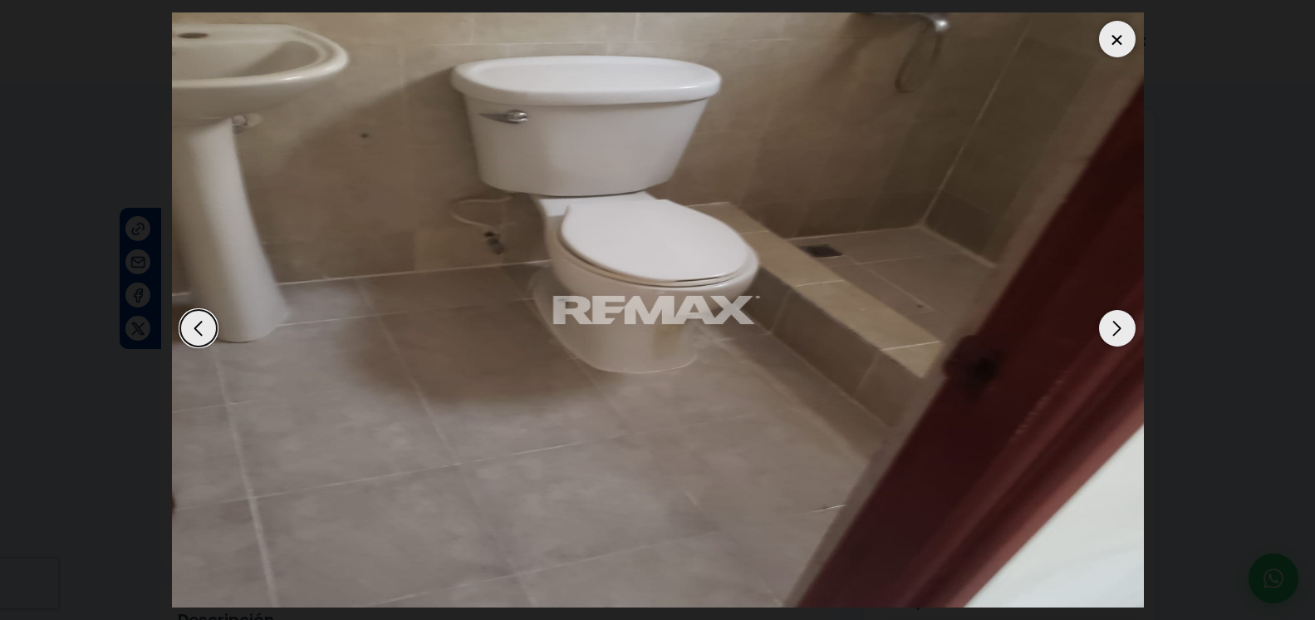
click at [1116, 317] on div "Next slide" at bounding box center [1117, 328] width 37 height 37
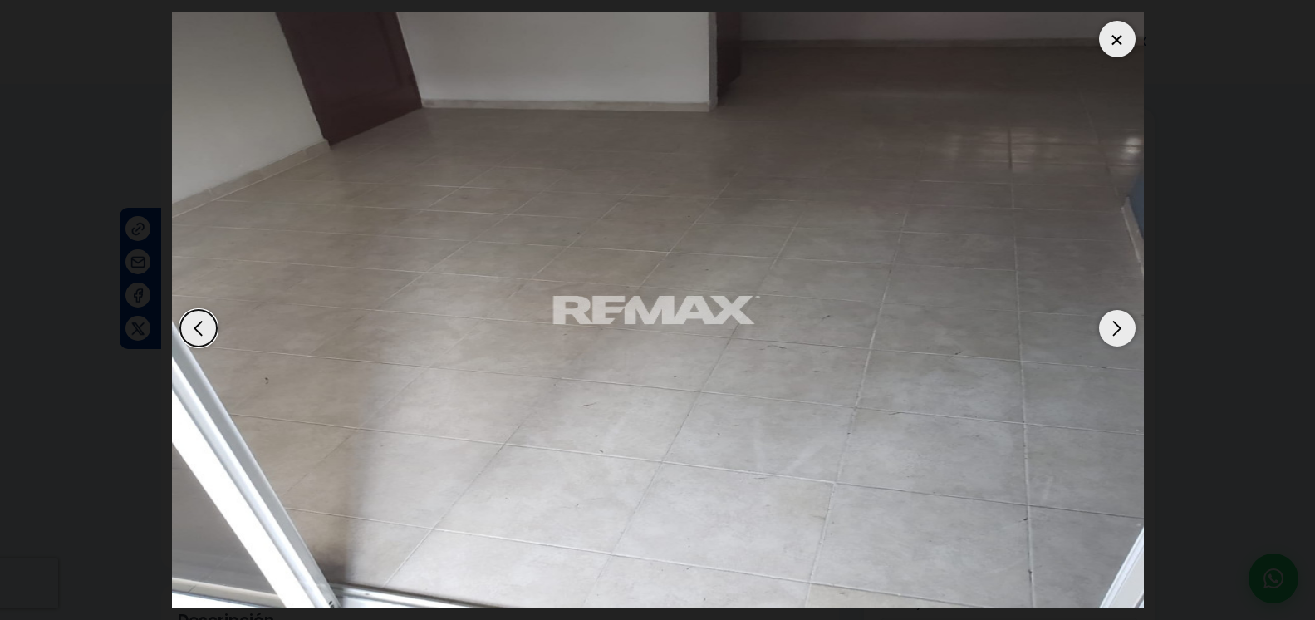
click at [1116, 317] on div "Next slide" at bounding box center [1117, 328] width 37 height 37
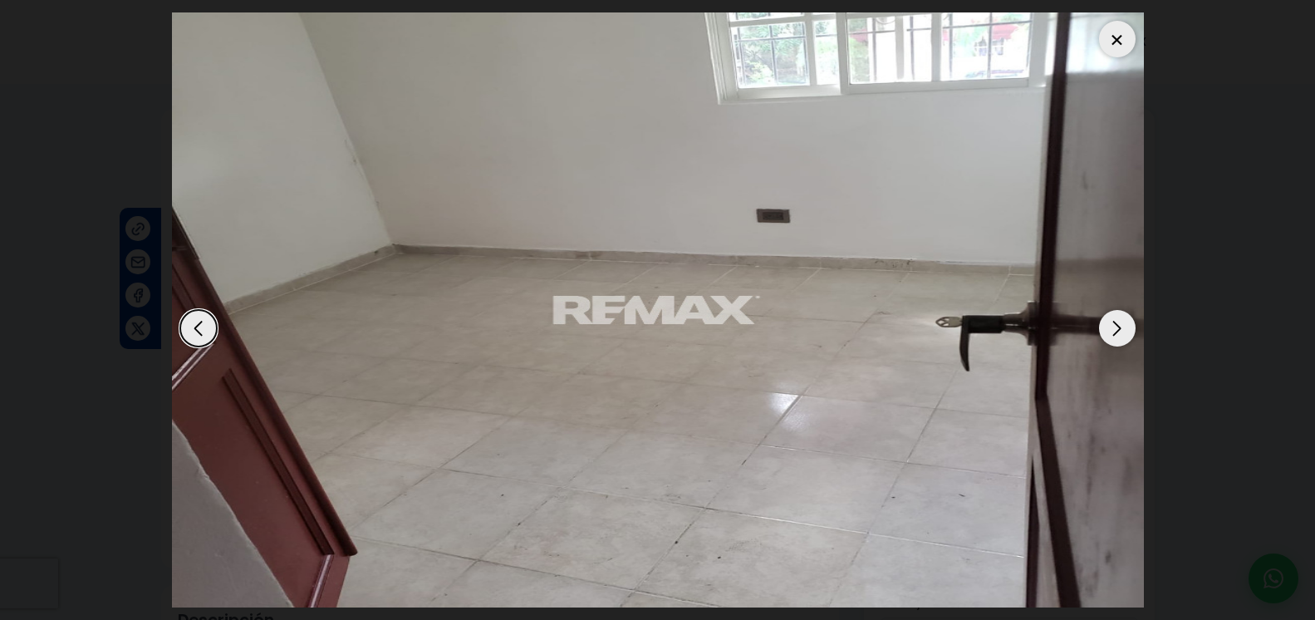
click at [1116, 317] on div "Next slide" at bounding box center [1117, 328] width 37 height 37
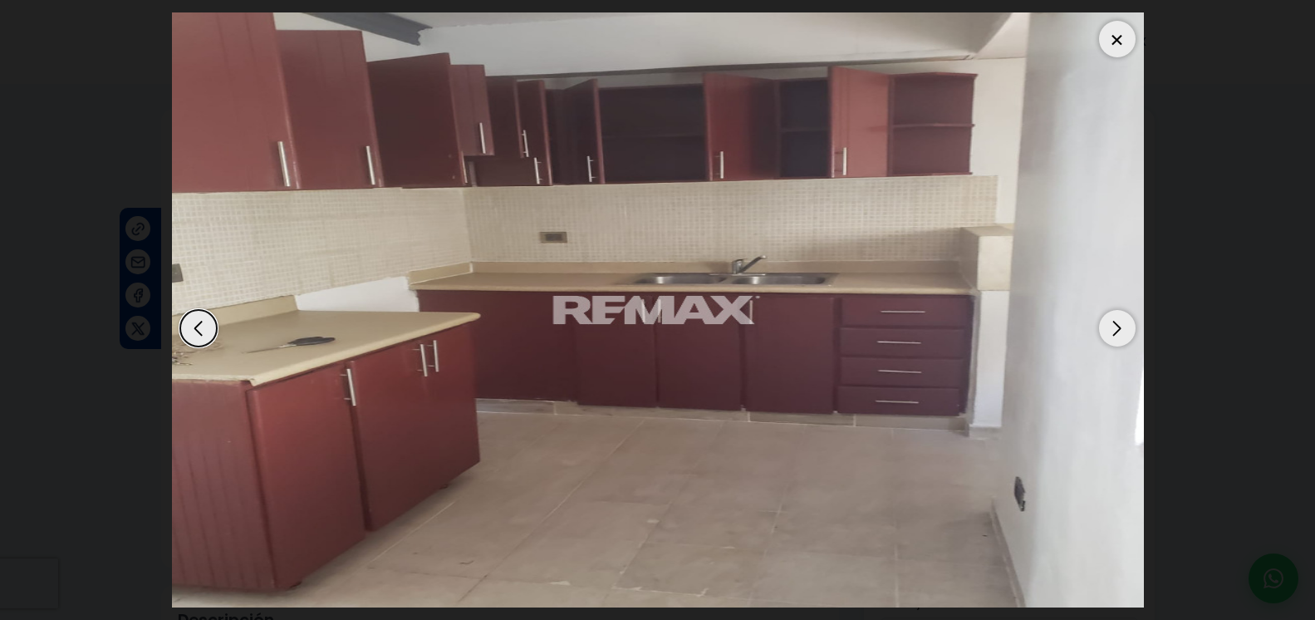
click at [1118, 21] on div at bounding box center [1117, 39] width 37 height 37
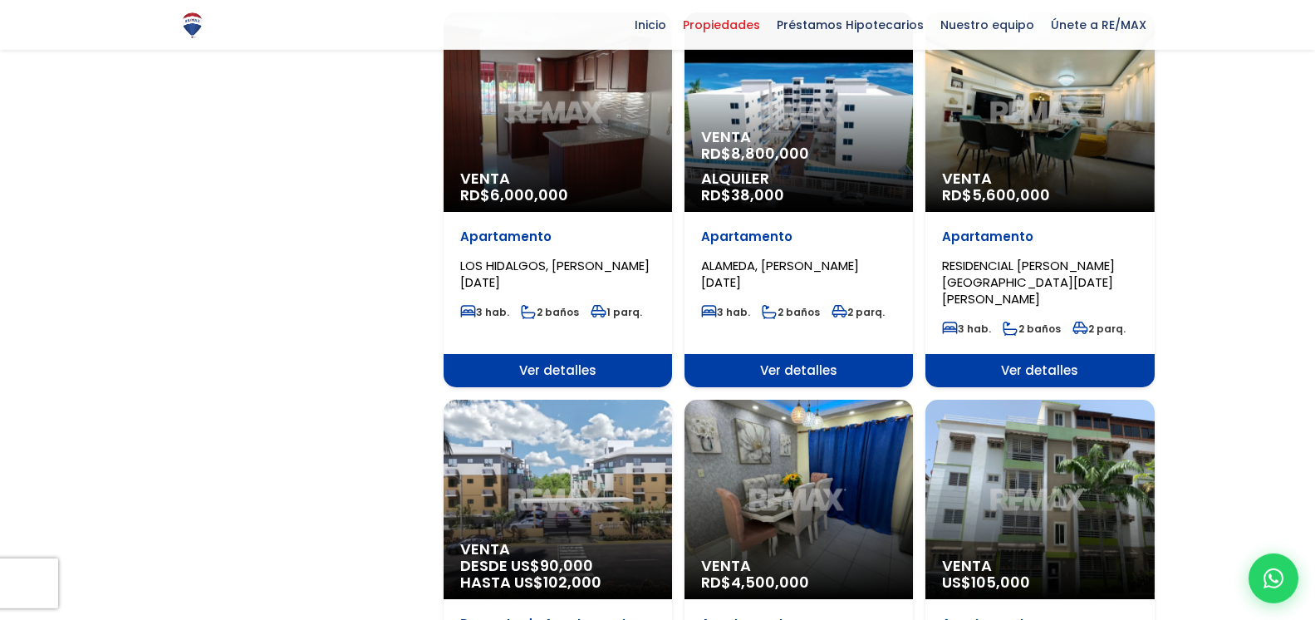
scroll to position [1441, 0]
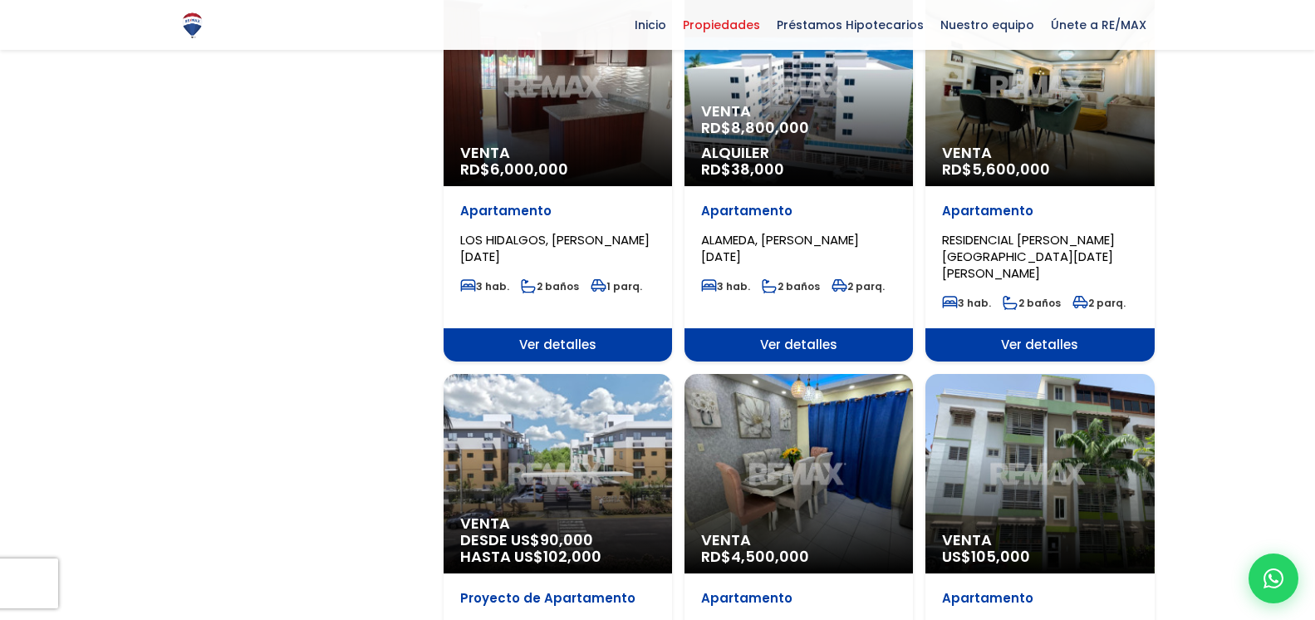
click at [807, 397] on div "Venta RD$ 4,500,000" at bounding box center [799, 473] width 229 height 199
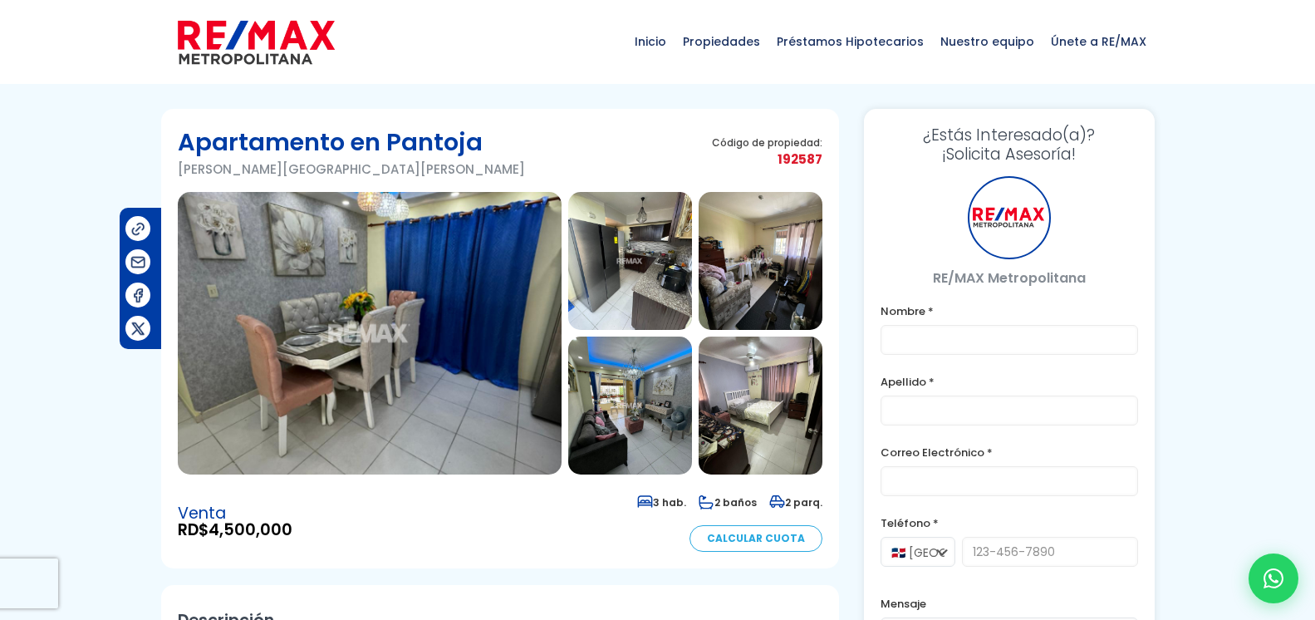
click at [383, 305] on img at bounding box center [370, 333] width 384 height 283
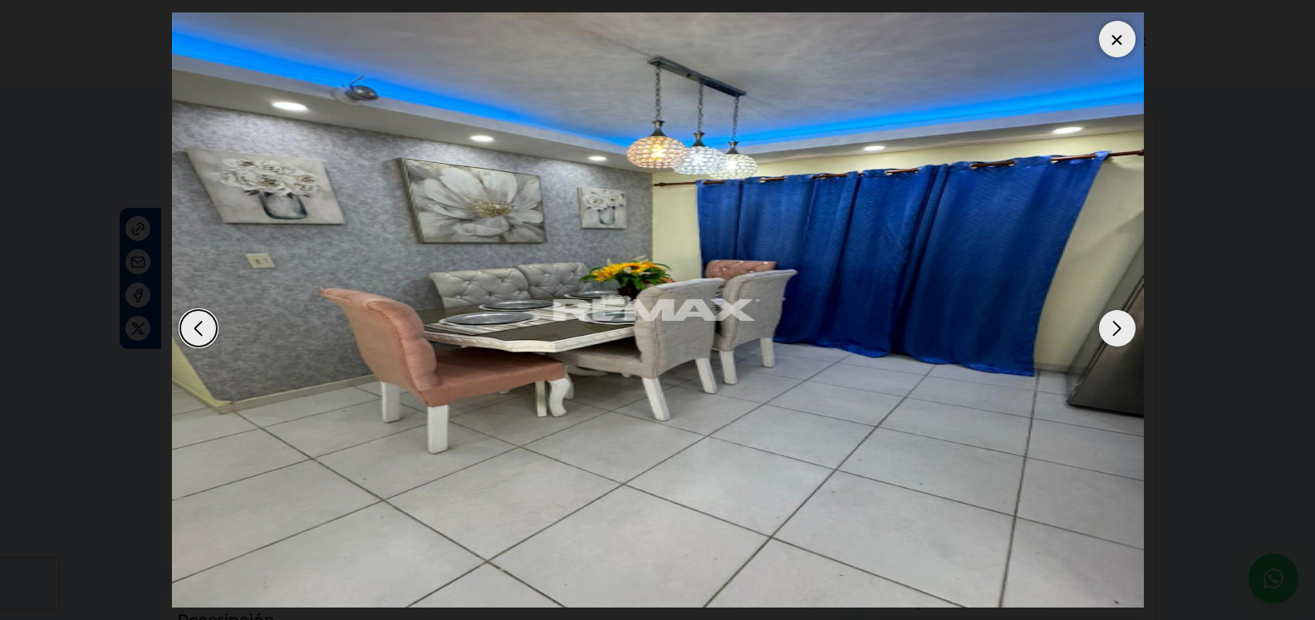
click at [1124, 310] on div "Next slide" at bounding box center [1117, 328] width 37 height 37
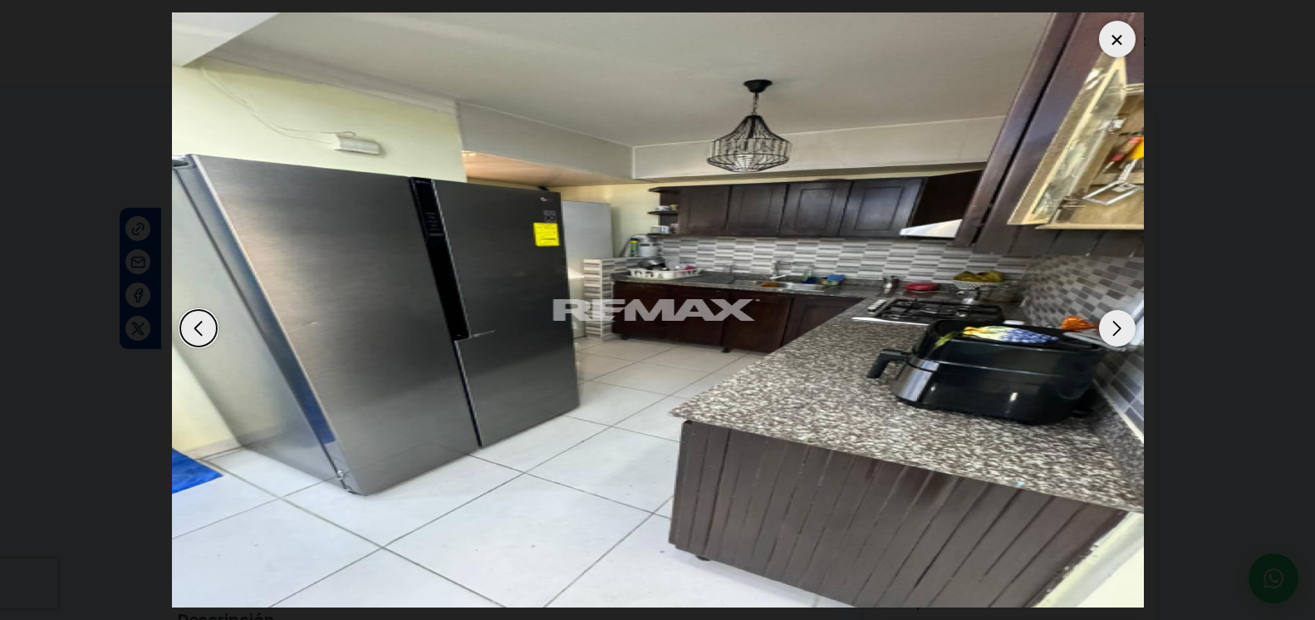
click at [1124, 310] on div "Next slide" at bounding box center [1117, 328] width 37 height 37
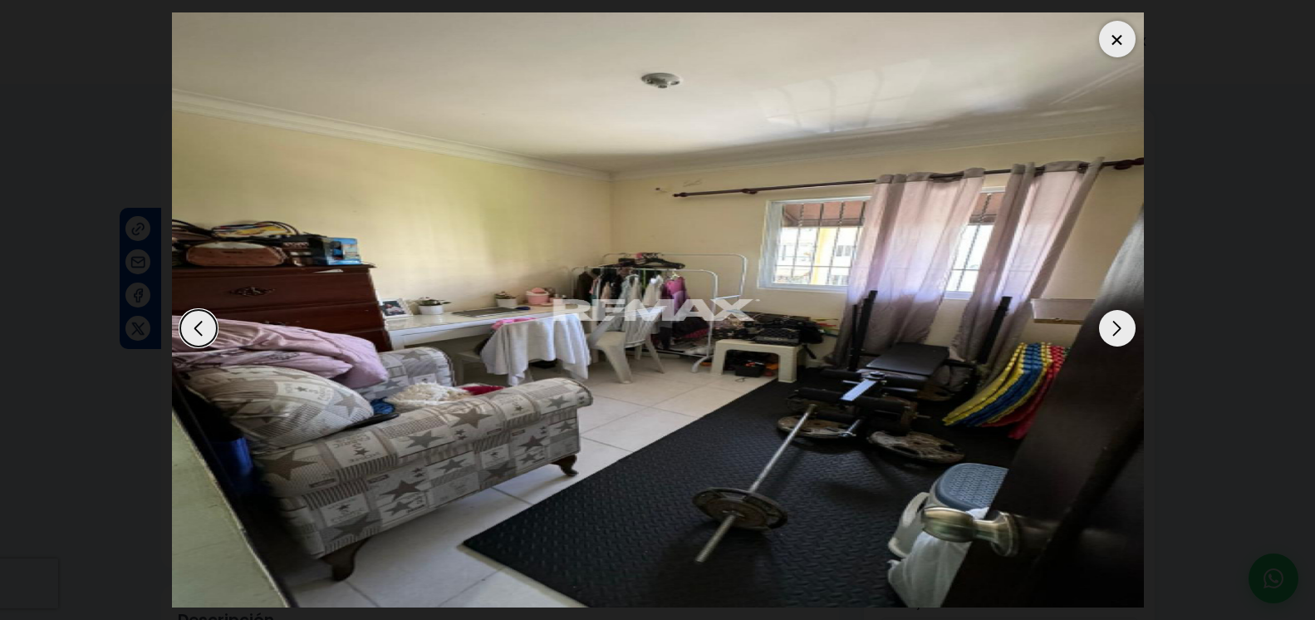
click at [1124, 310] on div "Next slide" at bounding box center [1117, 328] width 37 height 37
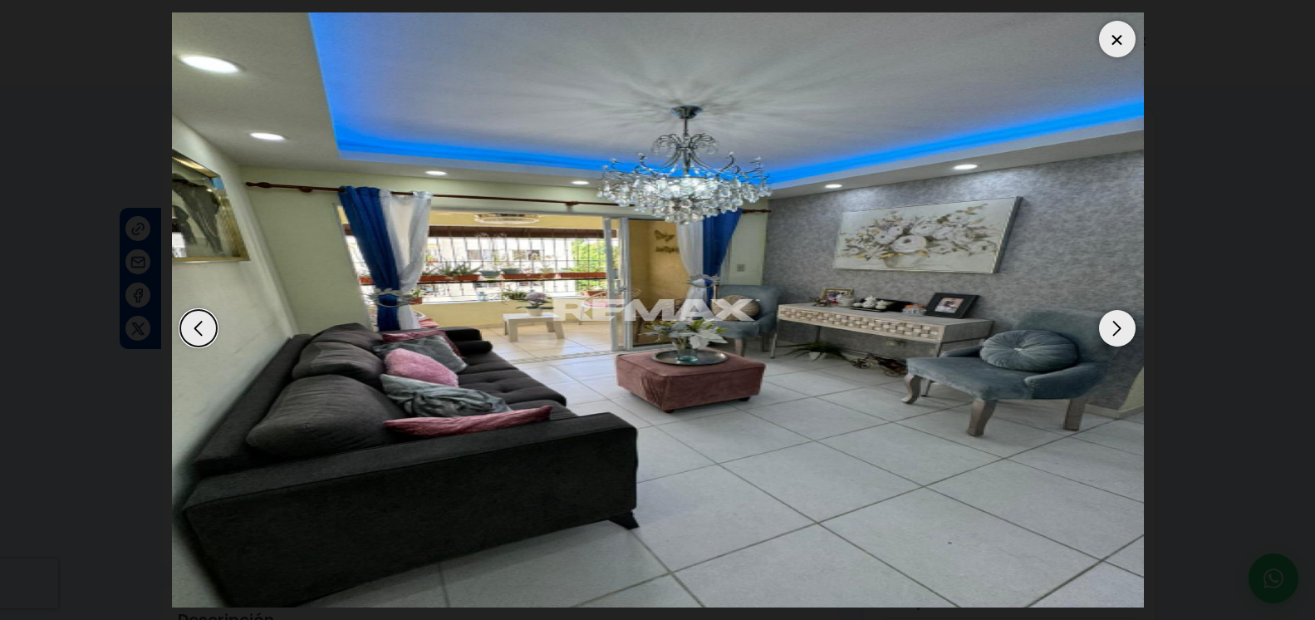
click at [1124, 310] on div "Next slide" at bounding box center [1117, 328] width 37 height 37
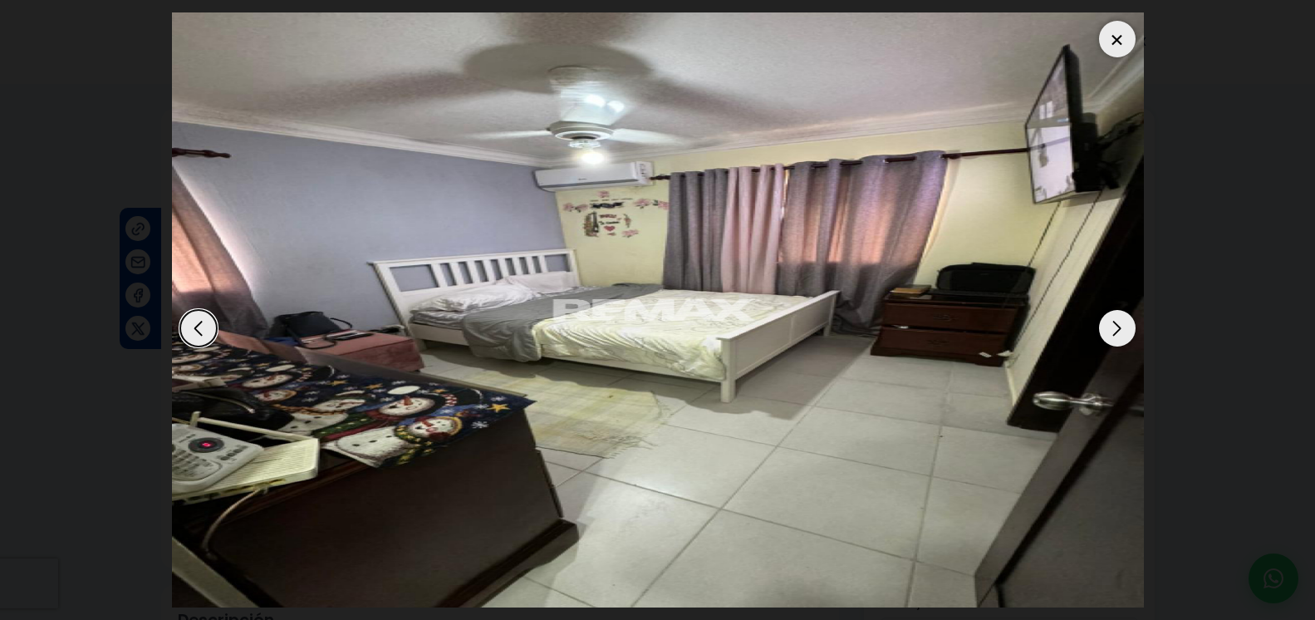
click at [1124, 310] on div "Next slide" at bounding box center [1117, 328] width 37 height 37
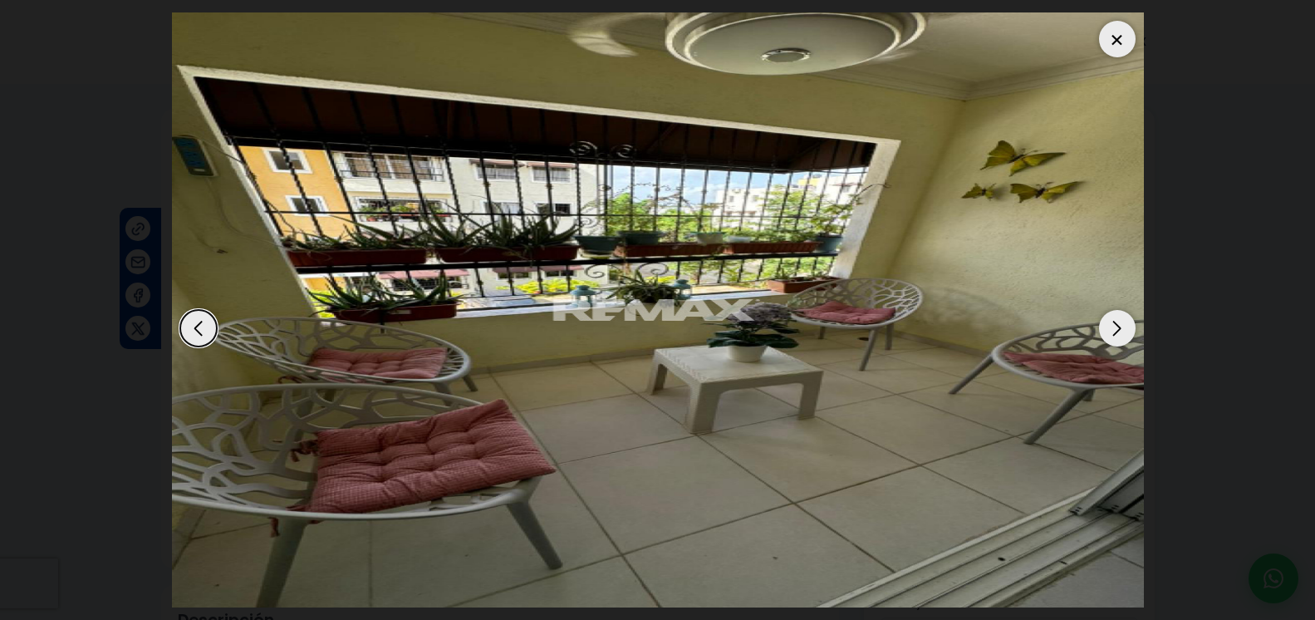
click at [210, 310] on div "Previous slide" at bounding box center [198, 328] width 37 height 37
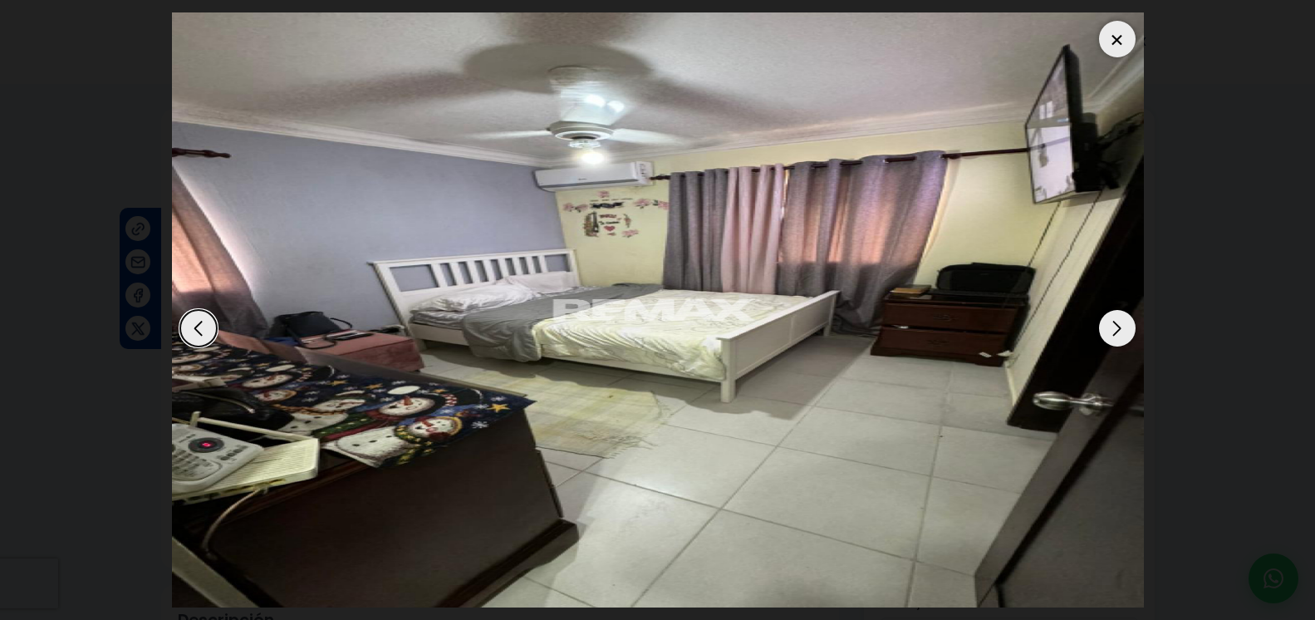
click at [1118, 310] on div "Next slide" at bounding box center [1117, 328] width 37 height 37
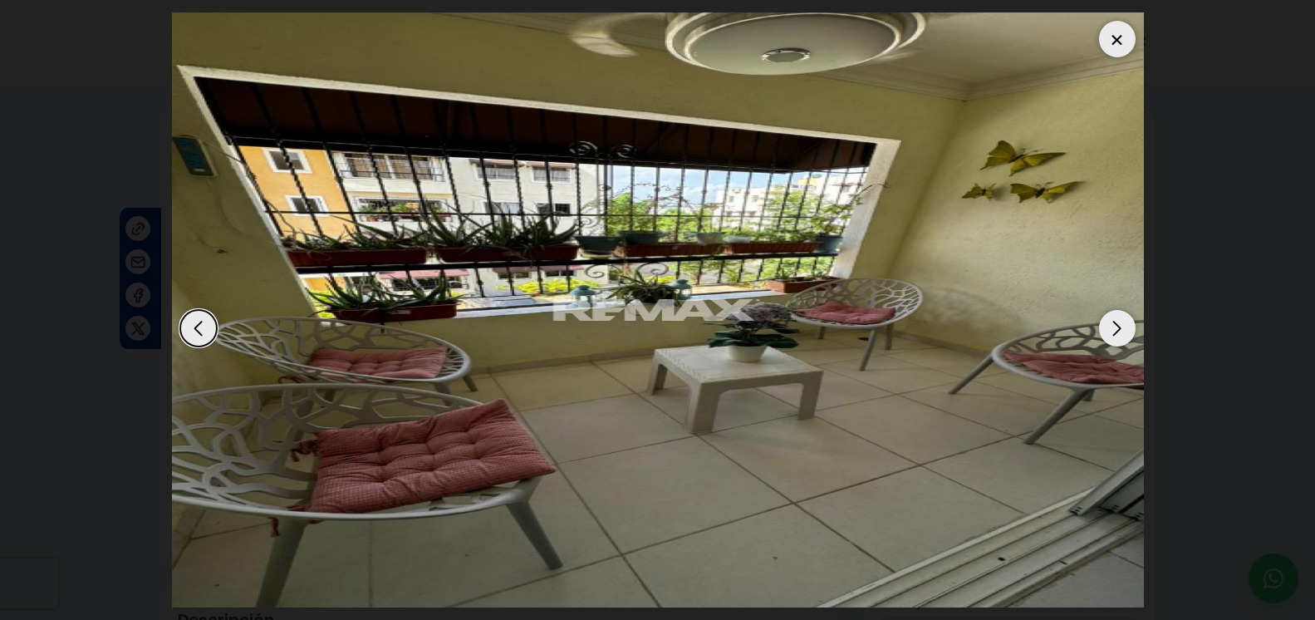
click at [1118, 310] on div "Next slide" at bounding box center [1117, 328] width 37 height 37
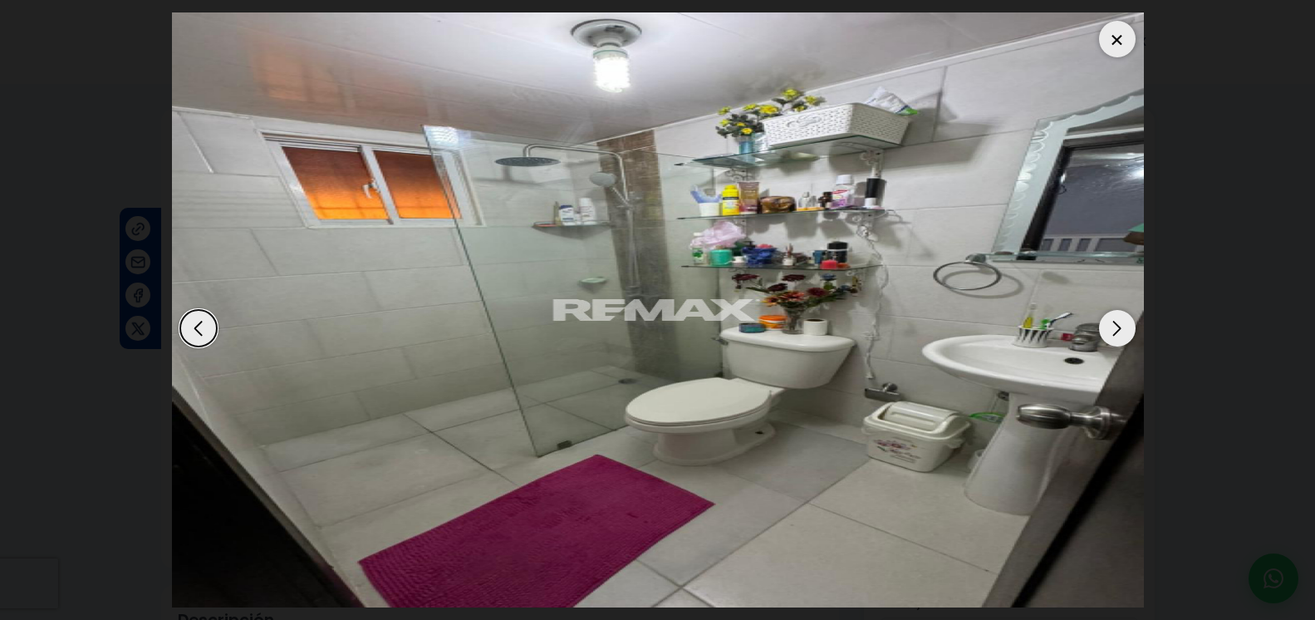
click at [1118, 310] on div "Next slide" at bounding box center [1117, 328] width 37 height 37
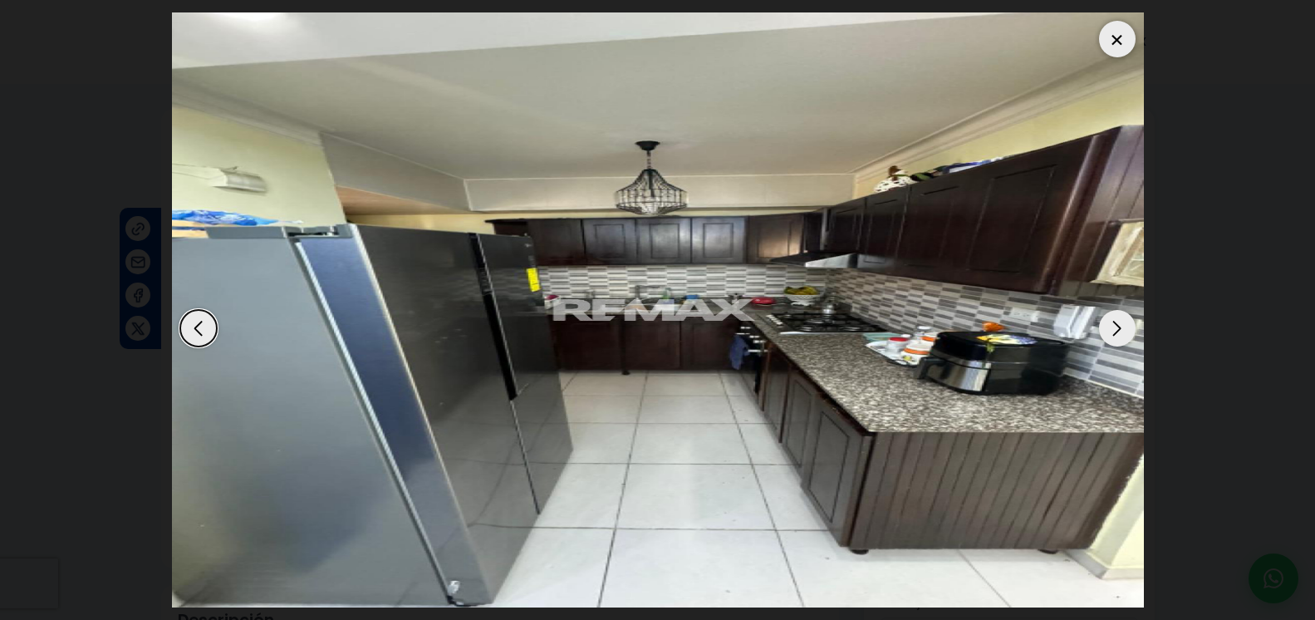
click at [1118, 310] on div "Next slide" at bounding box center [1117, 328] width 37 height 37
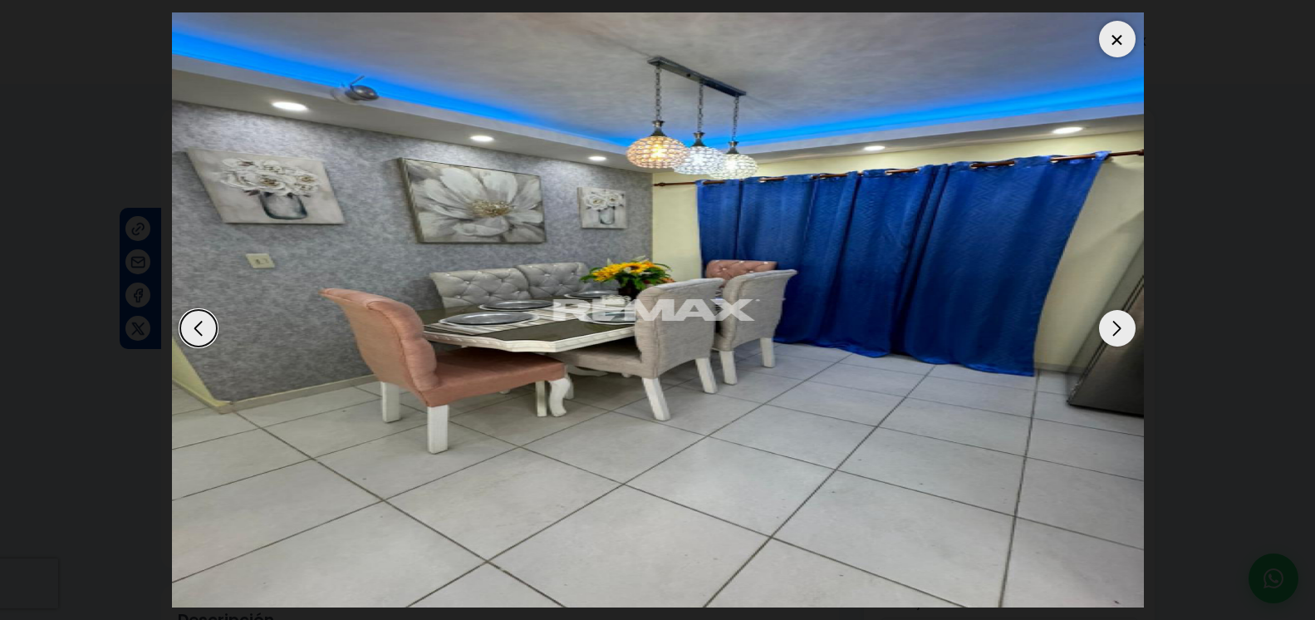
click at [1118, 310] on div "Next slide" at bounding box center [1117, 328] width 37 height 37
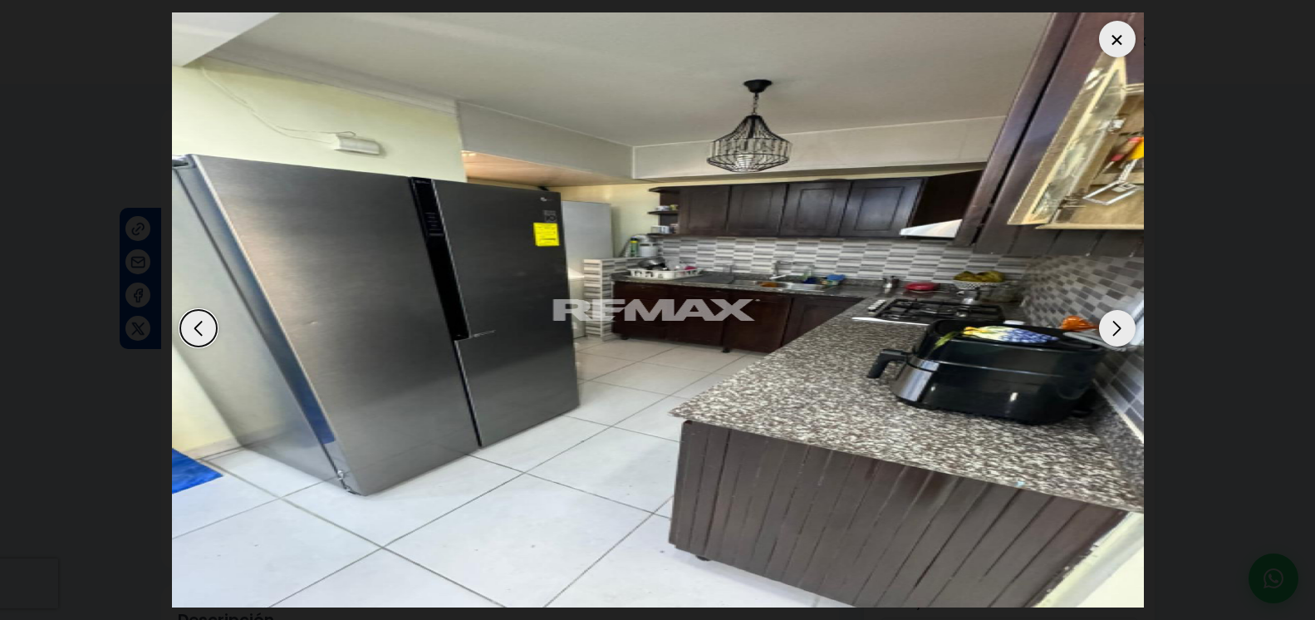
click at [1118, 310] on div "Next slide" at bounding box center [1117, 328] width 37 height 37
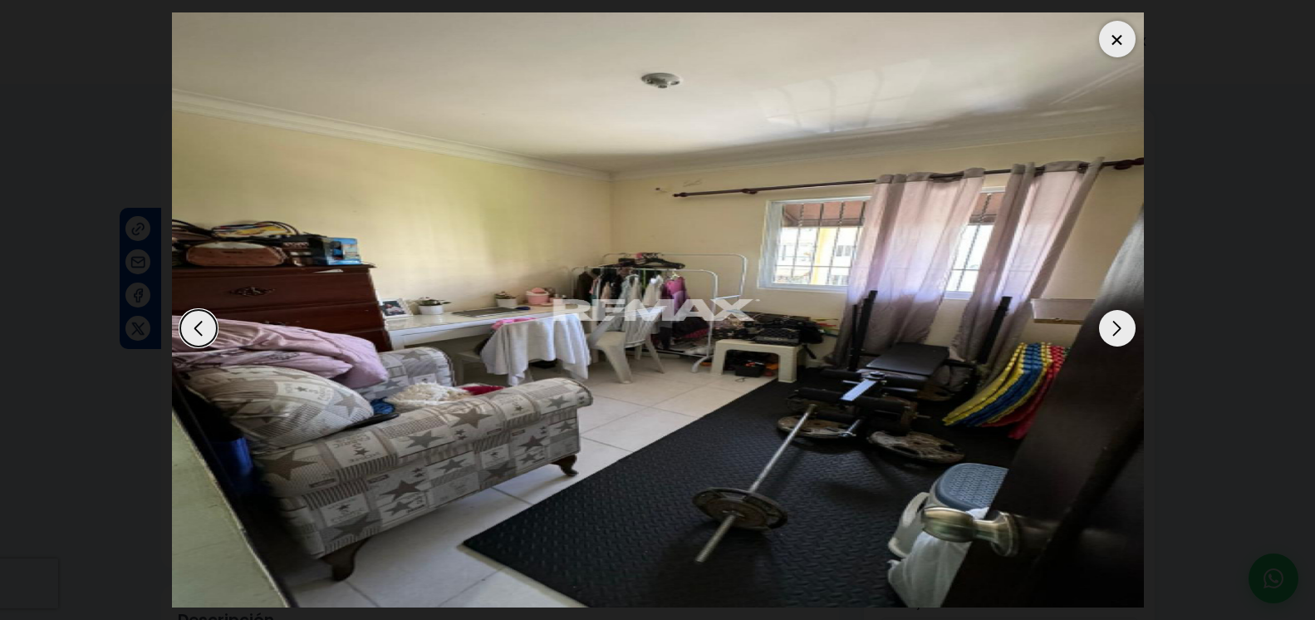
click at [1118, 310] on div "Next slide" at bounding box center [1117, 328] width 37 height 37
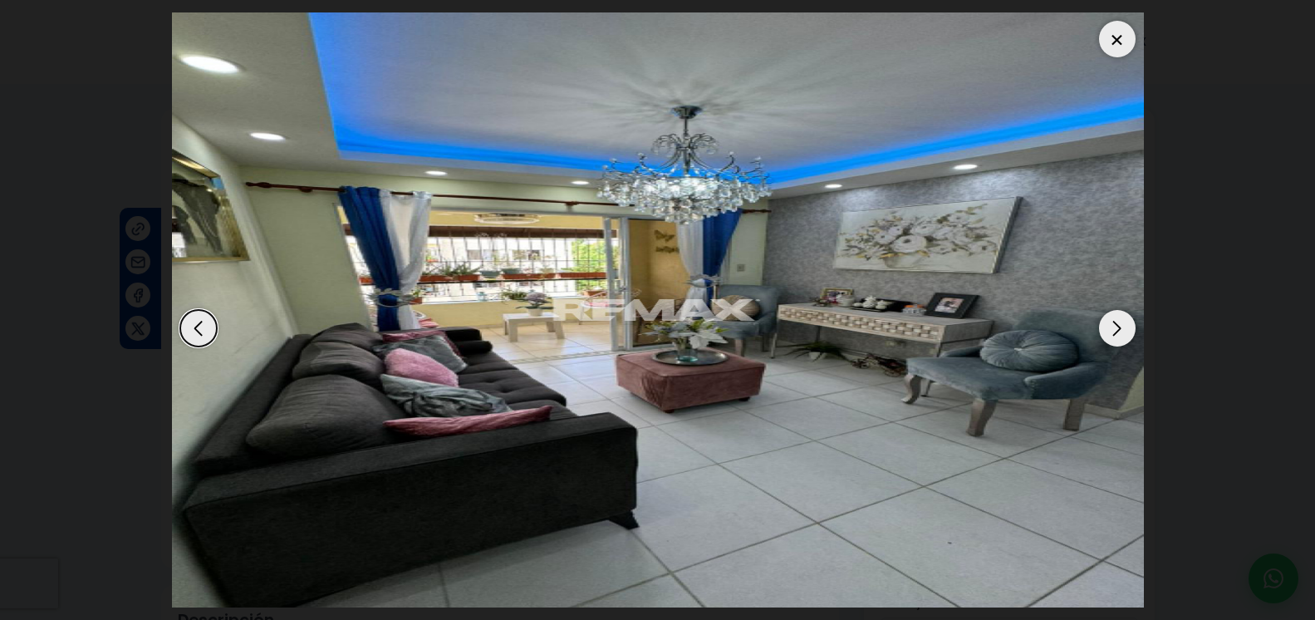
click at [1118, 21] on div at bounding box center [1117, 39] width 37 height 37
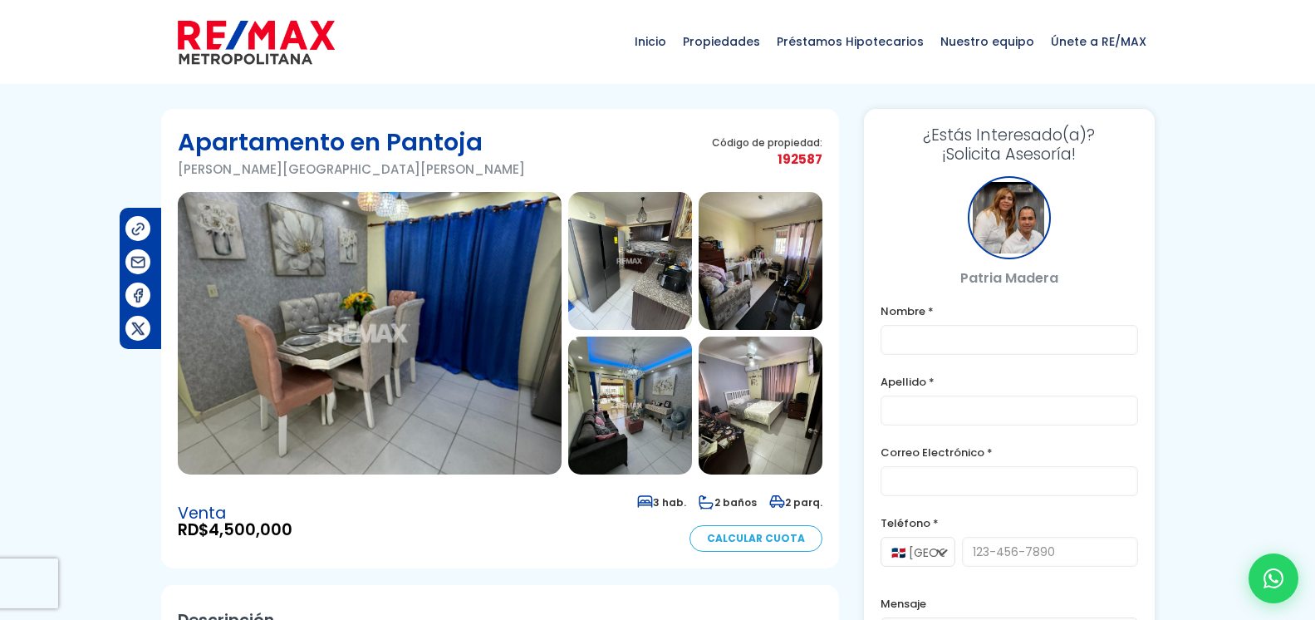
click at [457, 373] on img at bounding box center [370, 333] width 384 height 283
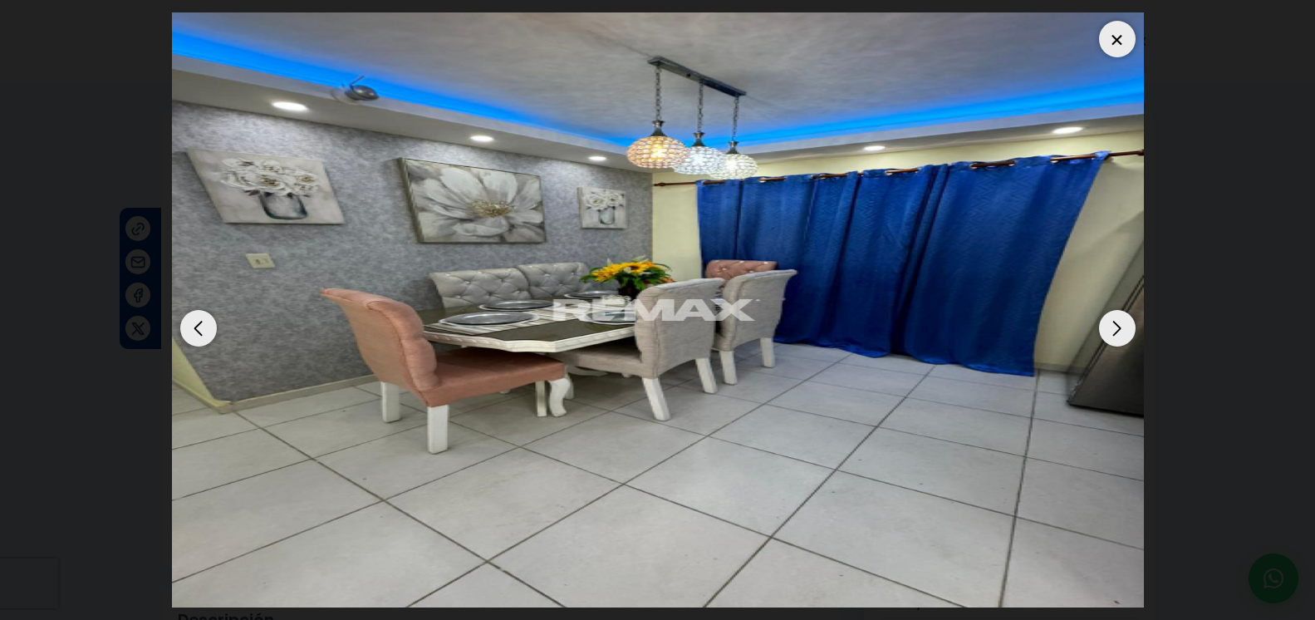
click at [1108, 315] on div "Next slide" at bounding box center [1117, 328] width 37 height 37
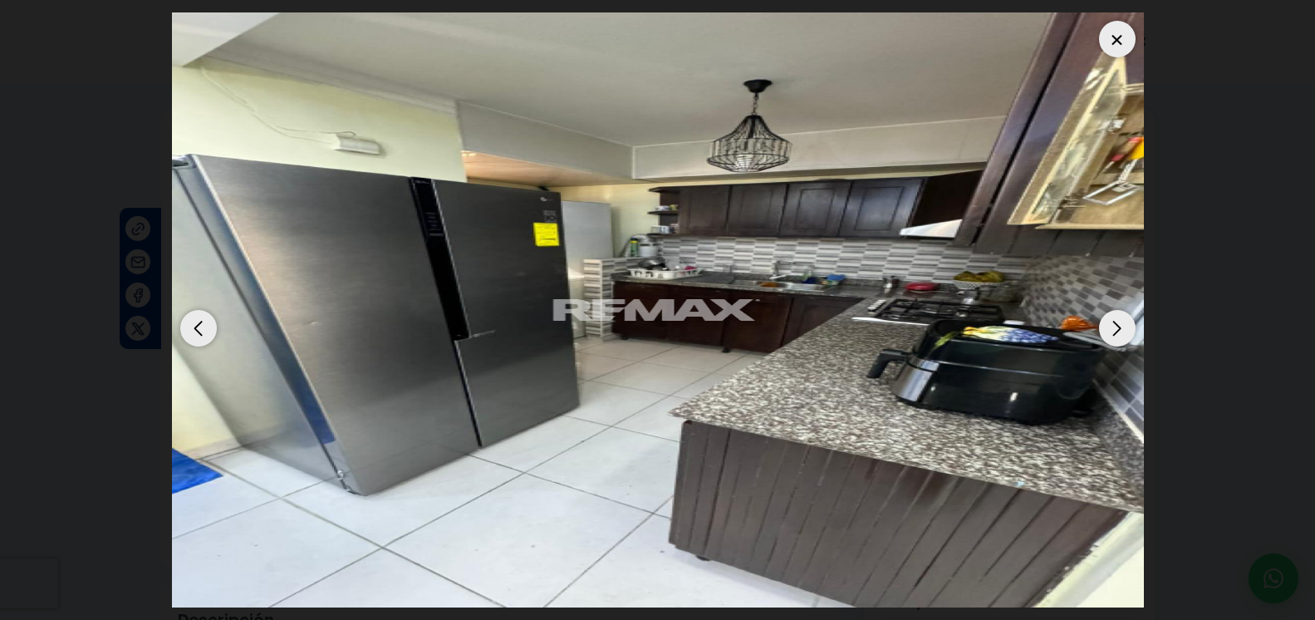
click at [1105, 315] on div "Next slide" at bounding box center [1117, 328] width 37 height 37
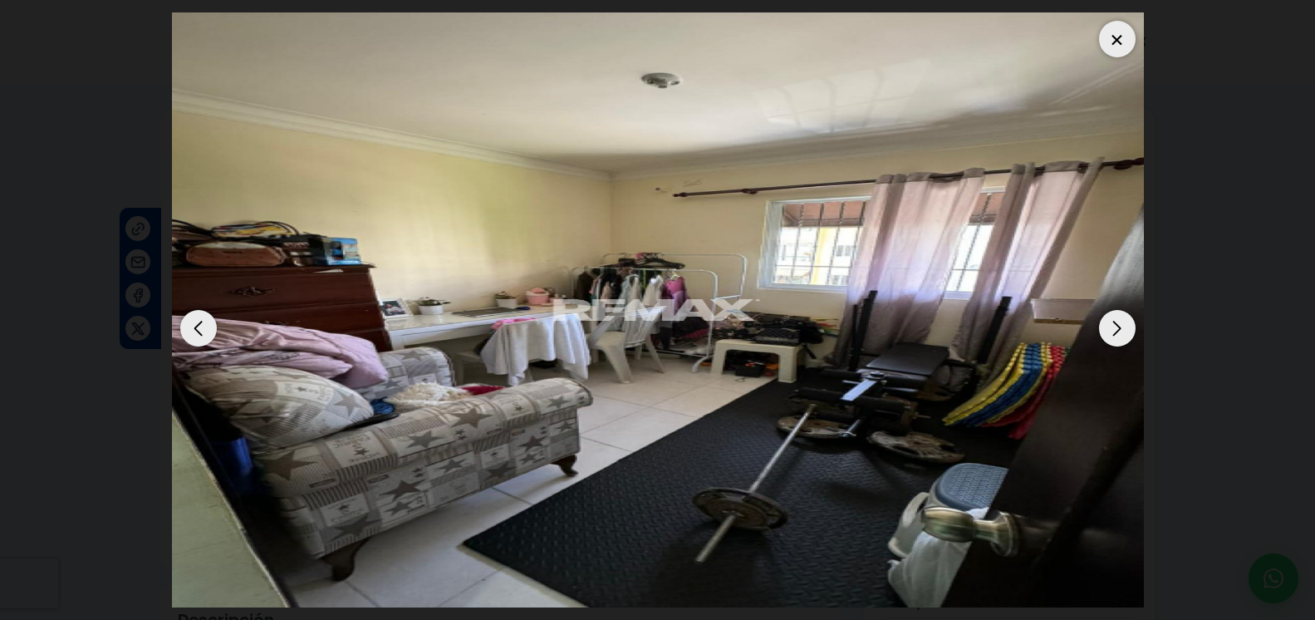
click at [1105, 315] on div "Next slide" at bounding box center [1117, 328] width 37 height 37
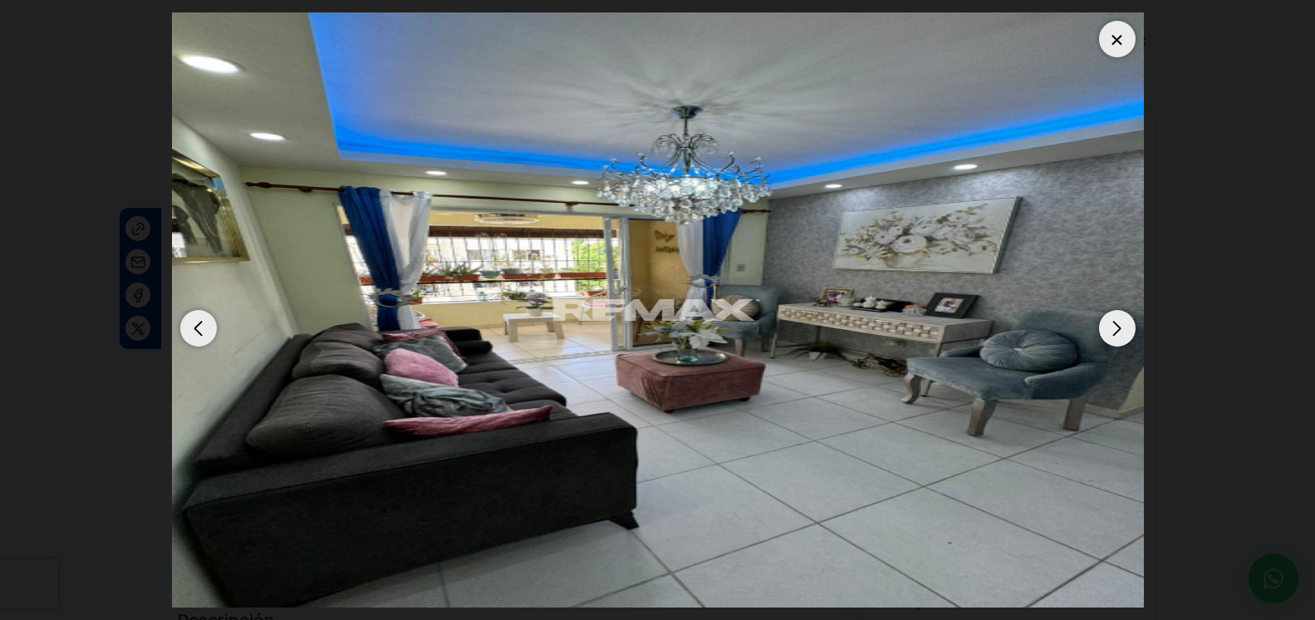
click at [1105, 315] on div "Next slide" at bounding box center [1117, 328] width 37 height 37
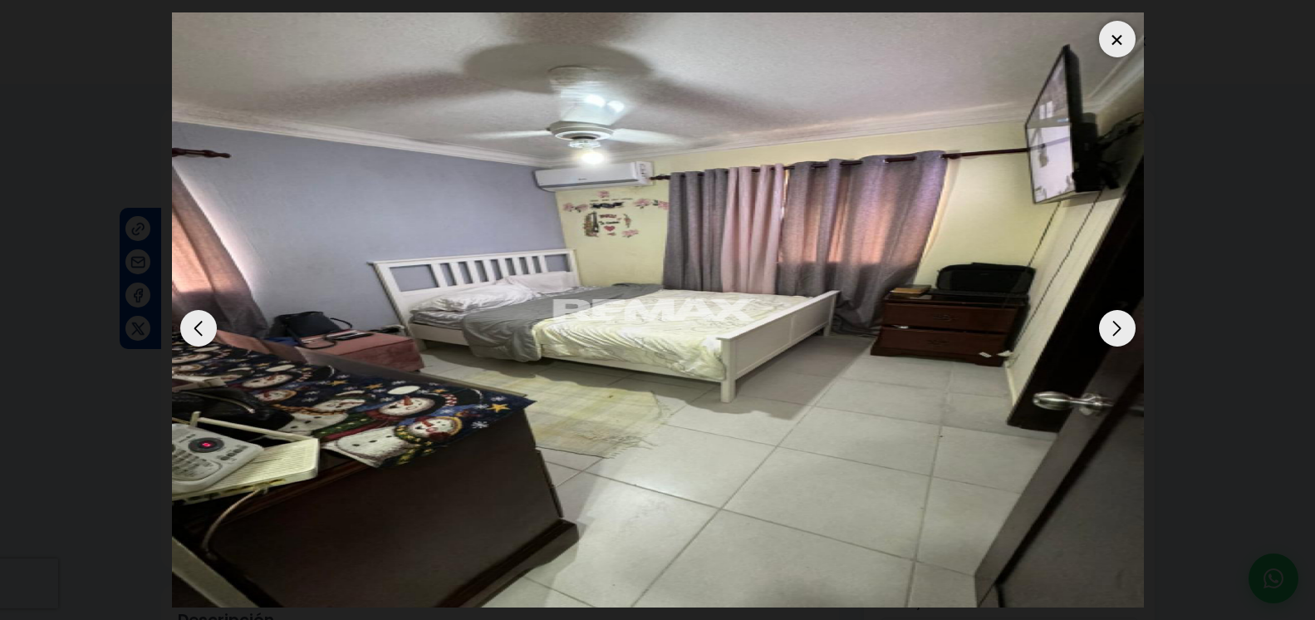
click at [1105, 315] on div "Next slide" at bounding box center [1117, 328] width 37 height 37
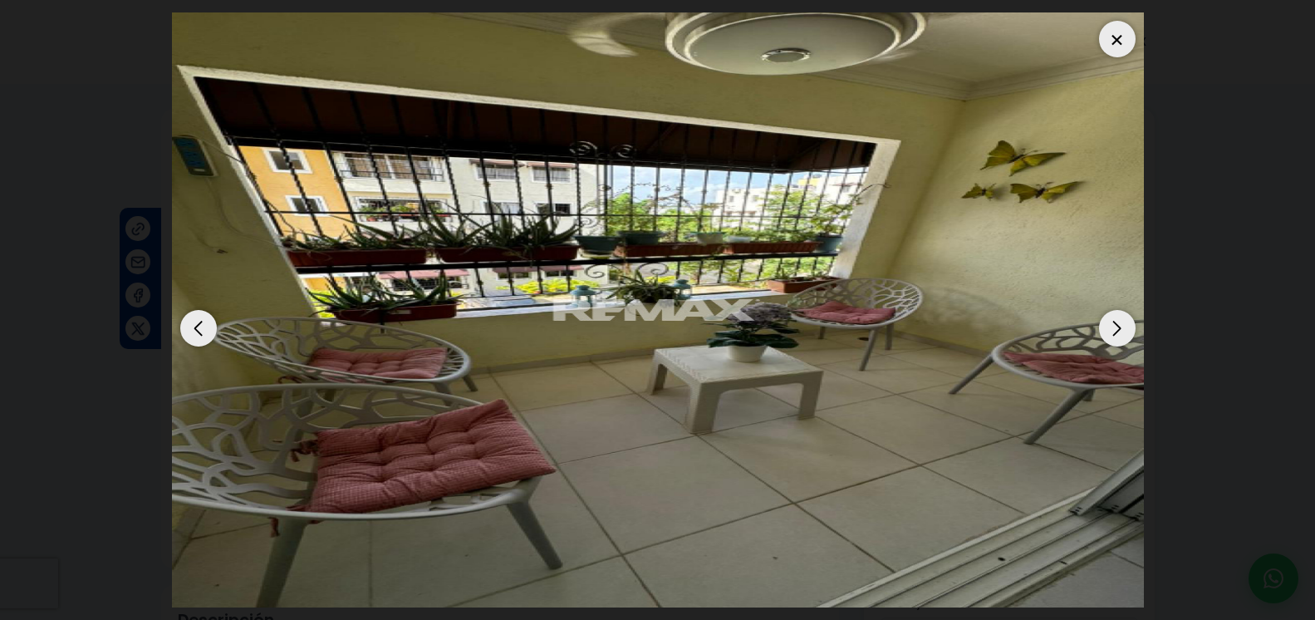
click at [1123, 28] on div at bounding box center [1117, 39] width 37 height 37
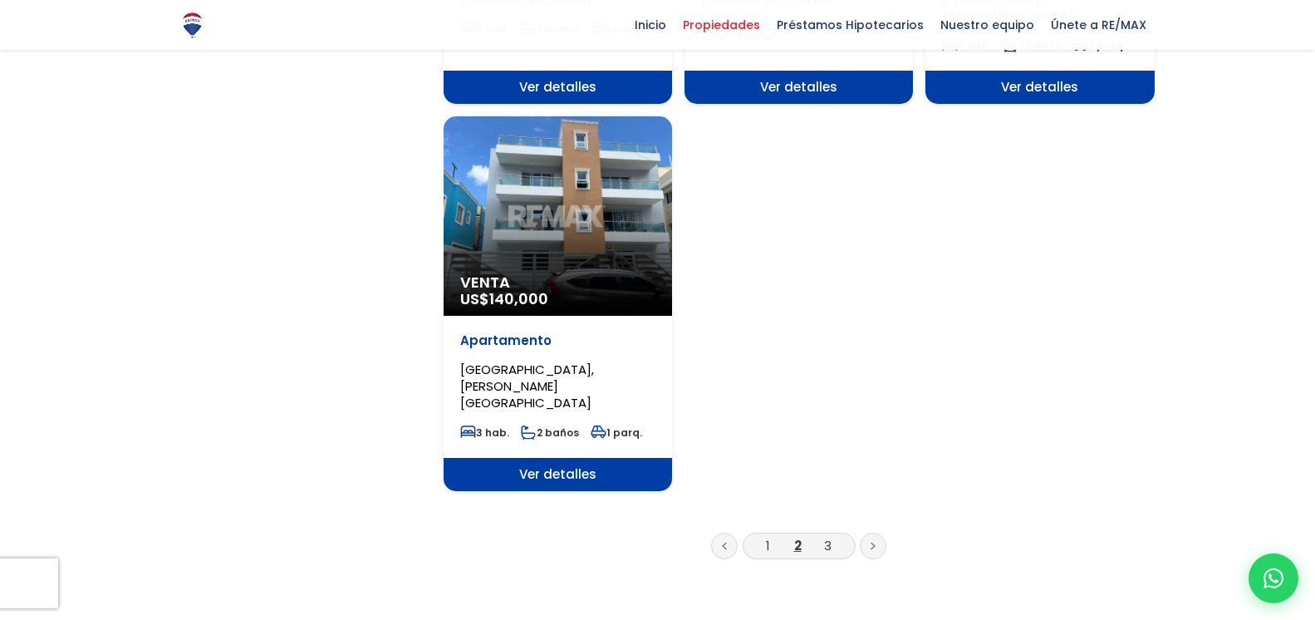
scroll to position [2119, 0]
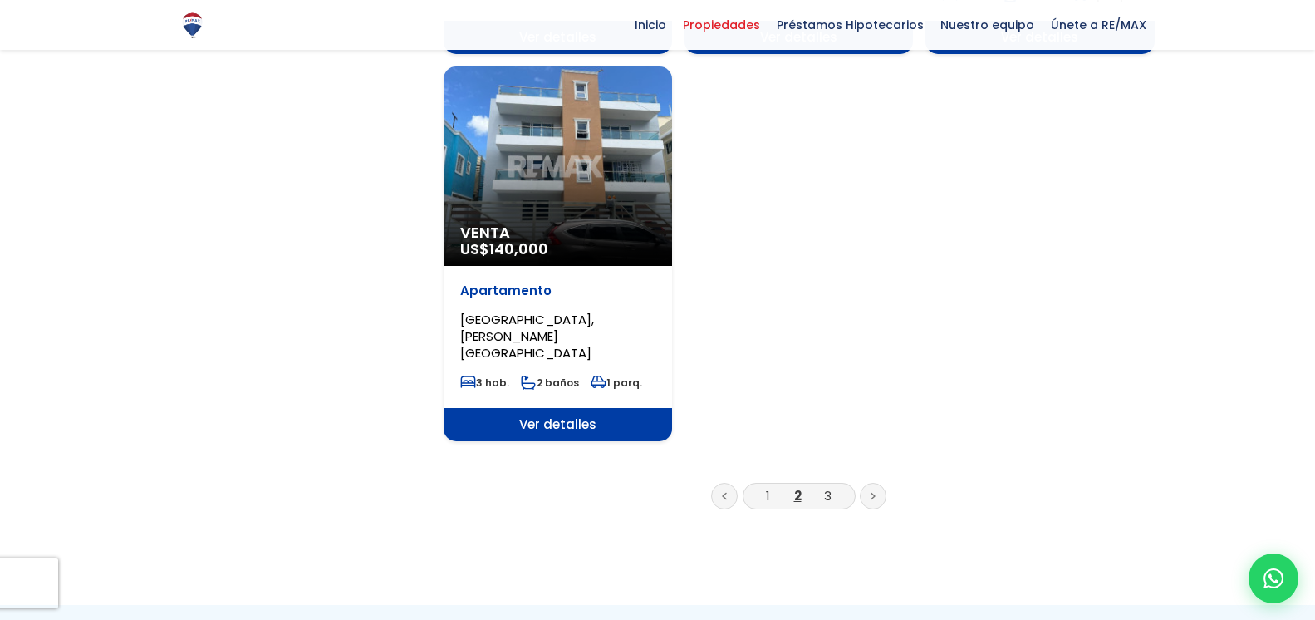
click at [823, 485] on li "3" at bounding box center [827, 495] width 27 height 21
click at [828, 487] on link "3" at bounding box center [827, 495] width 7 height 17
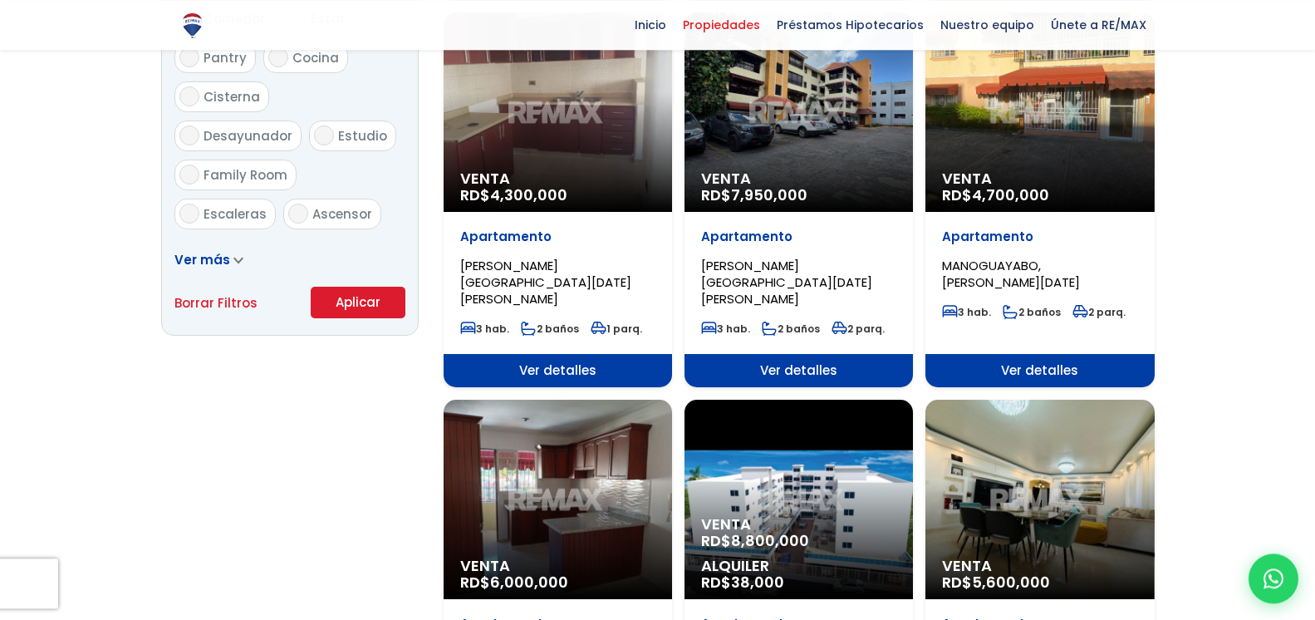
scroll to position [1017, 0]
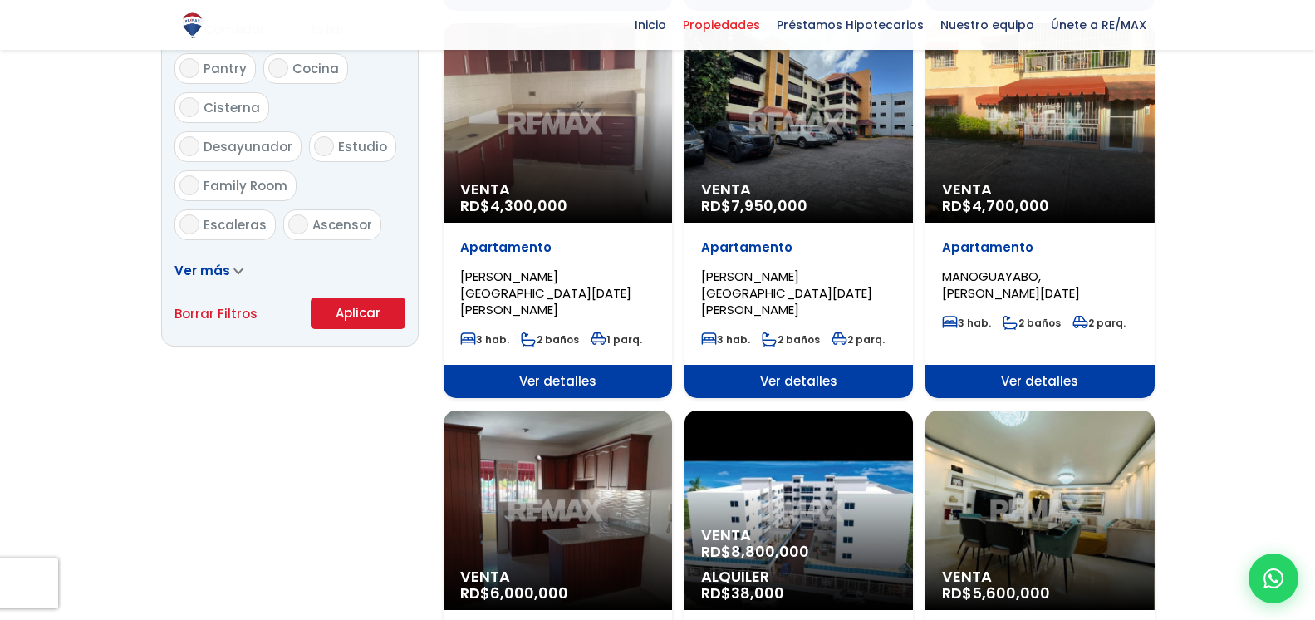
click at [569, 181] on p "Venta RD$ 4,300,000" at bounding box center [557, 197] width 195 height 33
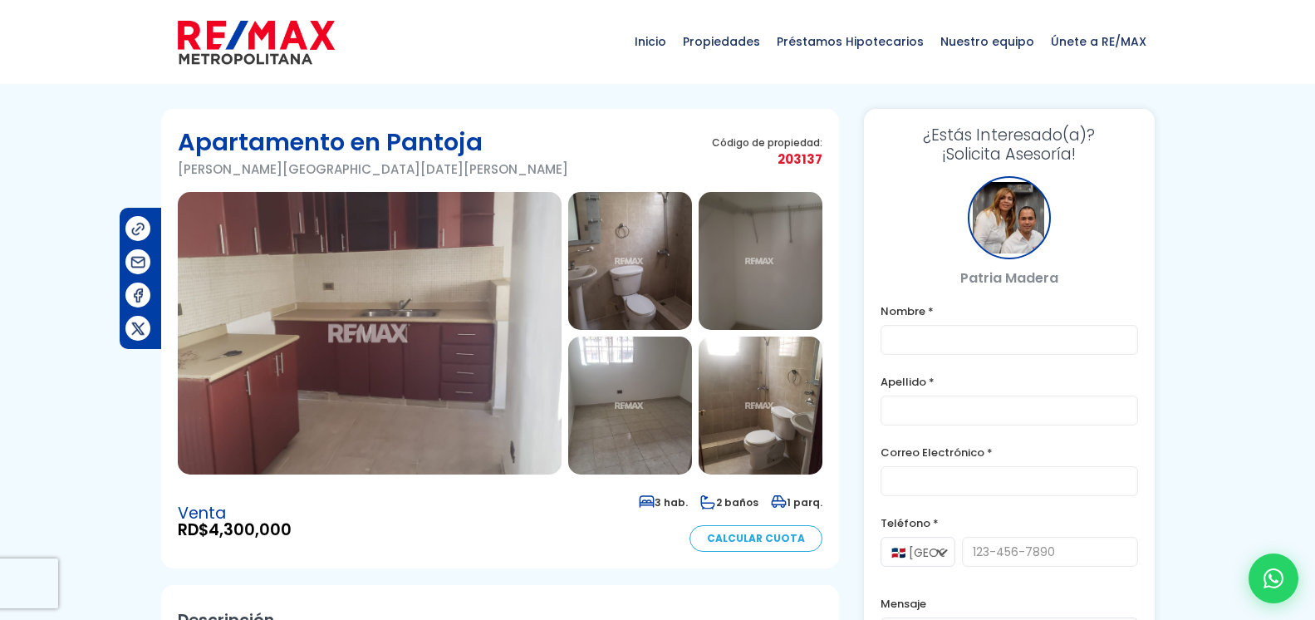
click at [395, 272] on img at bounding box center [370, 333] width 384 height 283
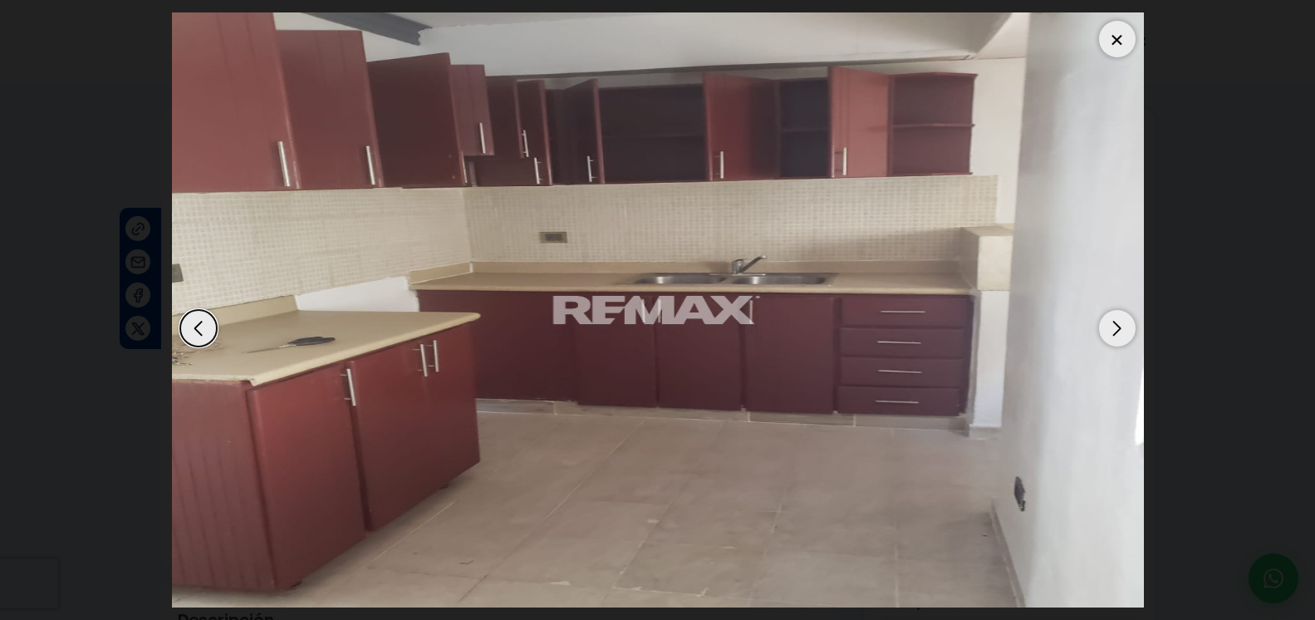
click at [1118, 312] on div "Next slide" at bounding box center [1117, 328] width 37 height 37
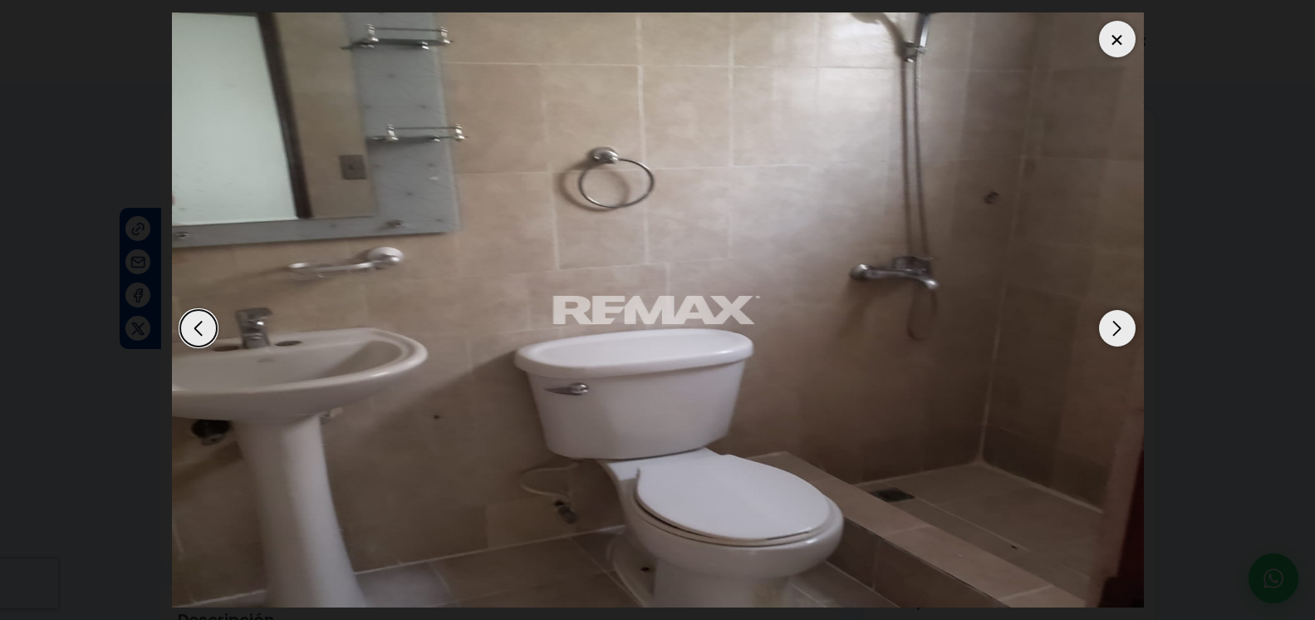
click at [1118, 313] on div "Next slide" at bounding box center [1117, 328] width 37 height 37
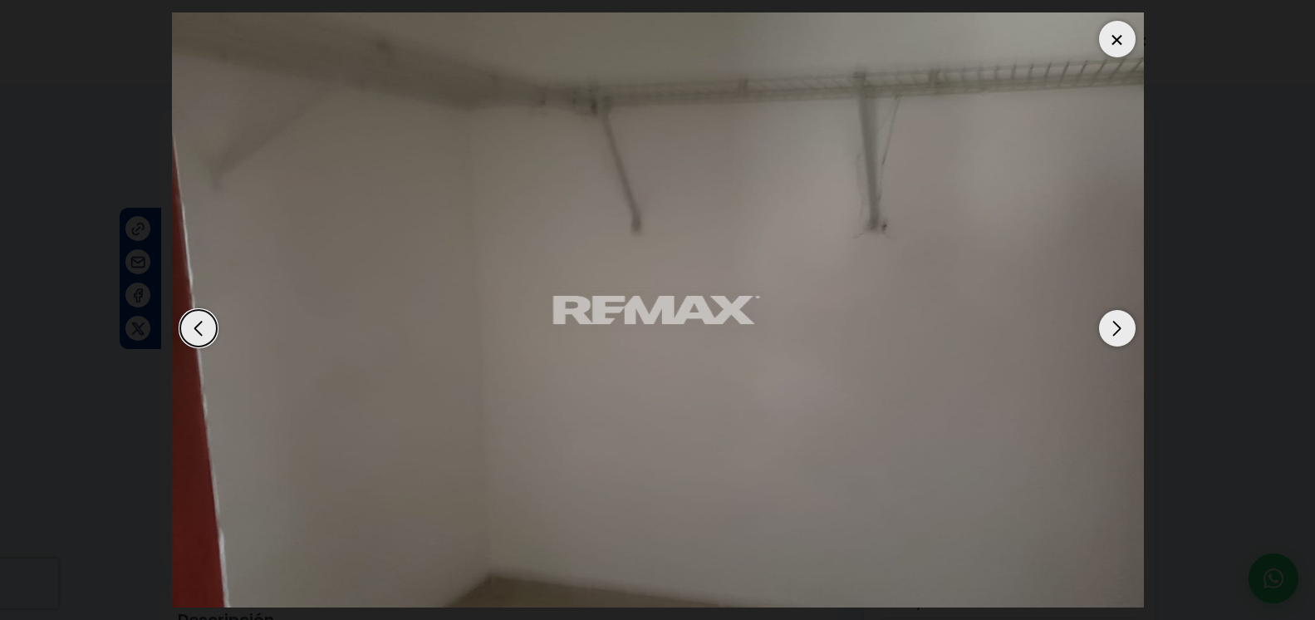
click at [1114, 313] on div "Next slide" at bounding box center [1117, 328] width 37 height 37
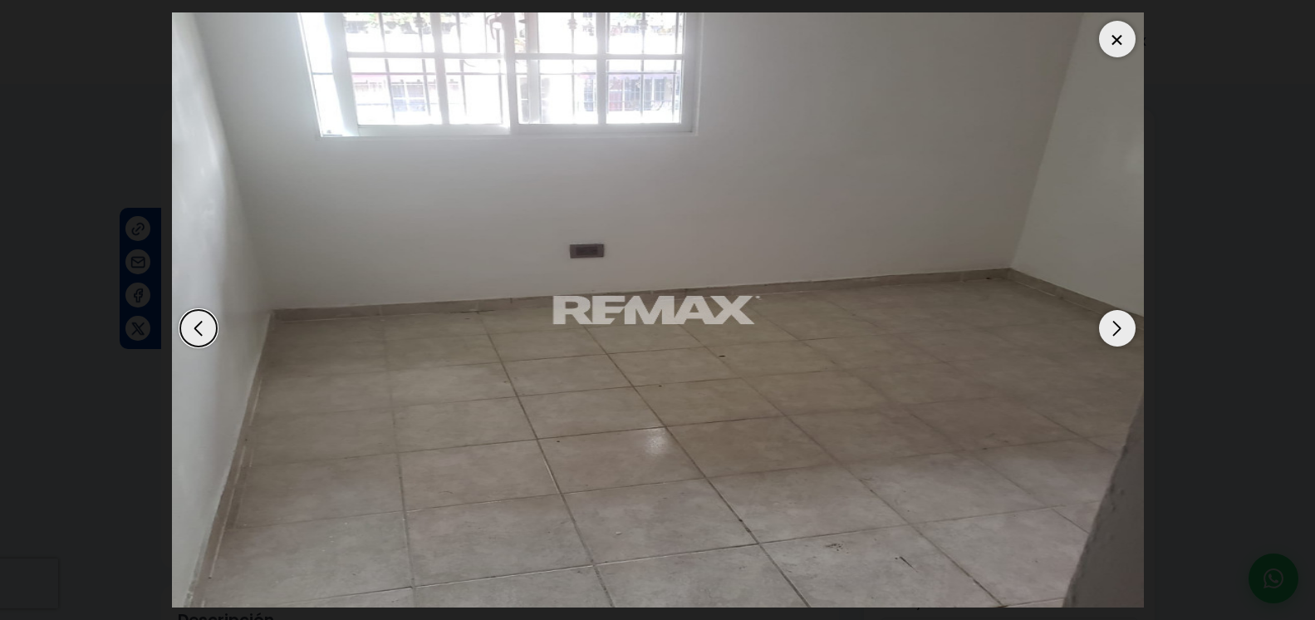
click at [1114, 313] on div "Next slide" at bounding box center [1117, 328] width 37 height 37
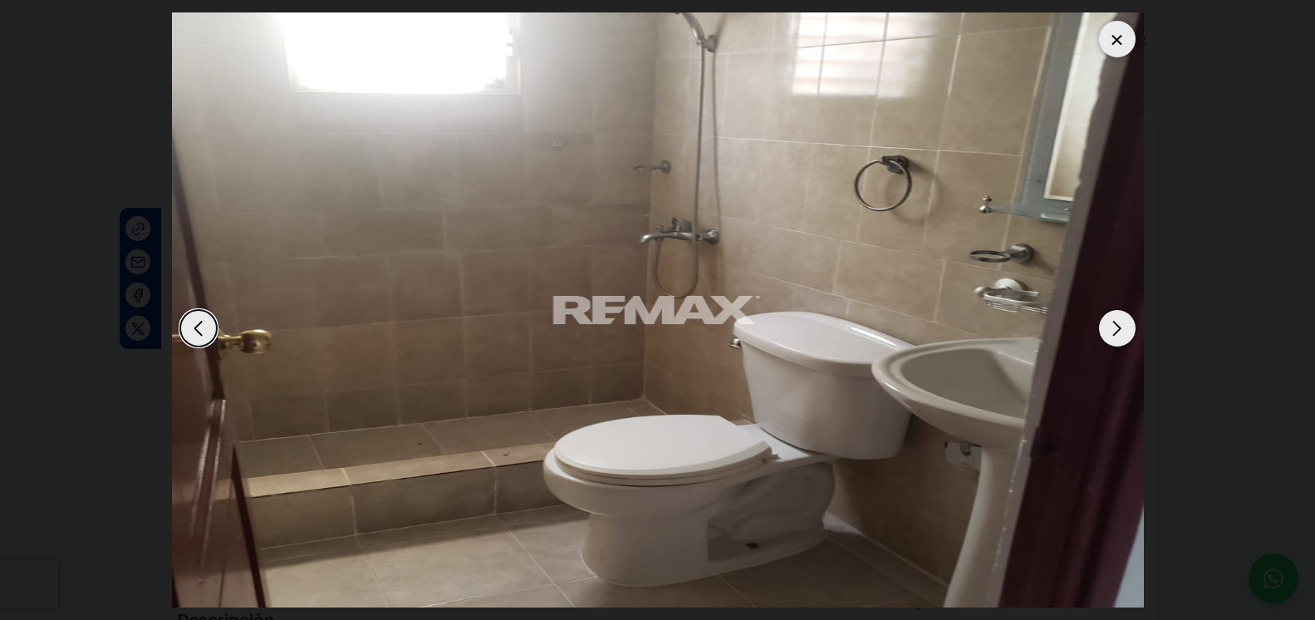
click at [1114, 314] on div "Next slide" at bounding box center [1117, 328] width 37 height 37
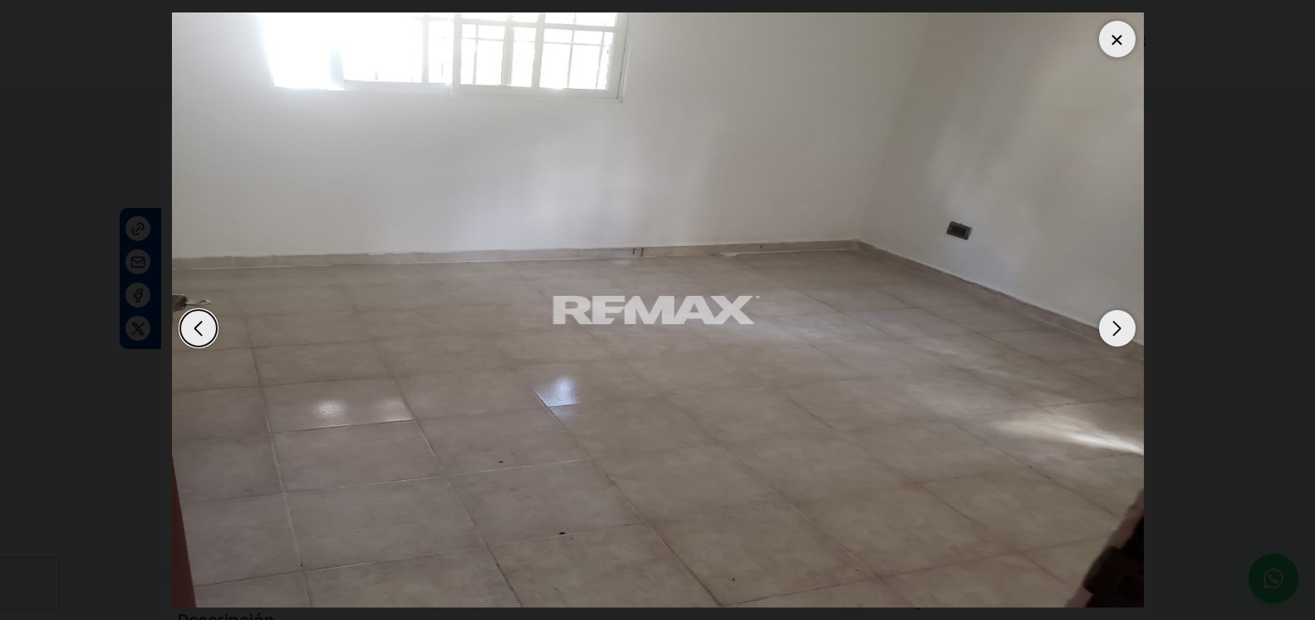
click at [1114, 314] on div "Next slide" at bounding box center [1117, 328] width 37 height 37
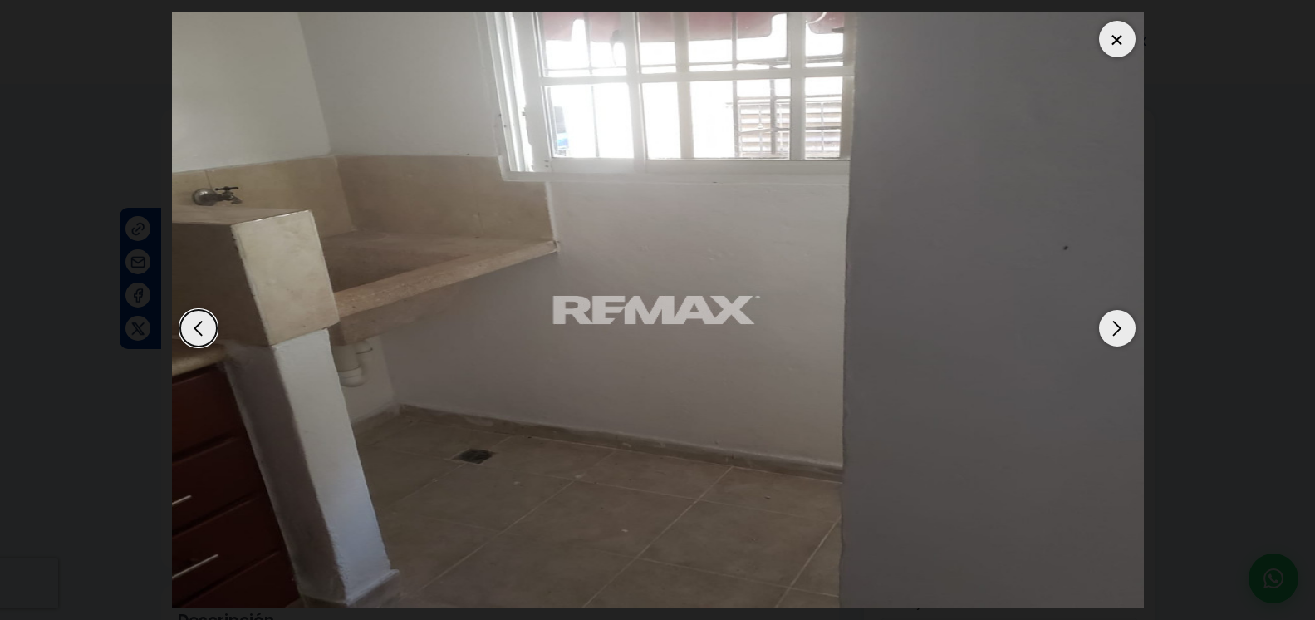
click at [1114, 314] on div "Next slide" at bounding box center [1117, 328] width 37 height 37
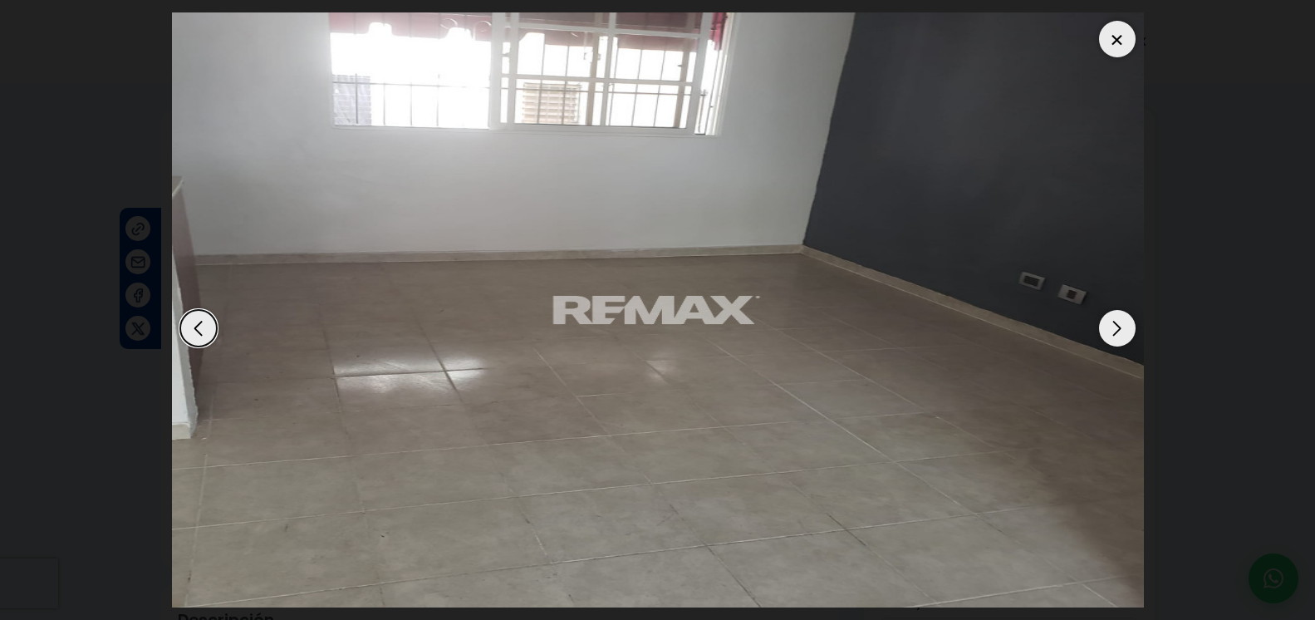
click at [1113, 314] on div "Next slide" at bounding box center [1117, 328] width 37 height 37
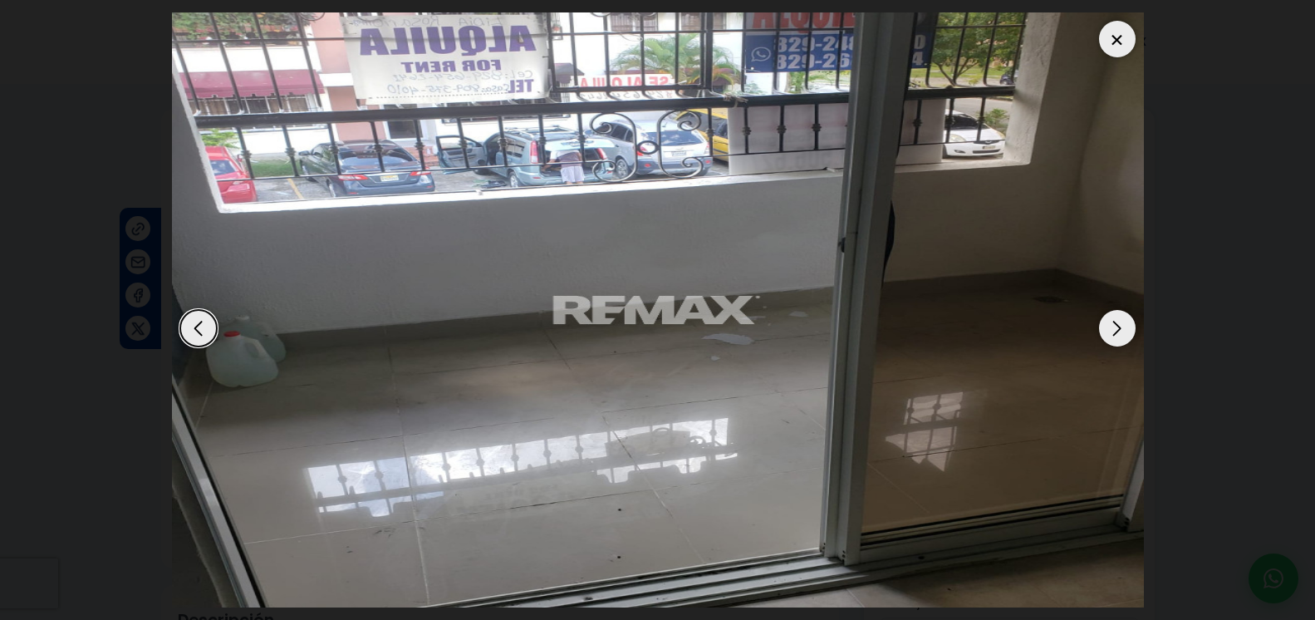
click at [1112, 313] on div "Next slide" at bounding box center [1117, 328] width 37 height 37
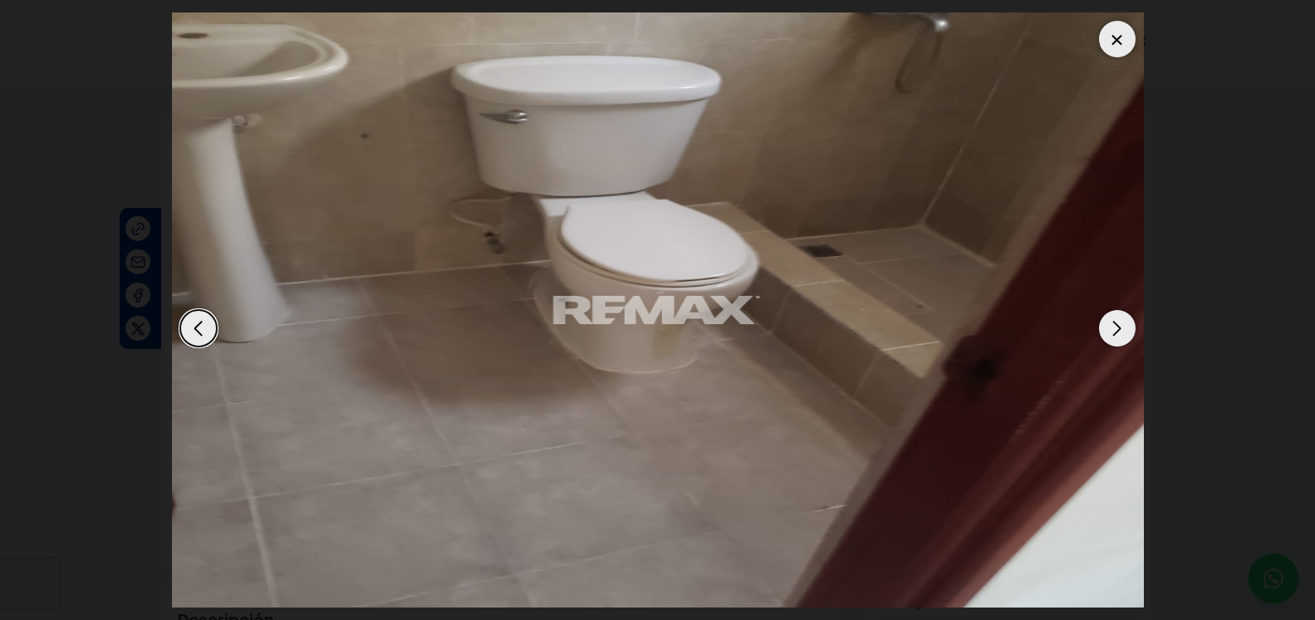
click at [1107, 21] on div at bounding box center [1117, 39] width 37 height 37
